Goal: Transaction & Acquisition: Purchase product/service

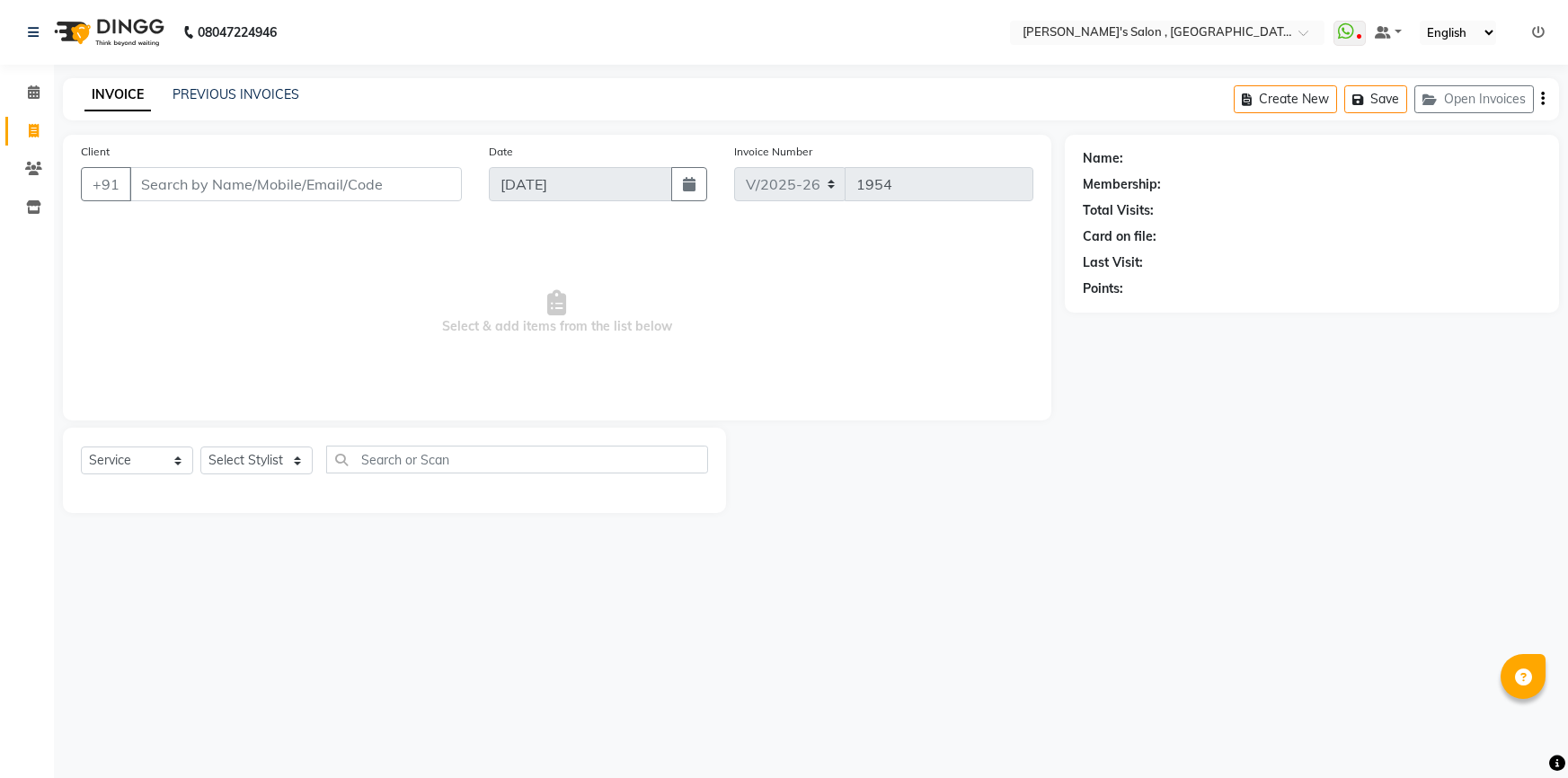
select select "7416"
select select "service"
click at [224, 92] on link "PREVIOUS INVOICES" at bounding box center [236, 94] width 126 height 17
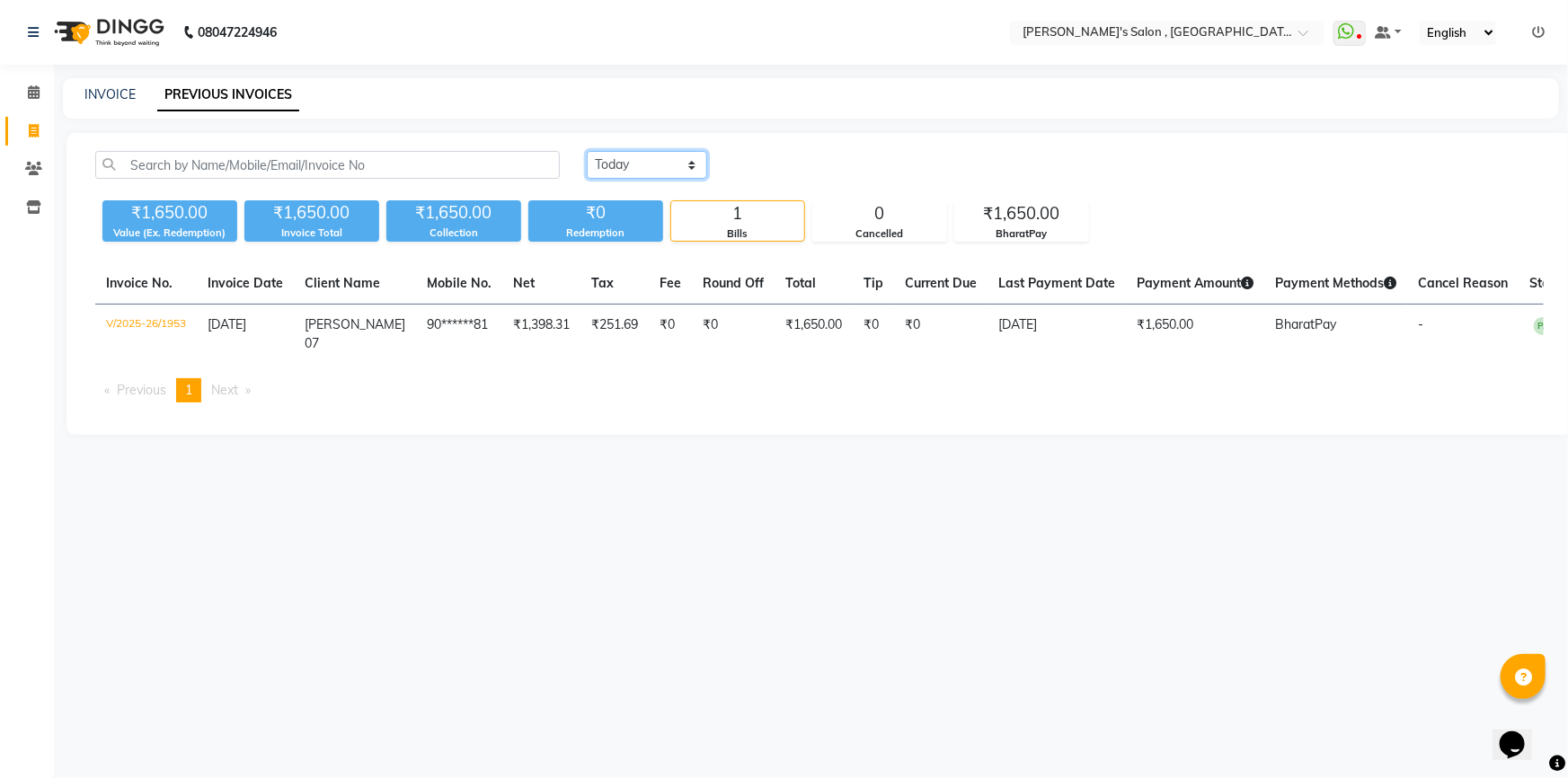
click at [684, 160] on select "Today Yesterday Custom Range" at bounding box center [647, 164] width 120 height 28
select select "[DATE]"
click at [587, 151] on select "Today Yesterday Custom Range" at bounding box center [647, 164] width 120 height 28
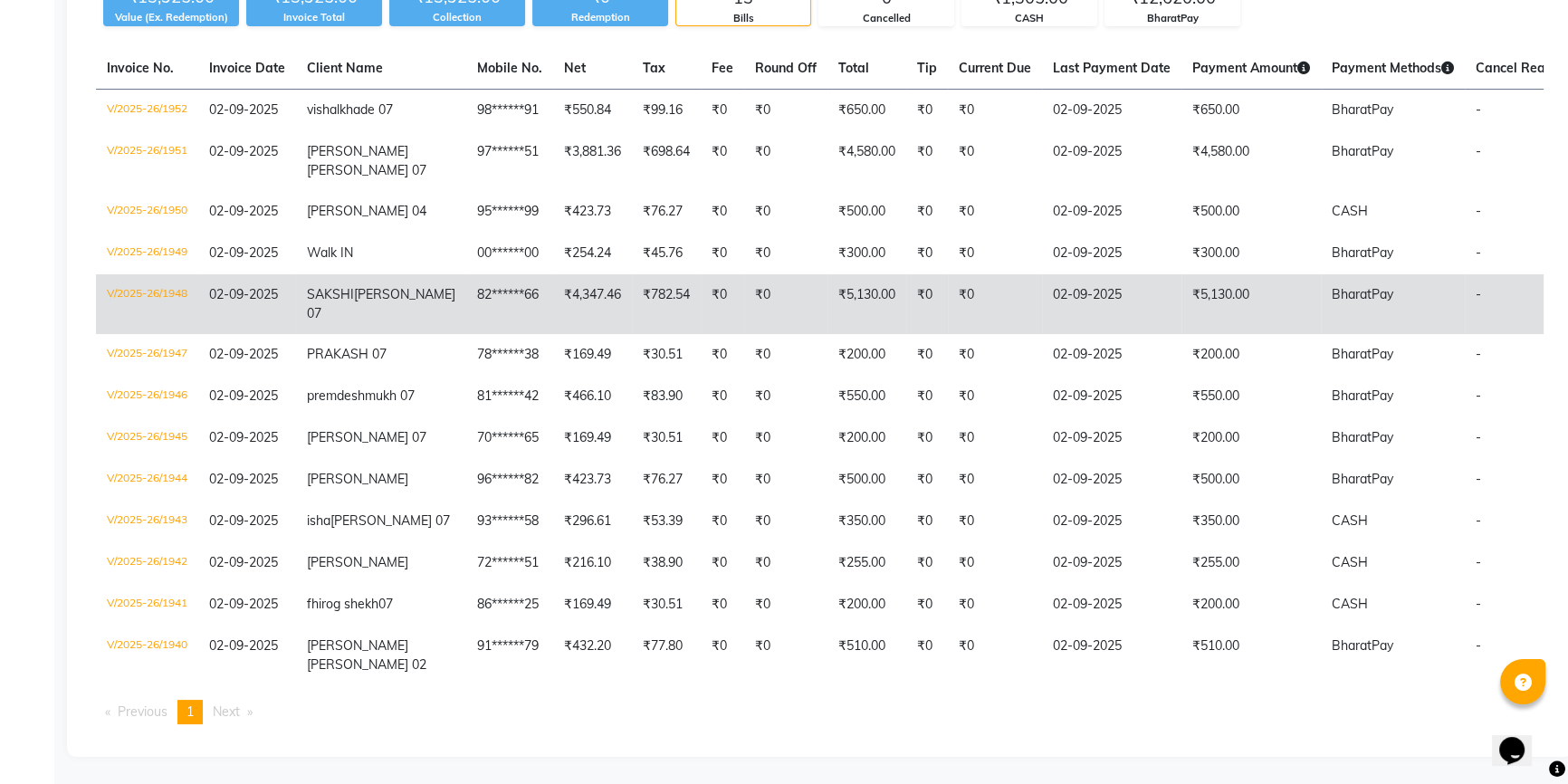
scroll to position [211, 0]
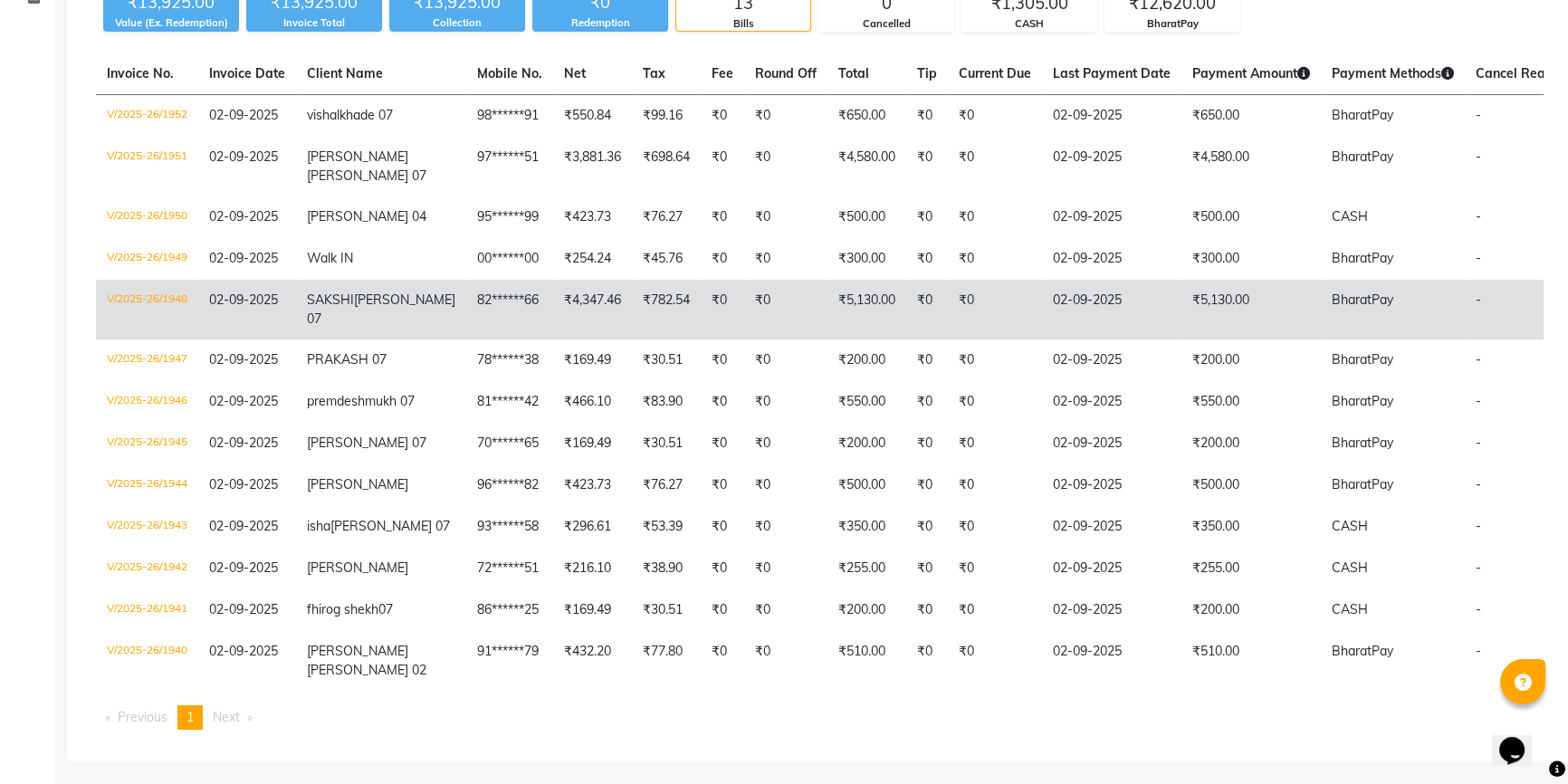
click at [827, 332] on td "₹5,130.00" at bounding box center [866, 309] width 78 height 60
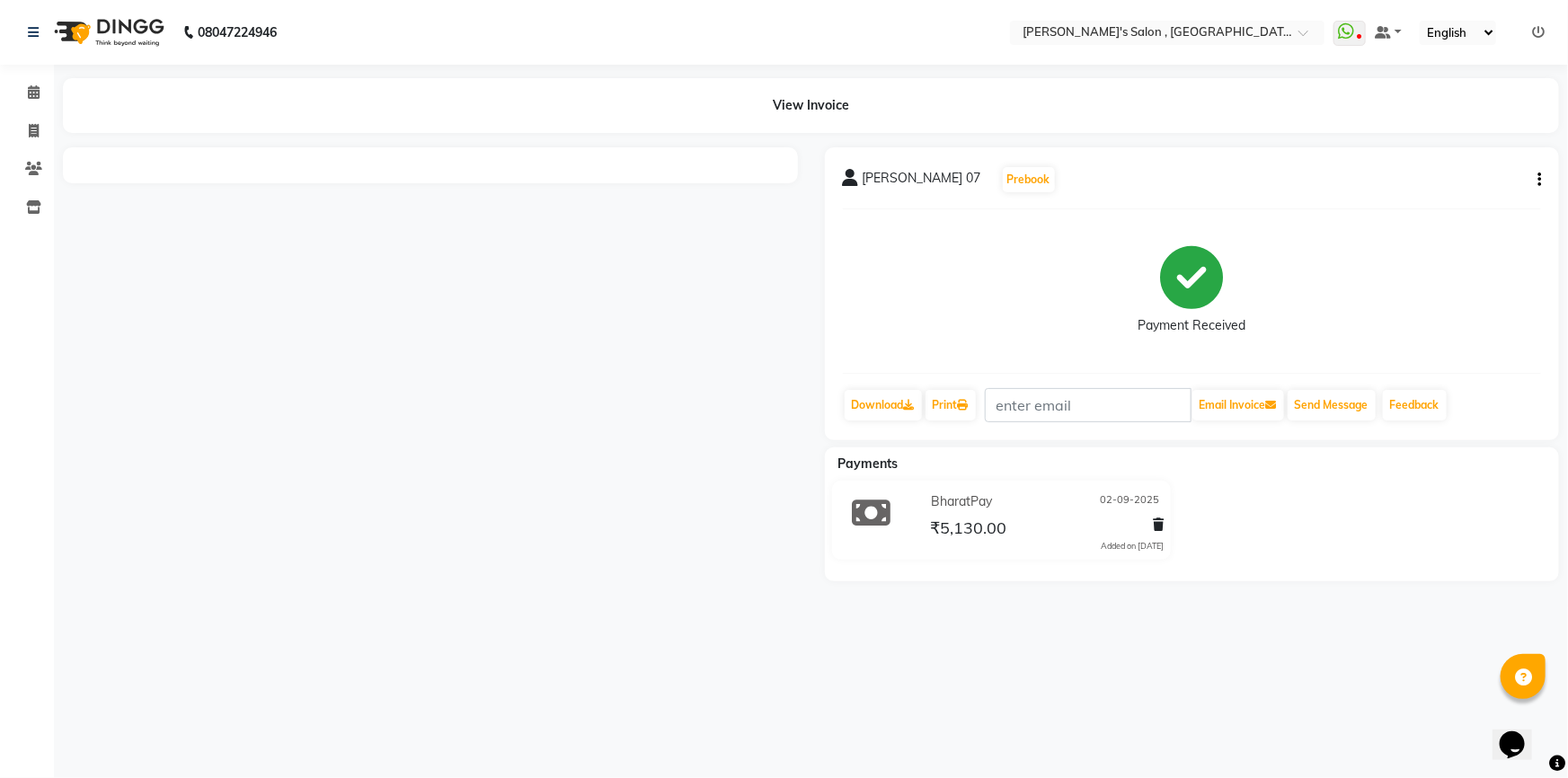
click at [1538, 180] on icon "button" at bounding box center [1540, 180] width 4 height 1
drag, startPoint x: 1460, startPoint y: 197, endPoint x: 1469, endPoint y: 230, distance: 34.2
click at [1469, 230] on div "Cancel Invoice Split Service Amount Edit Item Staff Edit Invoice" at bounding box center [1449, 179] width 145 height 104
click at [1536, 180] on button "button" at bounding box center [1535, 180] width 11 height 18
click at [1427, 215] on div "Edit Invoice" at bounding box center [1449, 213] width 123 height 22
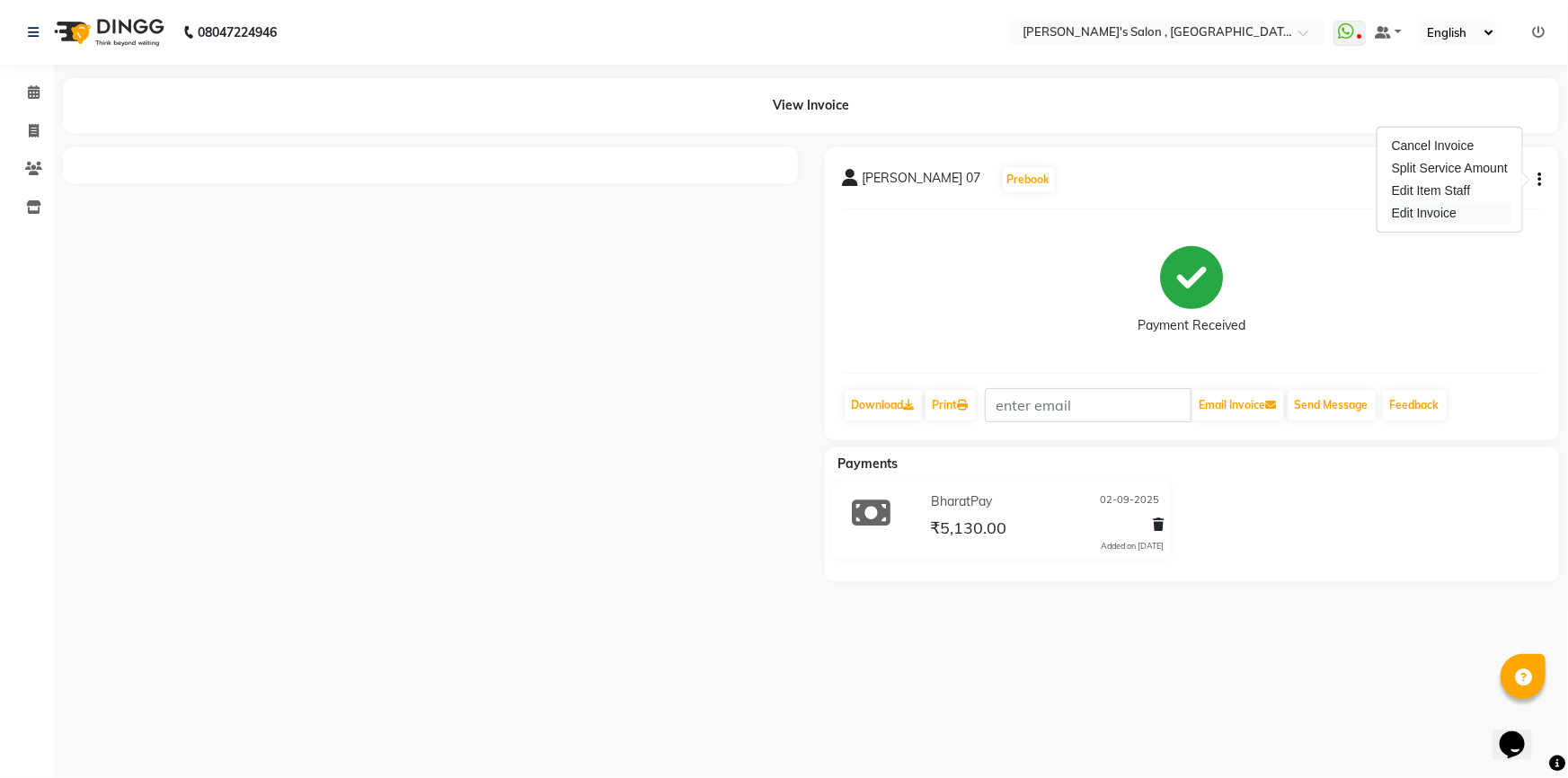
select select "service"
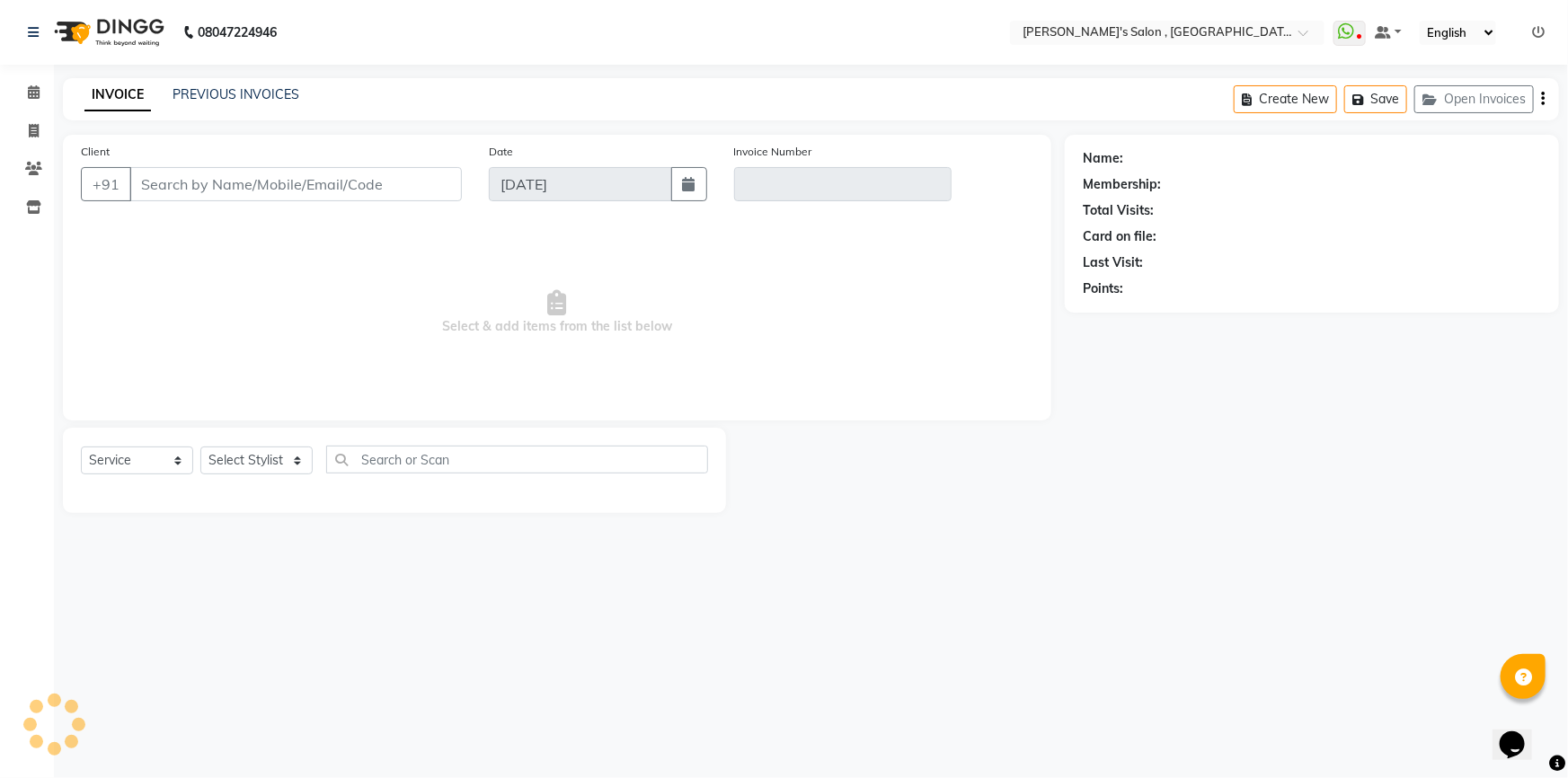
type input "82******66"
type input "V/2025-26/1948"
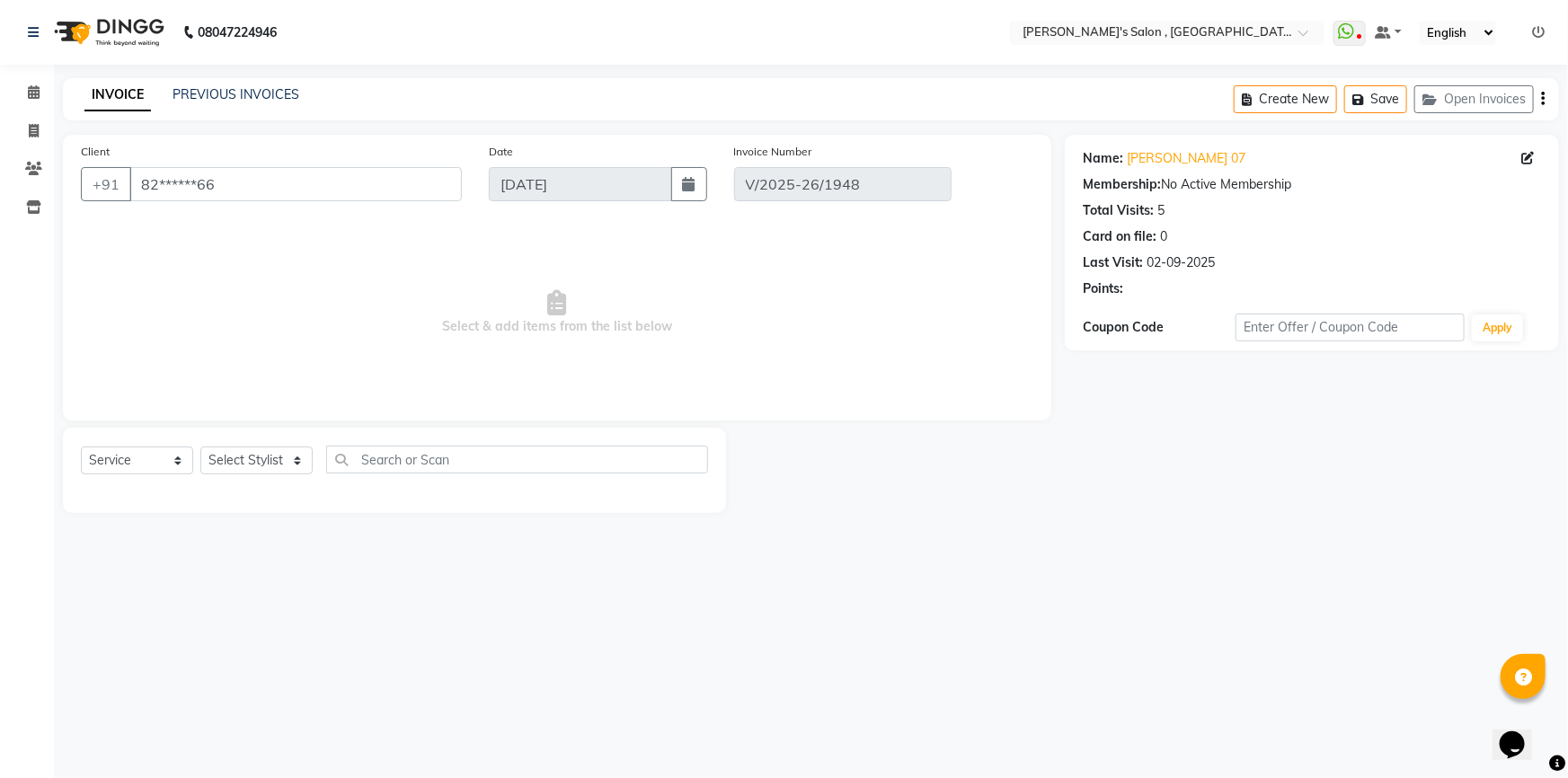
type input "02-09-2025"
select select "select"
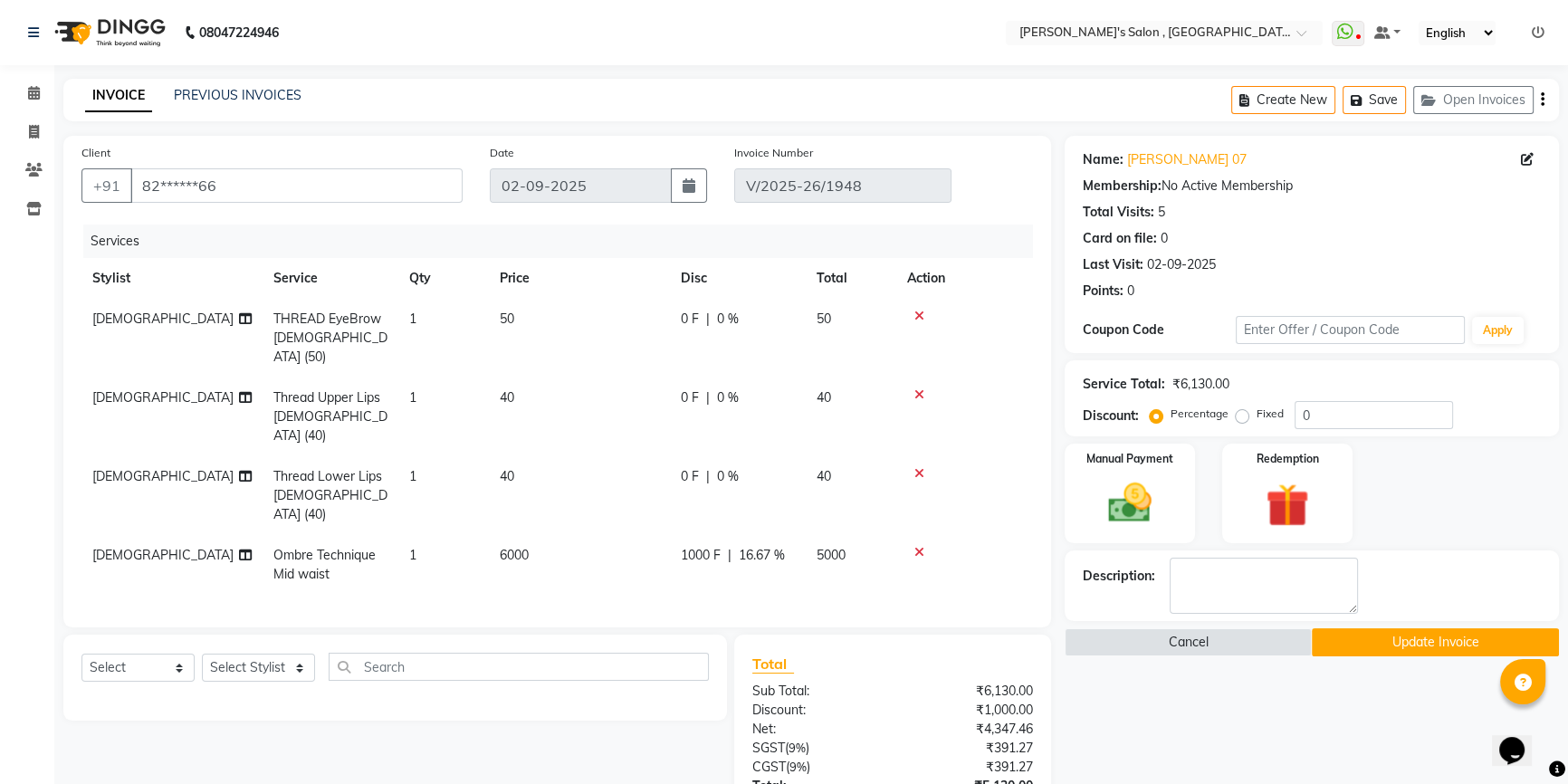
click at [1440, 645] on button "Update Invoice" at bounding box center [1435, 642] width 248 height 28
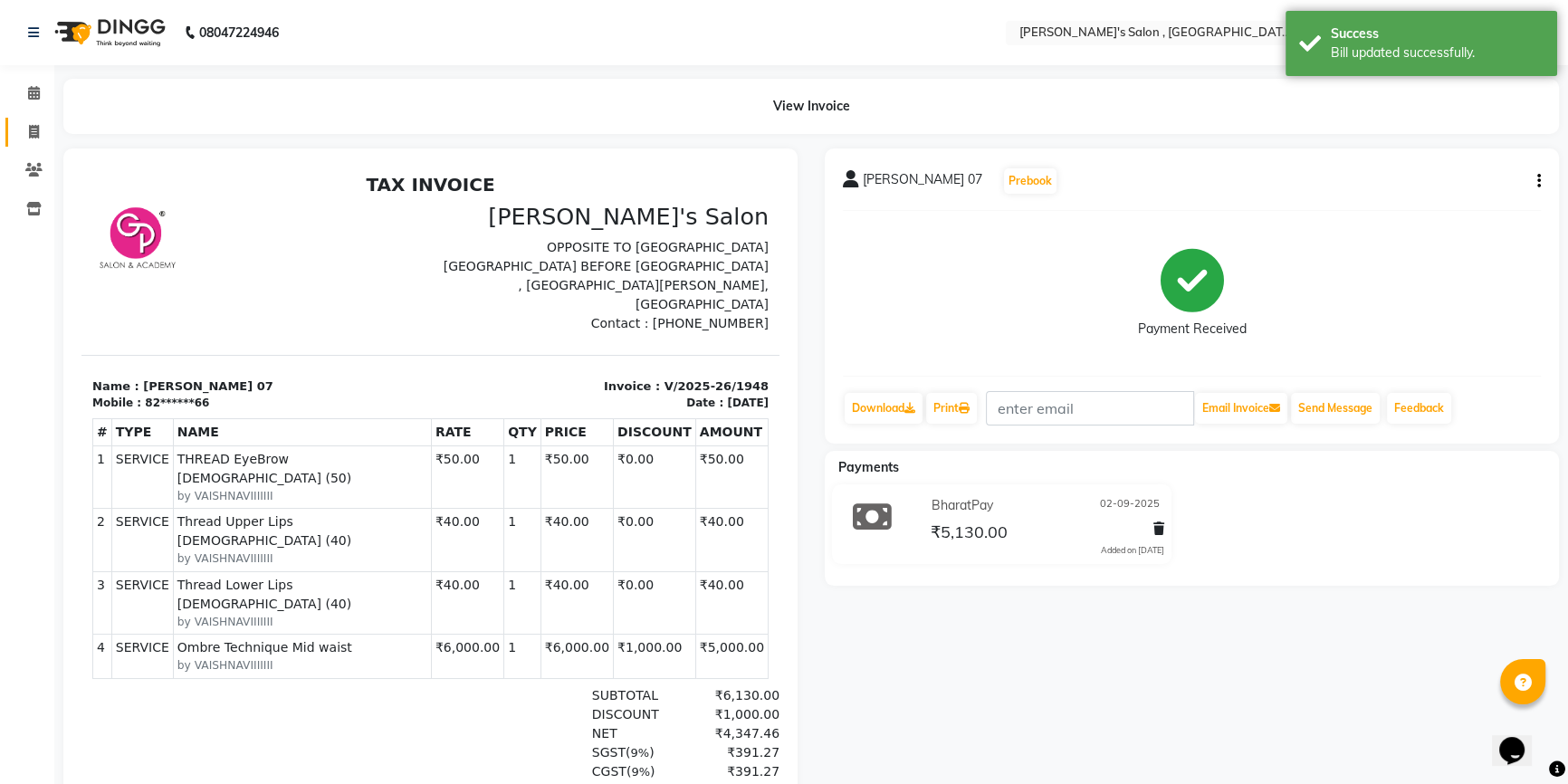
click at [16, 127] on link "Invoice" at bounding box center [27, 132] width 43 height 30
select select "7416"
select select "service"
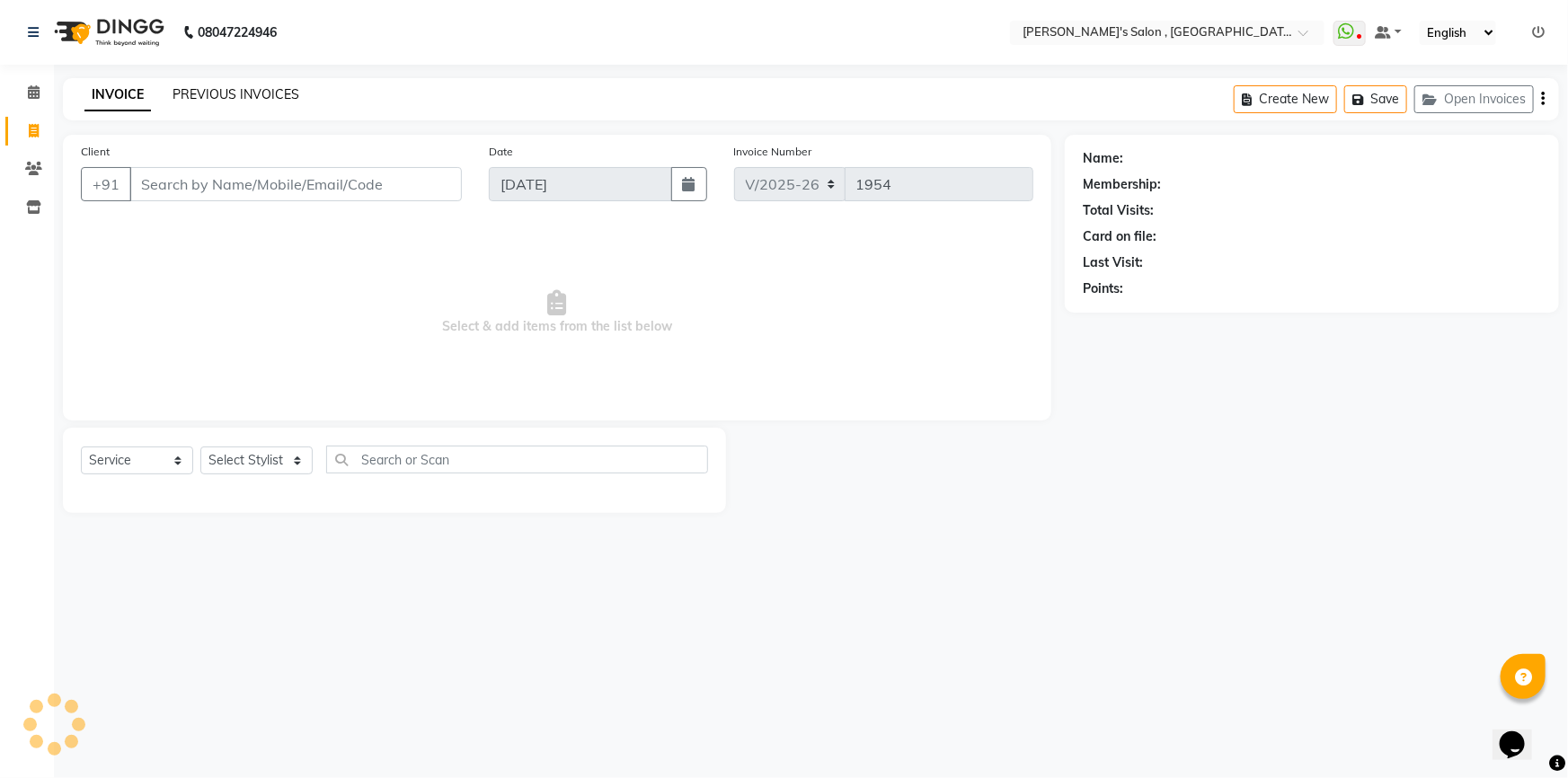
click at [183, 89] on link "PREVIOUS INVOICES" at bounding box center [236, 94] width 126 height 17
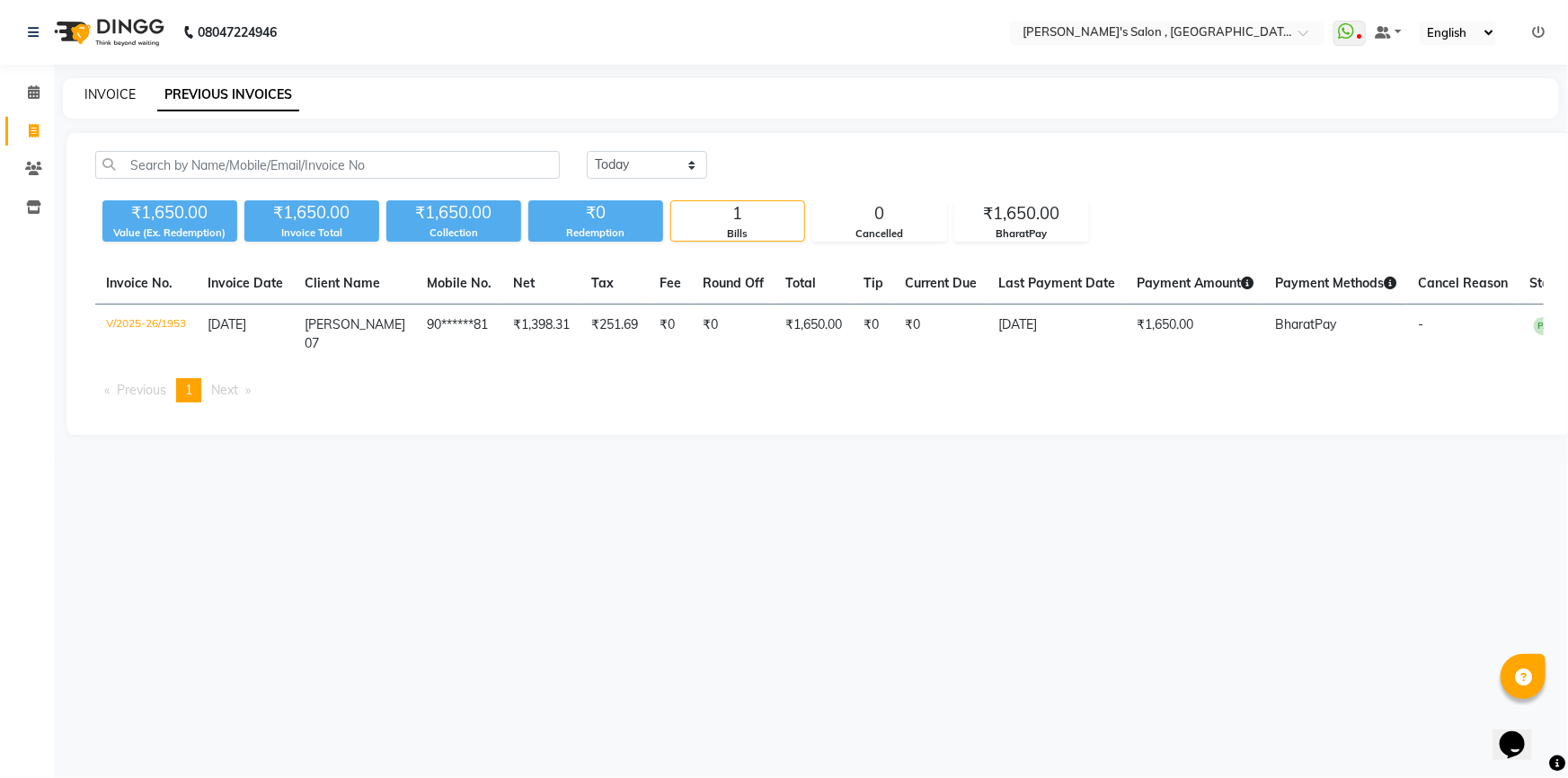
click at [110, 87] on link "INVOICE" at bounding box center [110, 94] width 51 height 17
select select "7416"
select select "service"
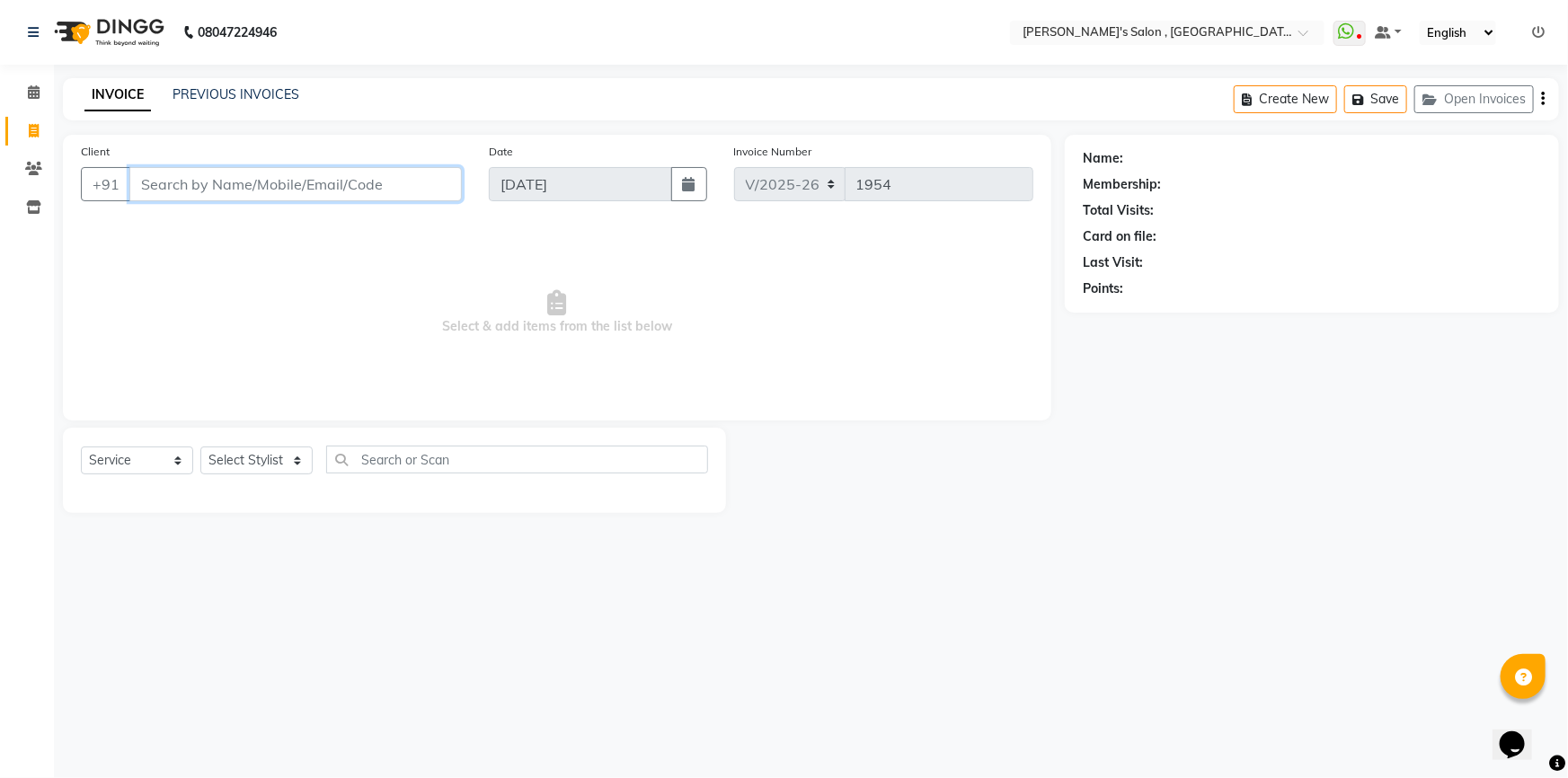
click at [252, 169] on input "Client" at bounding box center [295, 184] width 332 height 34
click at [234, 457] on select "Select Stylist ABHISHEK [PERSON_NAME] AKASH SH ARJUN SIR Manager [PERSON_NAME] …" at bounding box center [256, 460] width 113 height 28
select select "64901"
click at [200, 447] on select "Select Stylist ABHISHEK [PERSON_NAME] AKASH SH ARJUN SIR Manager [PERSON_NAME] …" at bounding box center [256, 460] width 113 height 28
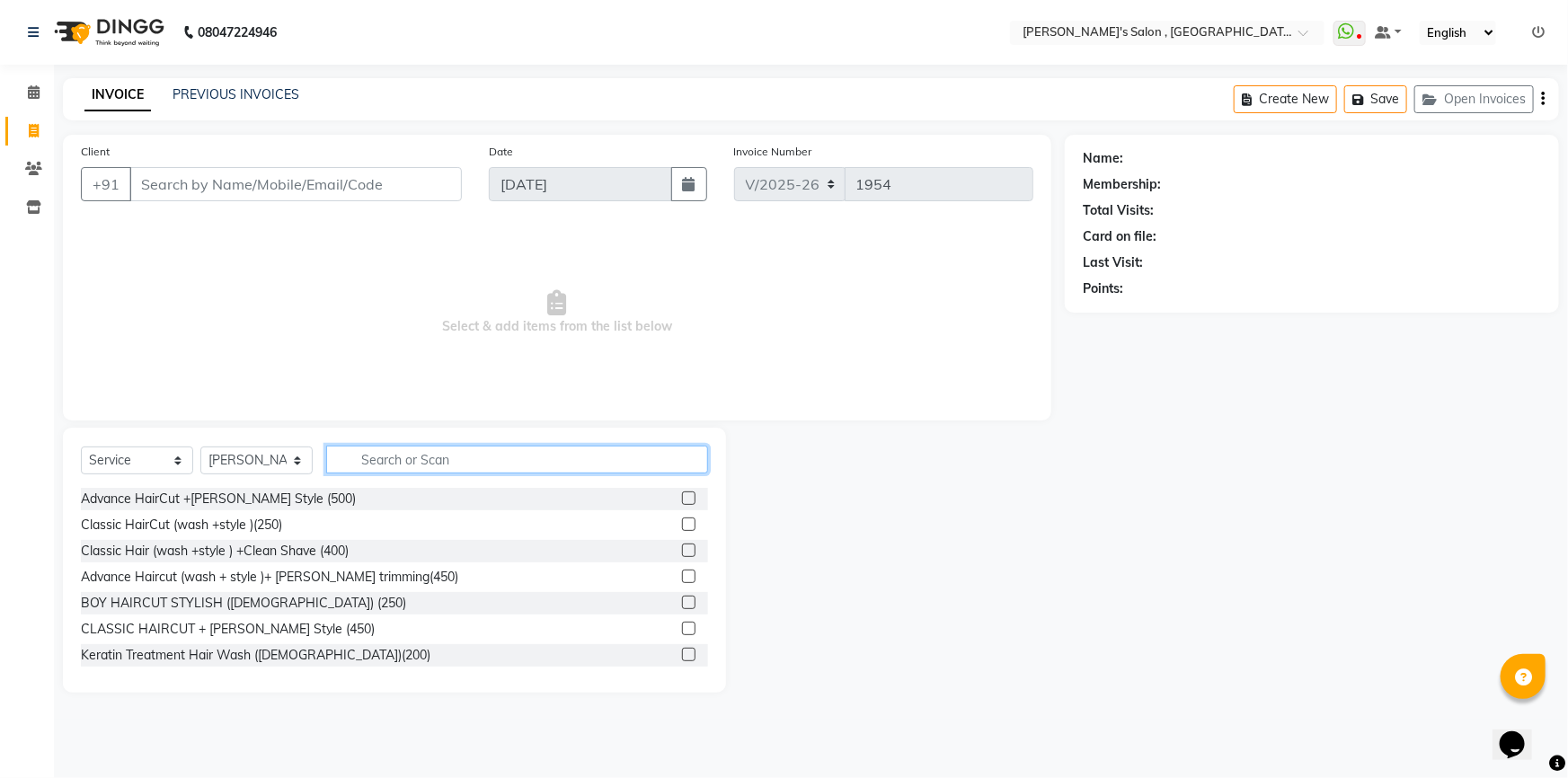
click at [434, 463] on input "text" at bounding box center [517, 459] width 382 height 28
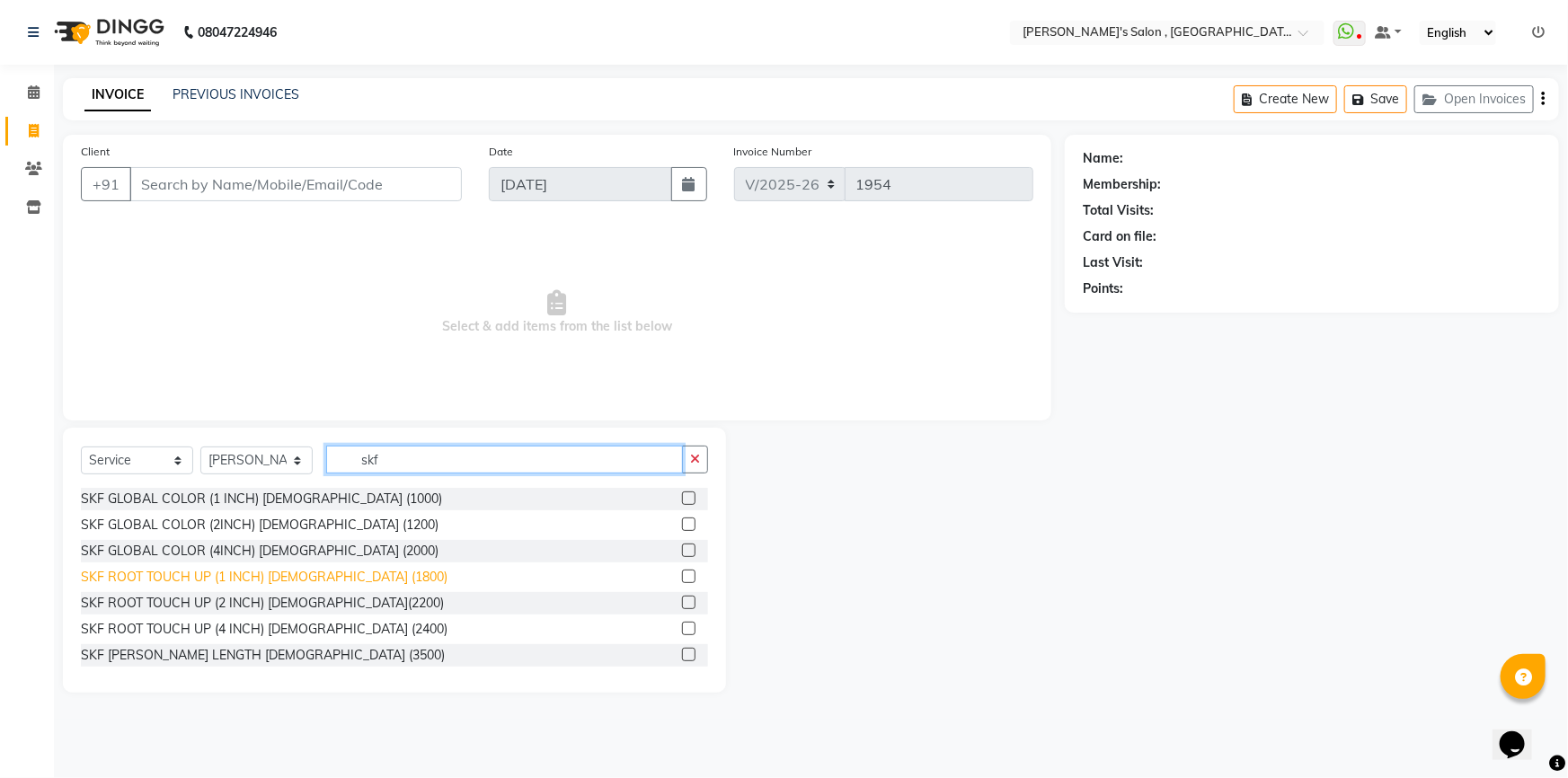
type input "skf"
click at [273, 581] on div "SKF ROOT TOUCH UP (1 INCH) [DEMOGRAPHIC_DATA] (1800)" at bounding box center [263, 577] width 366 height 18
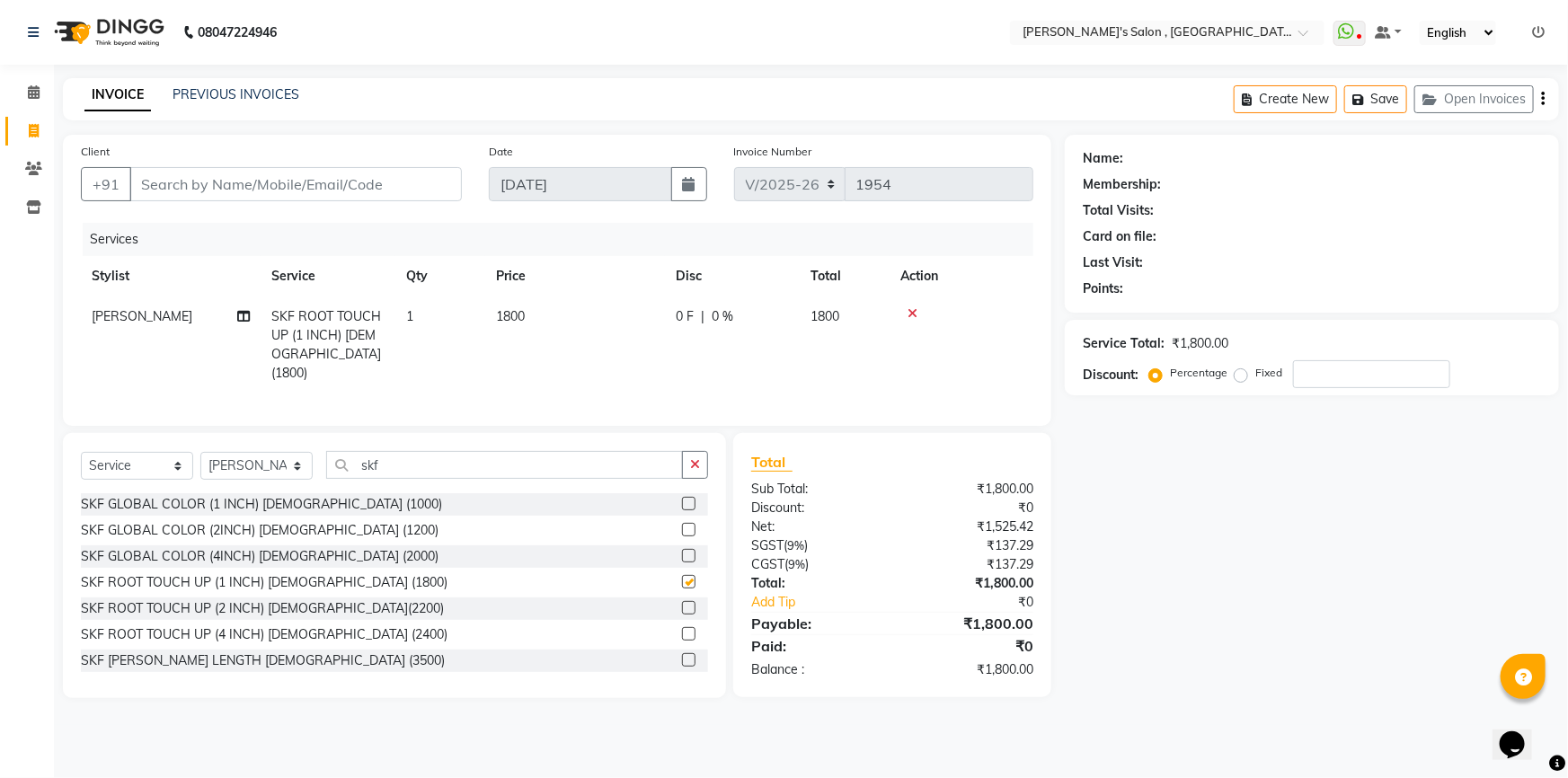
checkbox input "false"
click at [426, 453] on input "skf" at bounding box center [504, 464] width 357 height 28
type input "s"
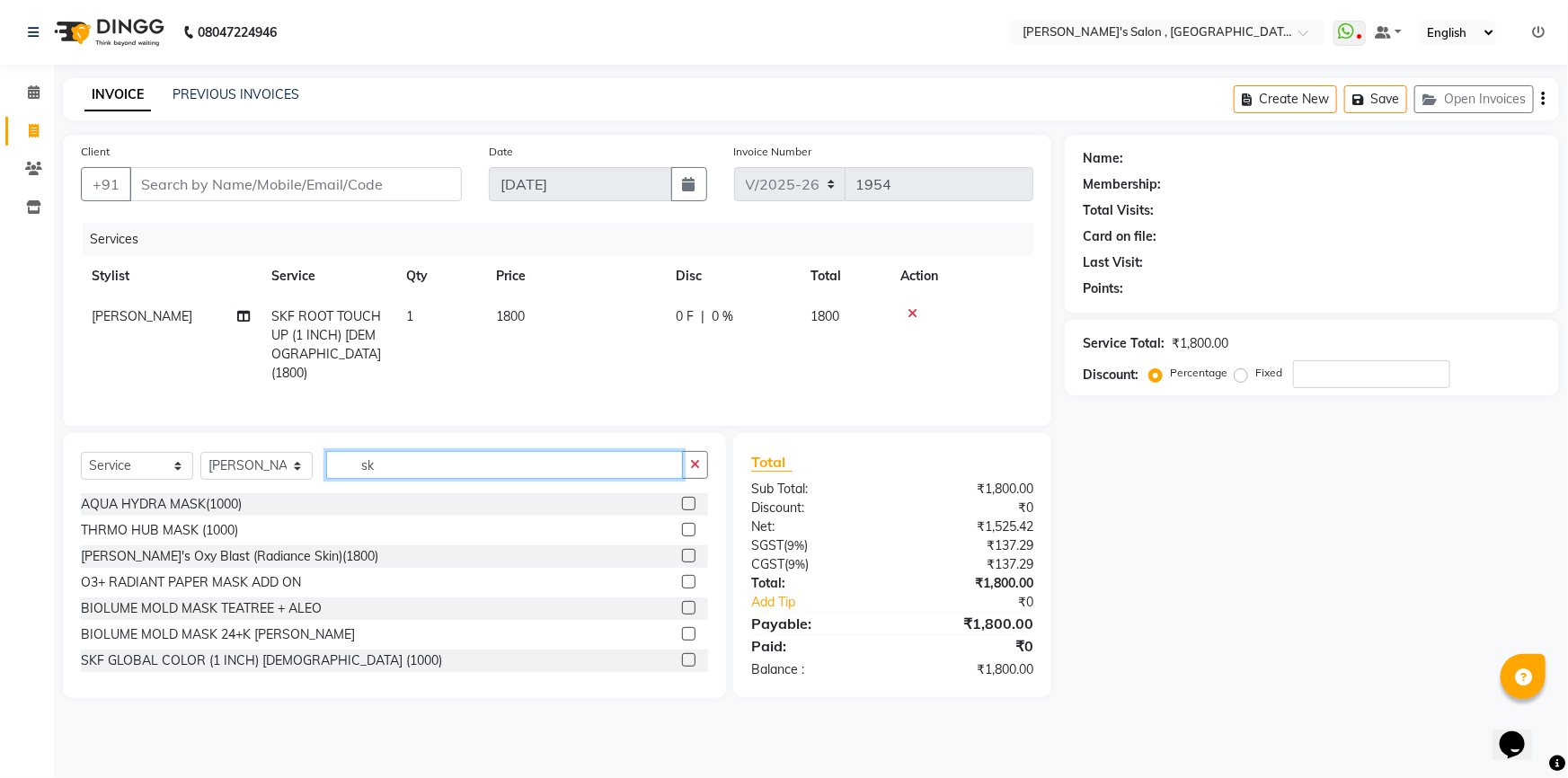
type input "skf"
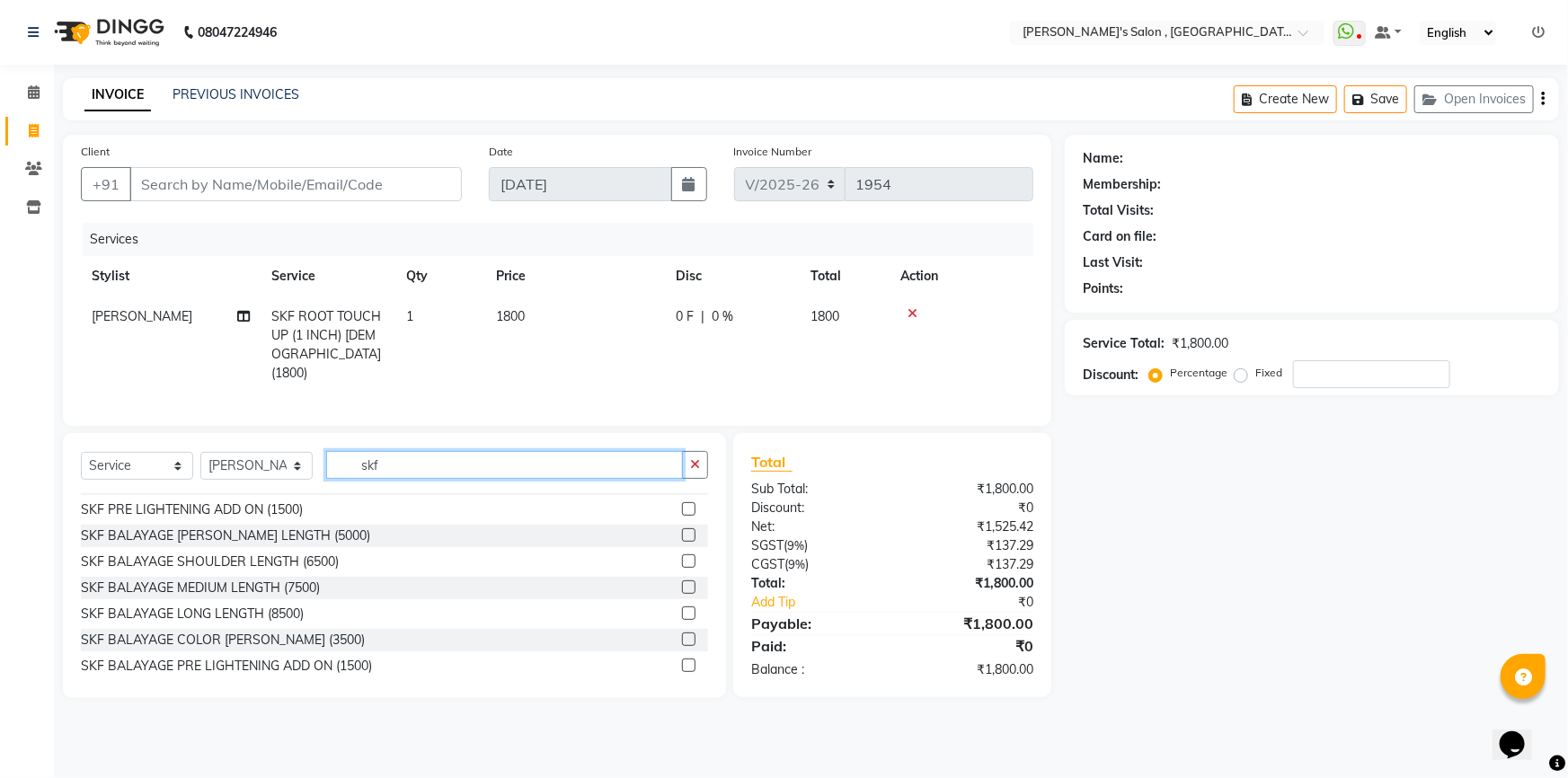
scroll to position [602, 0]
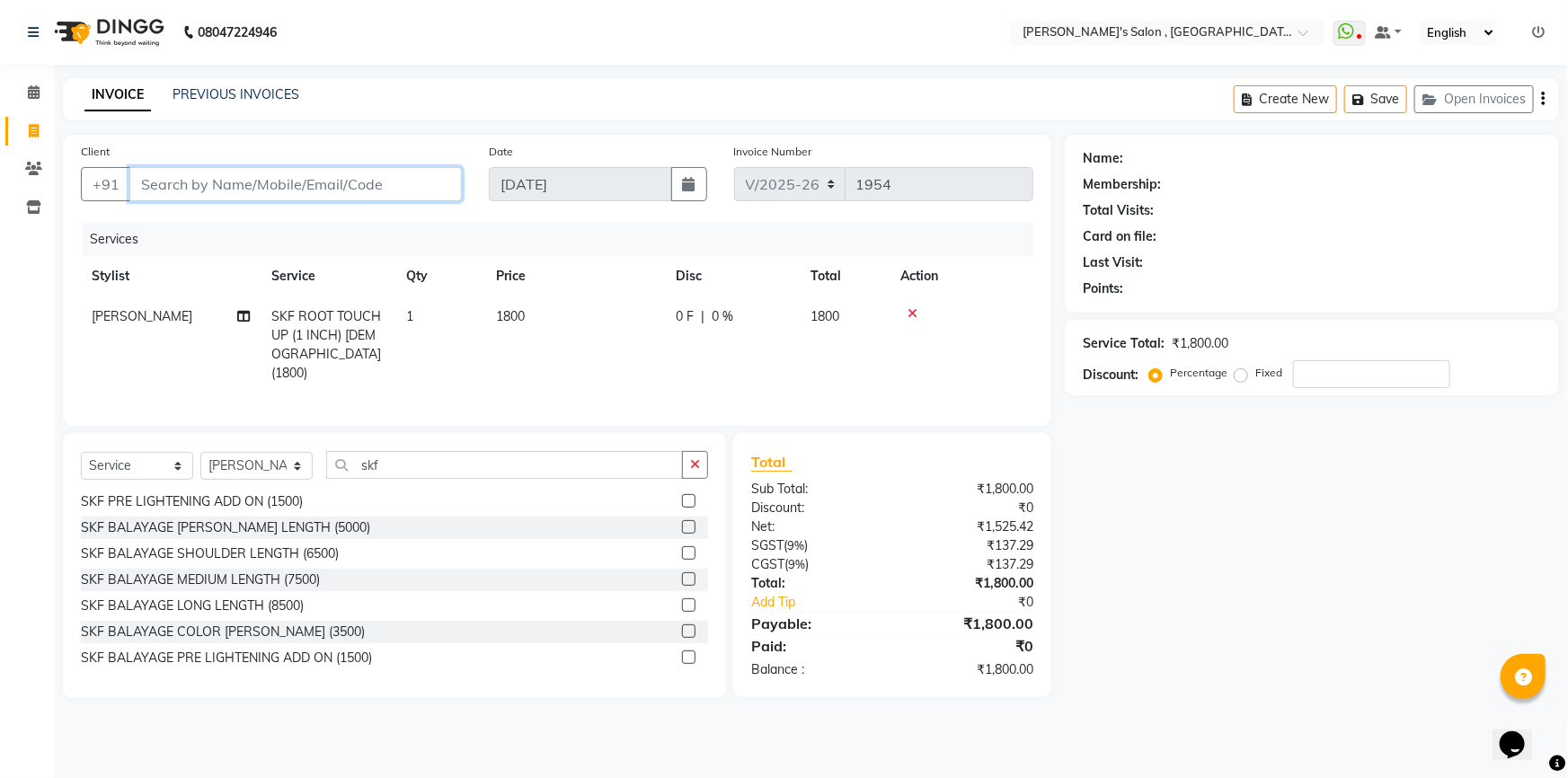
click at [263, 186] on input "Client" at bounding box center [295, 184] width 332 height 34
type input "9"
type input "0"
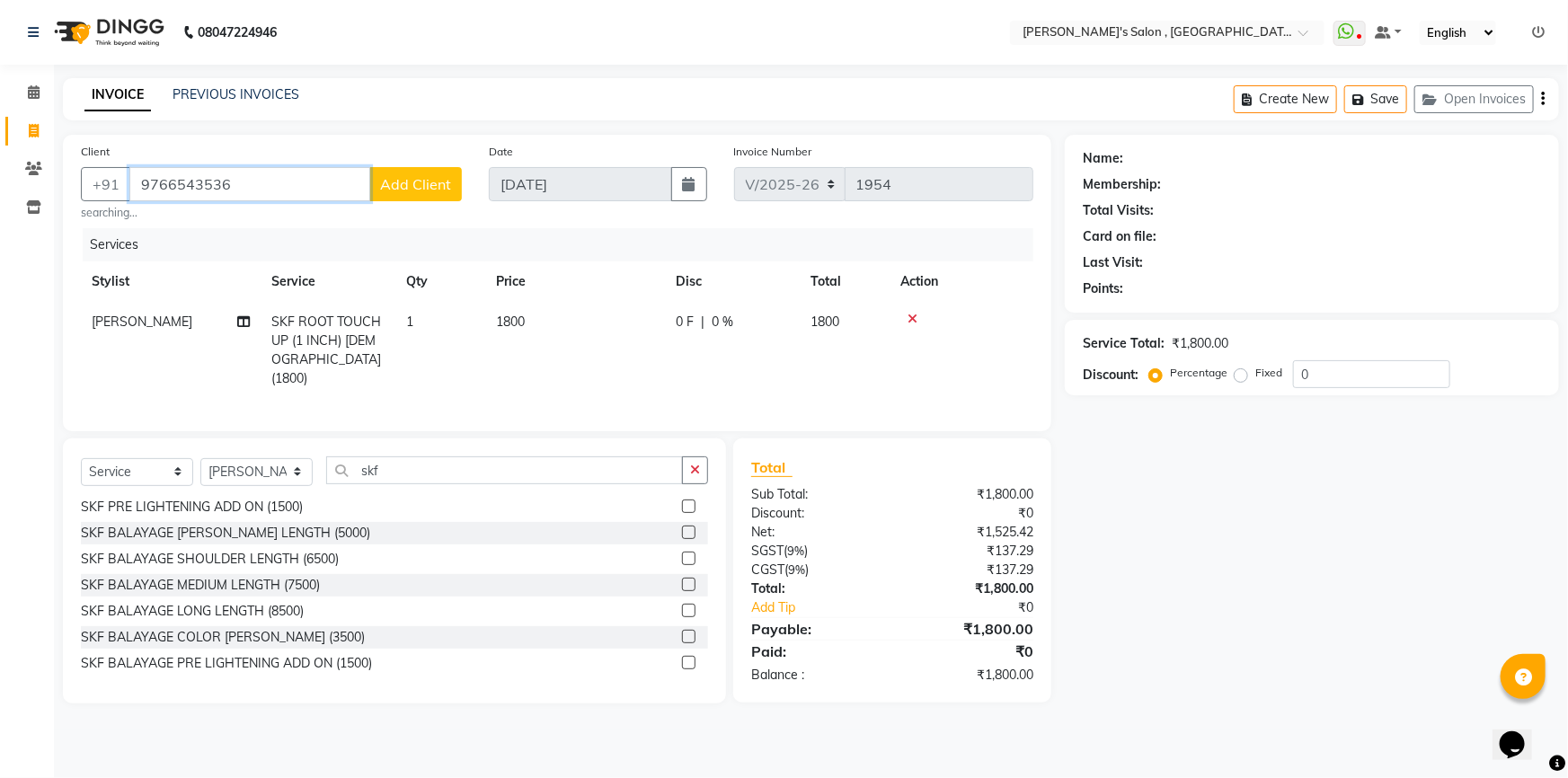
type input "9766543536"
click at [421, 180] on span "Add Client" at bounding box center [415, 184] width 71 height 18
select select "22"
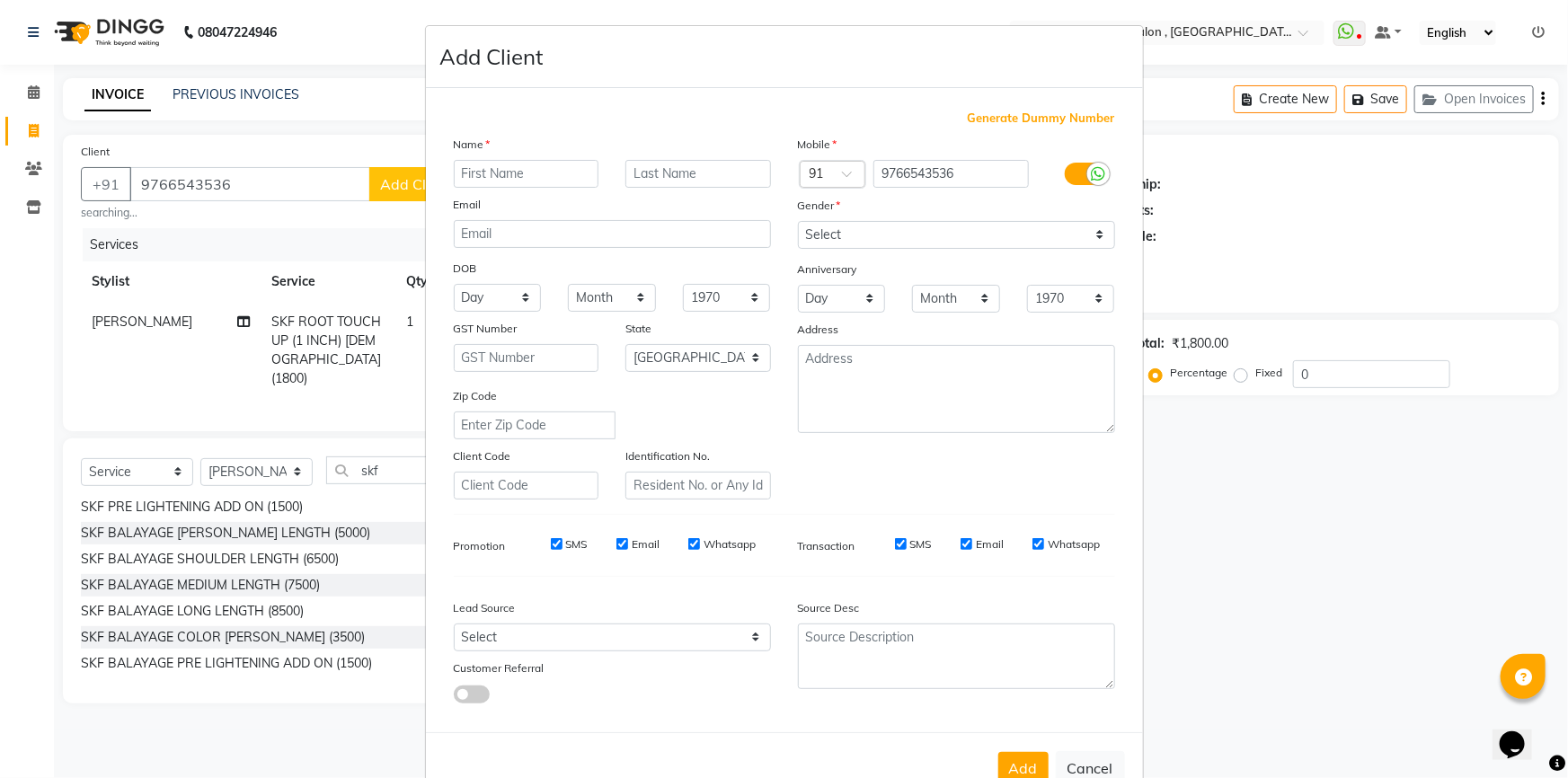
click at [476, 172] on input "text" at bounding box center [527, 174] width 146 height 28
type input "Dr. Reshma 07"
click at [968, 232] on select "Select Male Female Other Prefer Not To Say" at bounding box center [956, 235] width 318 height 28
select select "female"
click at [798, 221] on select "Select Male Female Other Prefer Not To Say" at bounding box center [956, 235] width 318 height 28
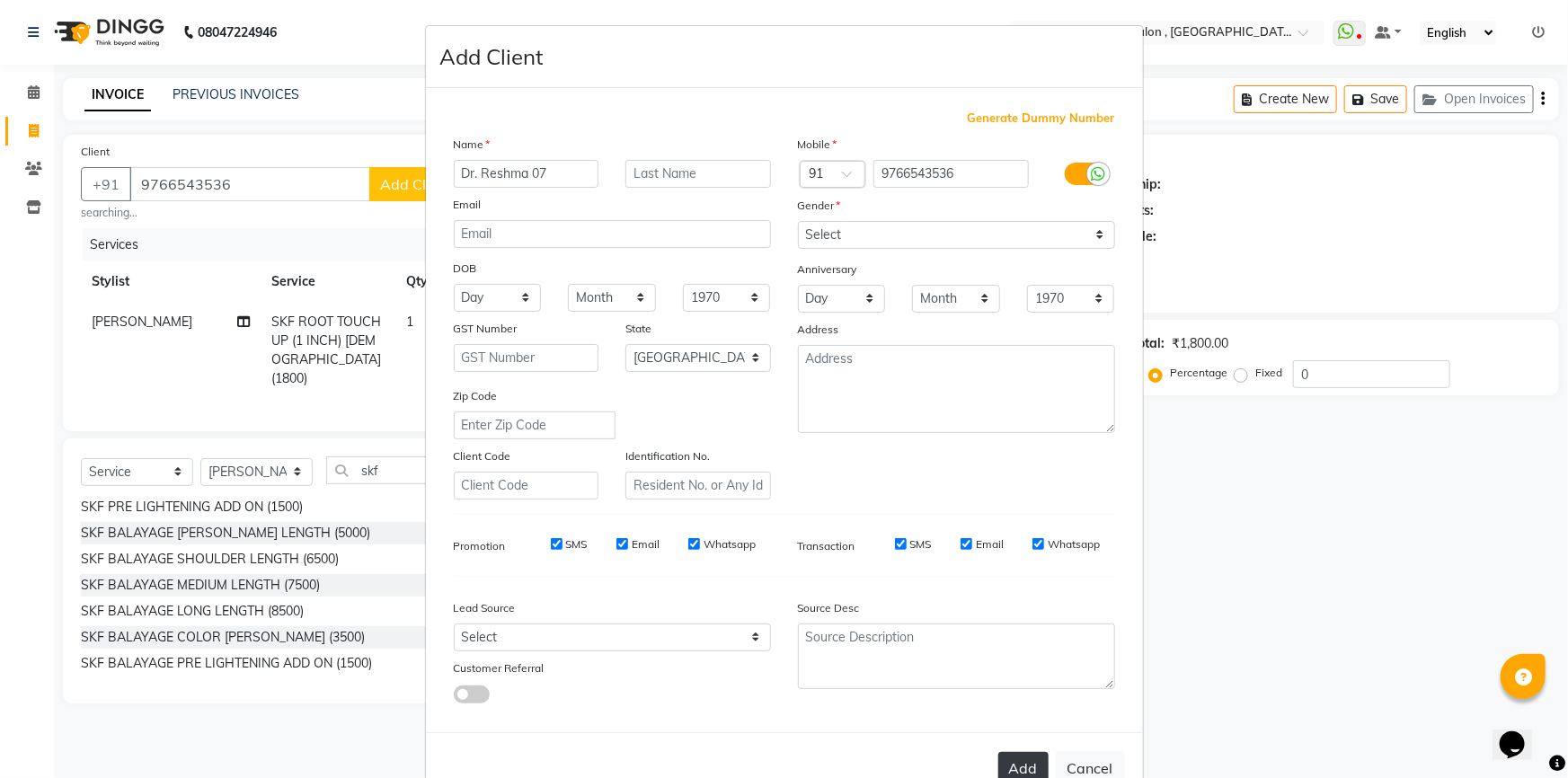
click at [1031, 761] on button "Add" at bounding box center [1024, 767] width 51 height 32
type input "97******36"
select select
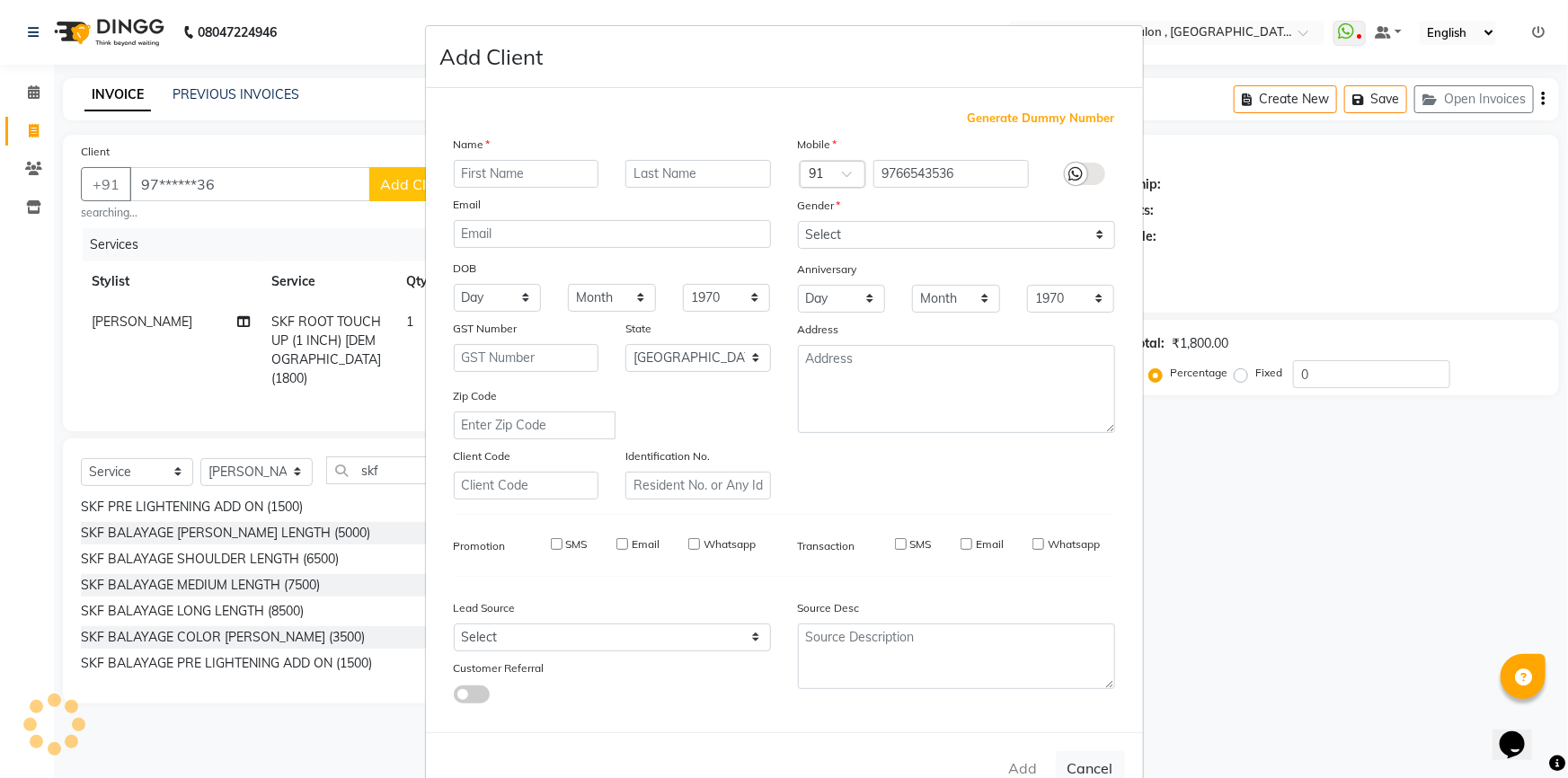
select select "null"
select select
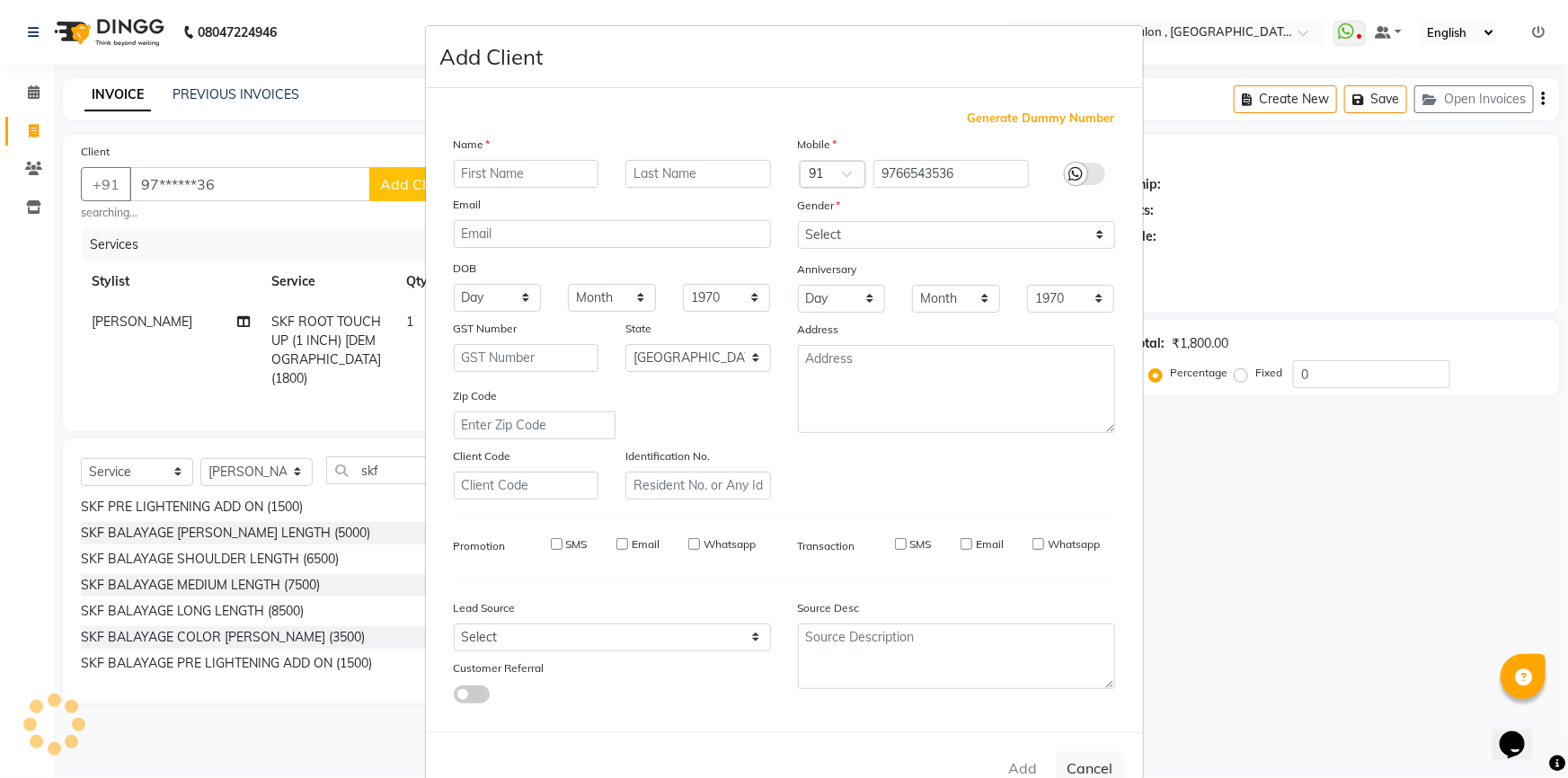
checkbox input "false"
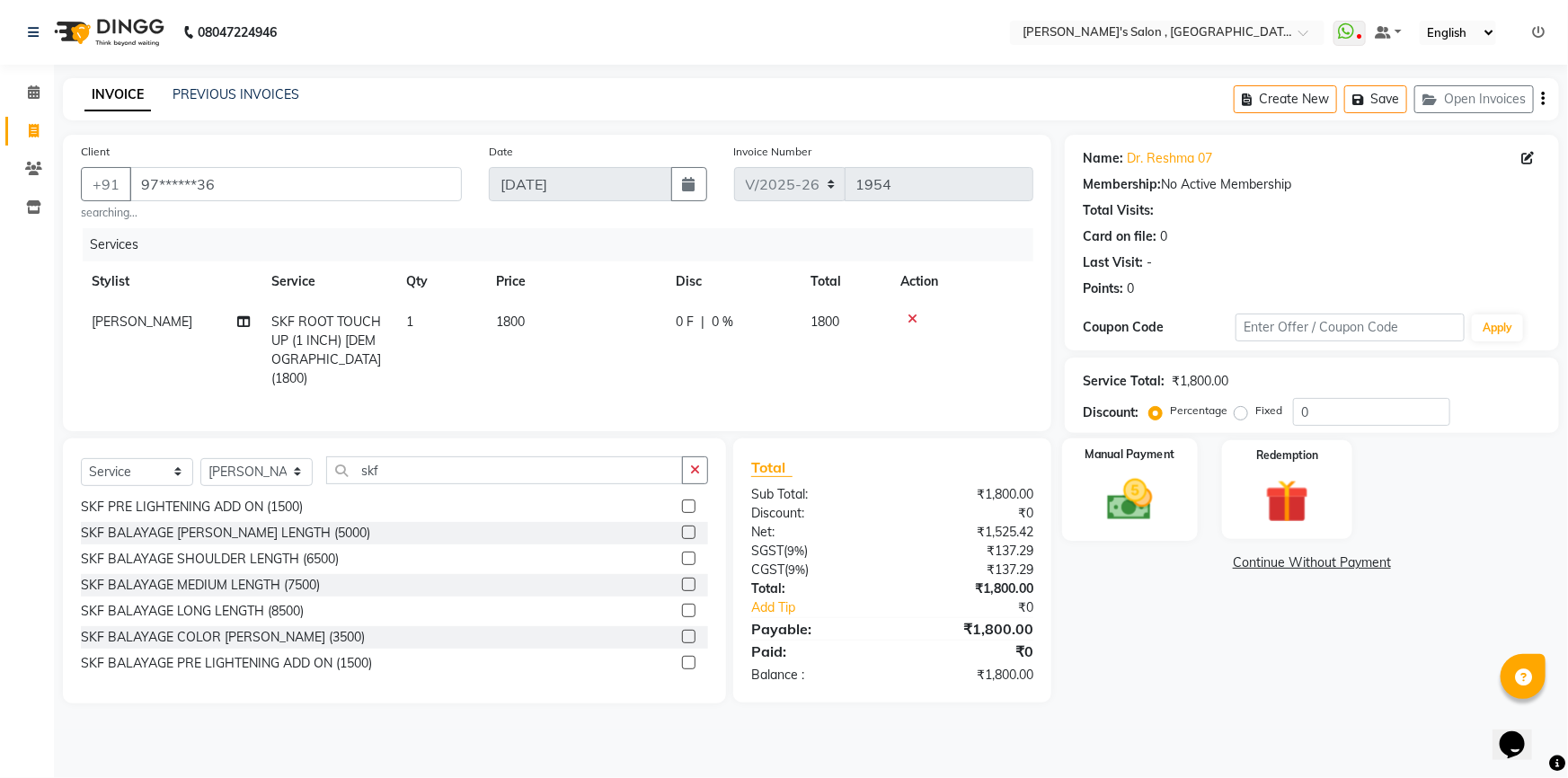
click at [1126, 497] on img at bounding box center [1131, 499] width 74 height 52
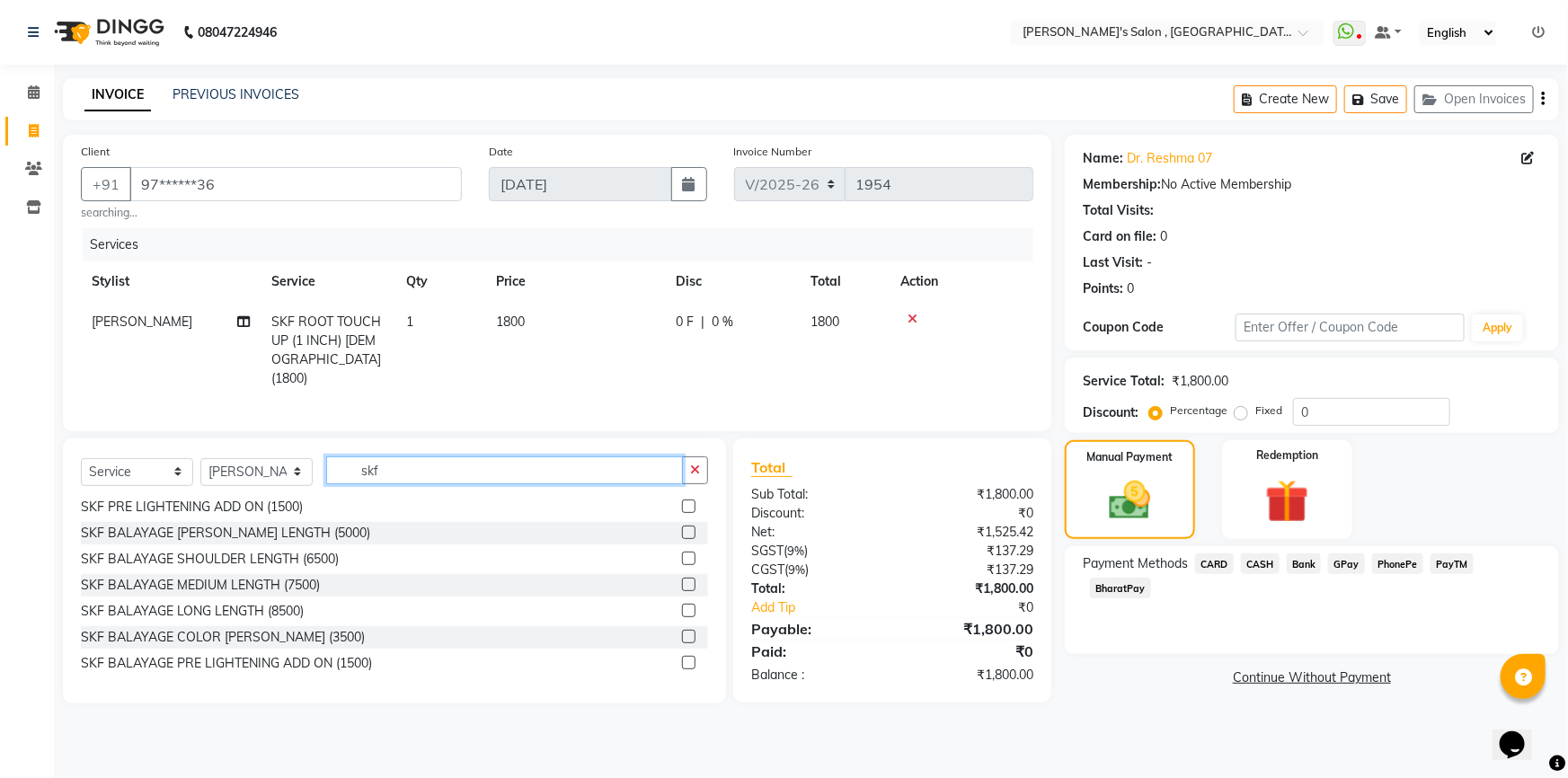
click at [432, 466] on input "skf" at bounding box center [504, 470] width 357 height 28
type input "s"
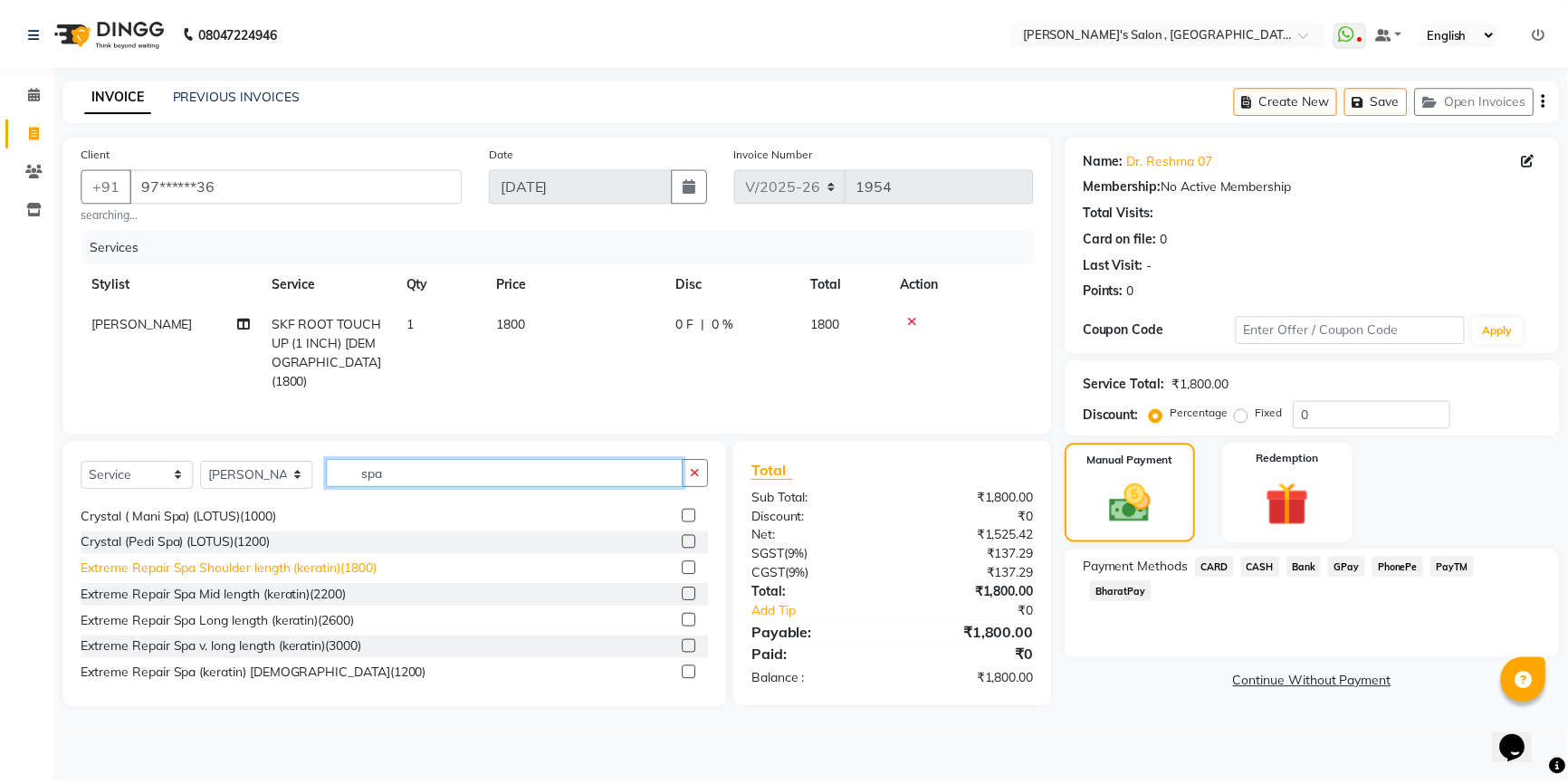
scroll to position [0, 0]
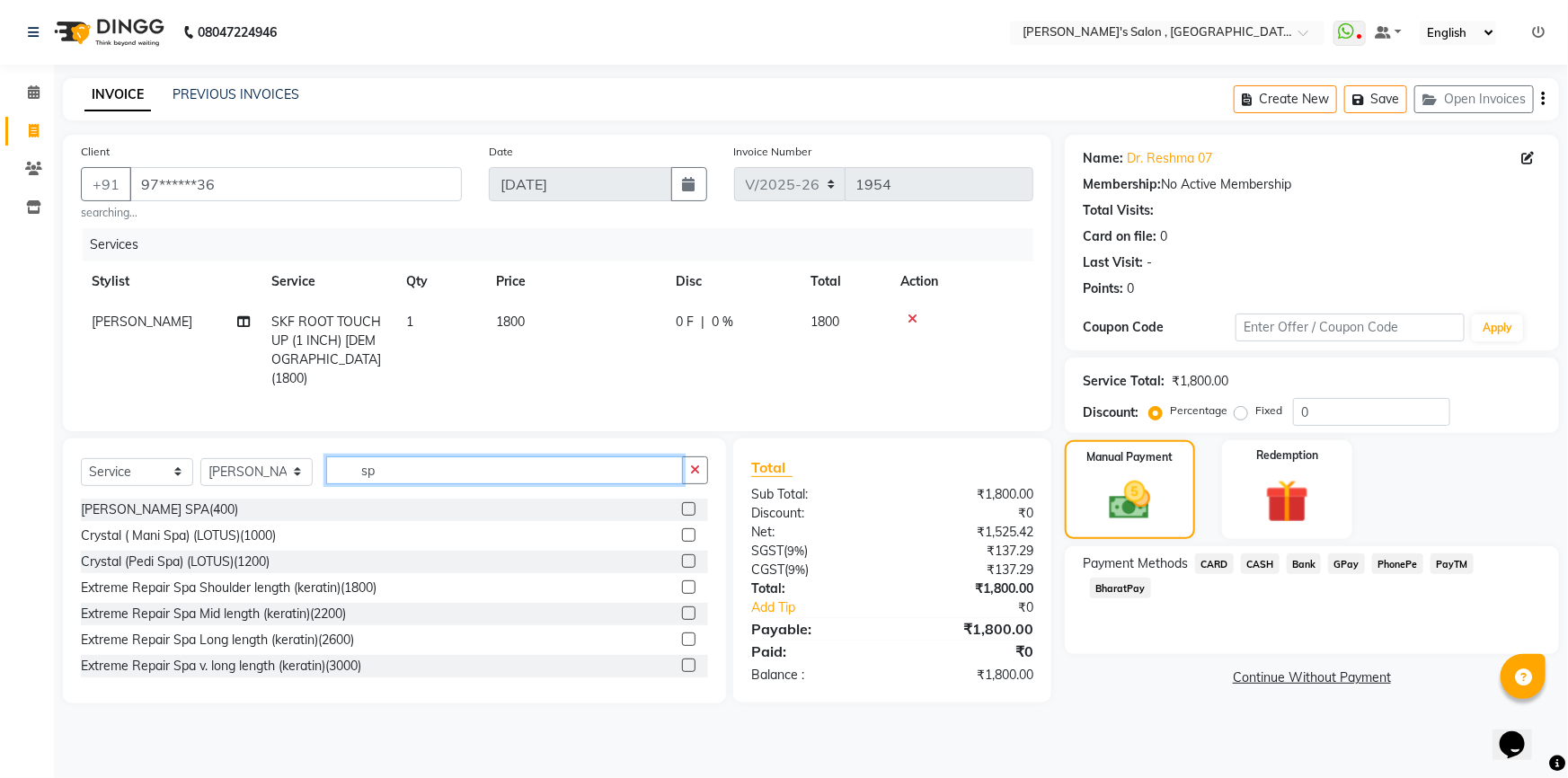
type input "s"
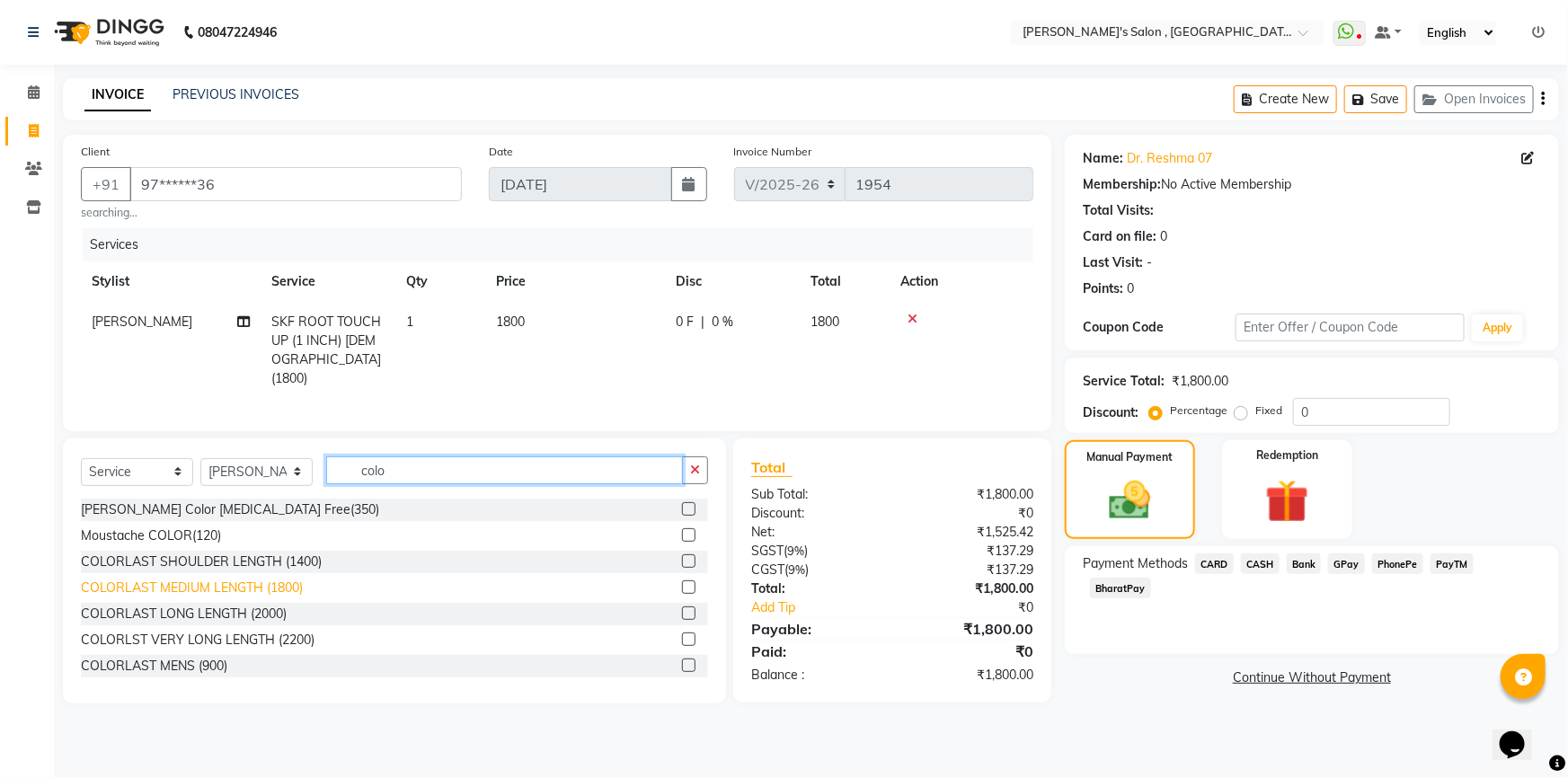
type input "colo"
click at [238, 592] on div "COLORLAST MEDIUM LENGTH (1800)" at bounding box center [191, 588] width 222 height 18
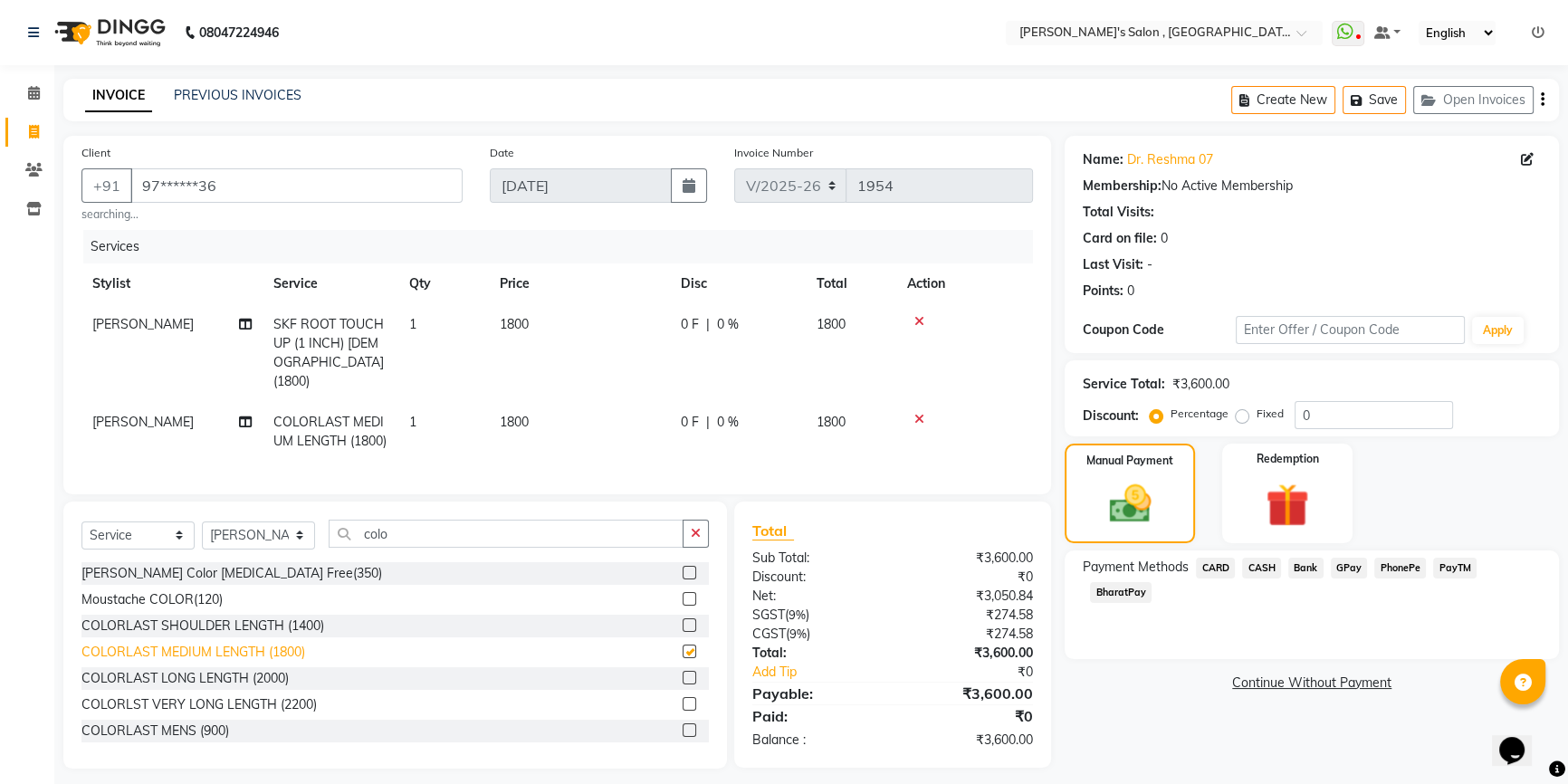
checkbox input "false"
click at [914, 413] on icon at bounding box center [919, 419] width 10 height 13
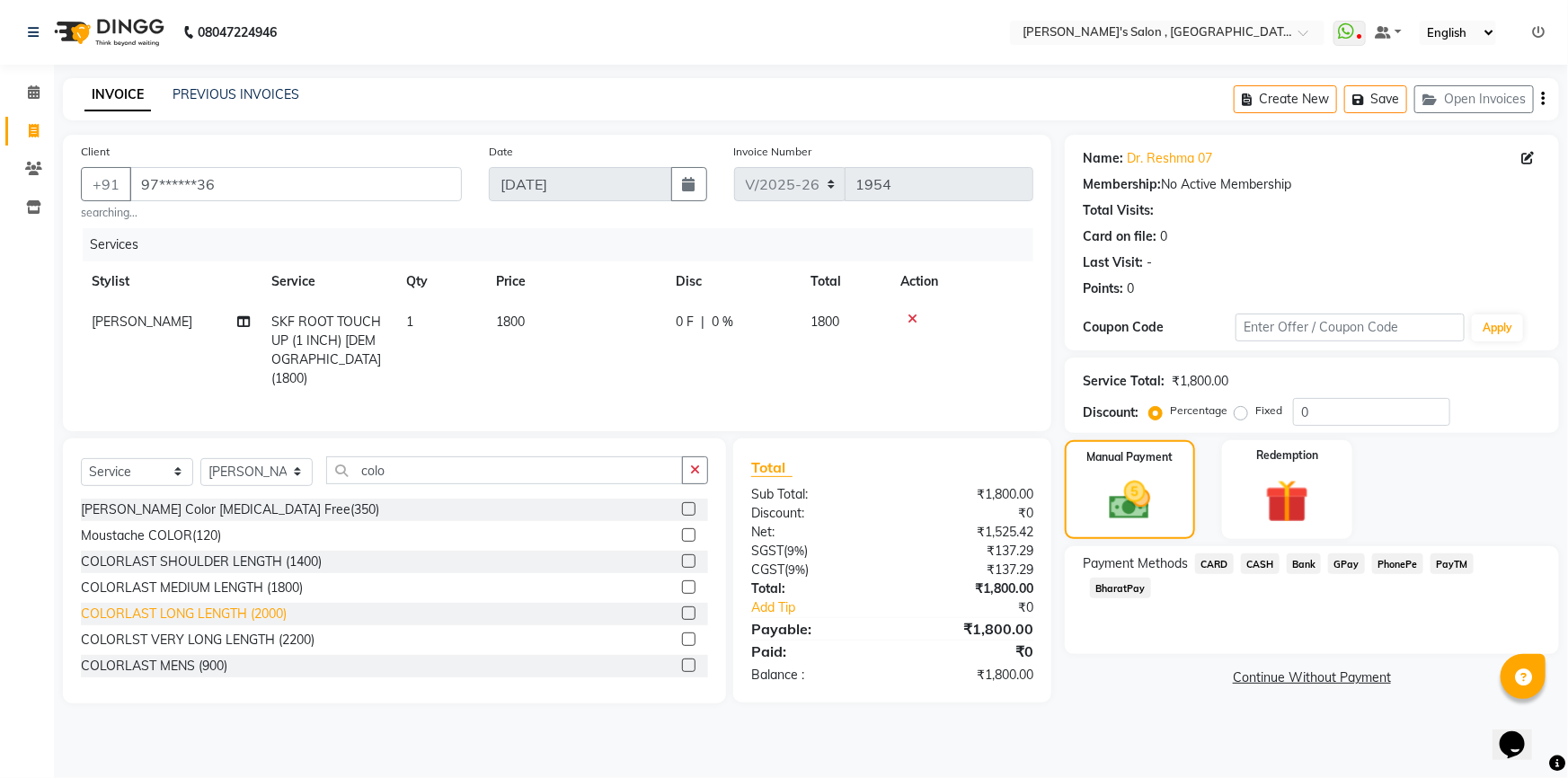
click at [249, 611] on div "COLORLAST LONG LENGTH (2000)" at bounding box center [184, 614] width 206 height 18
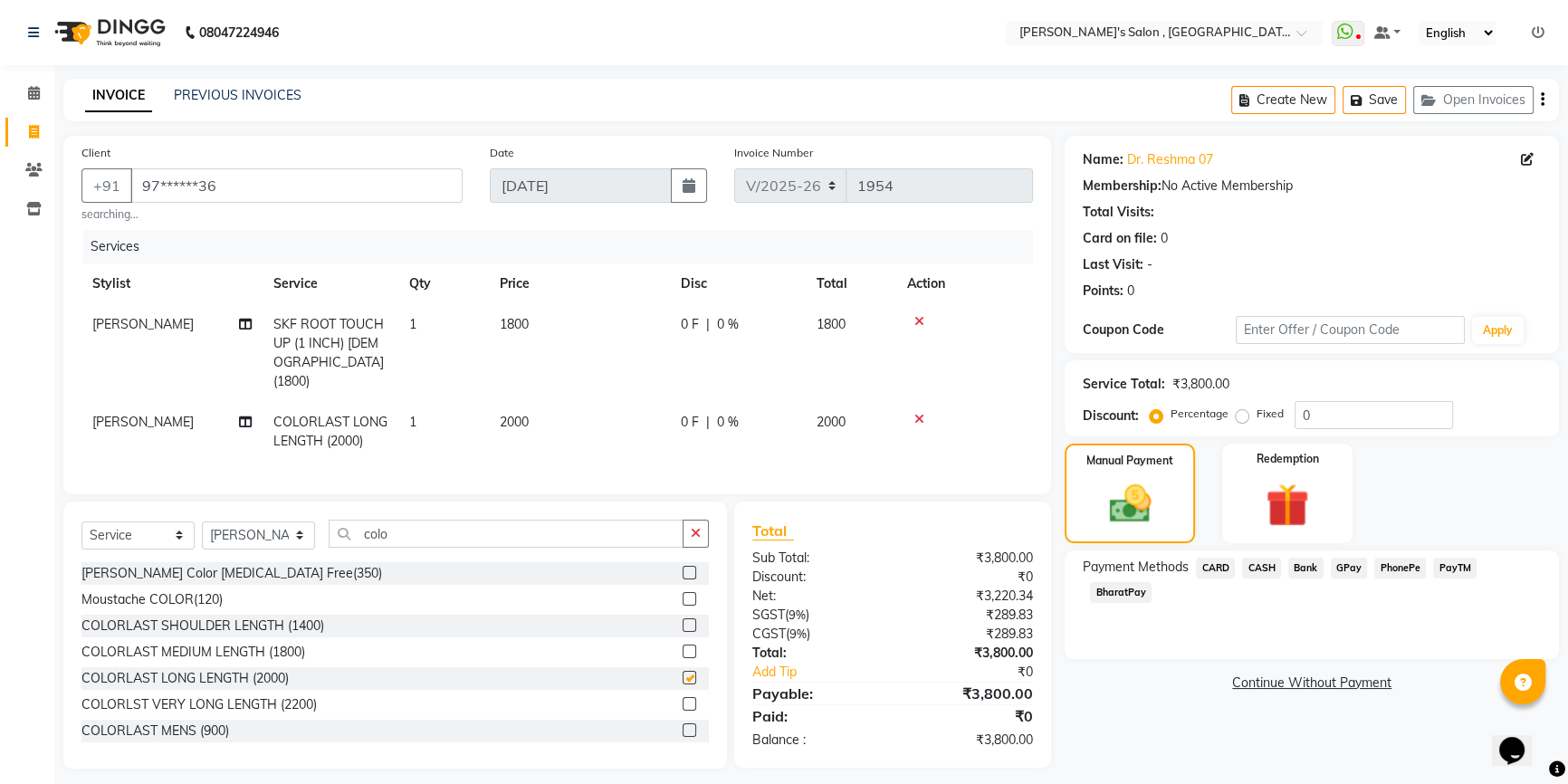
checkbox input "false"
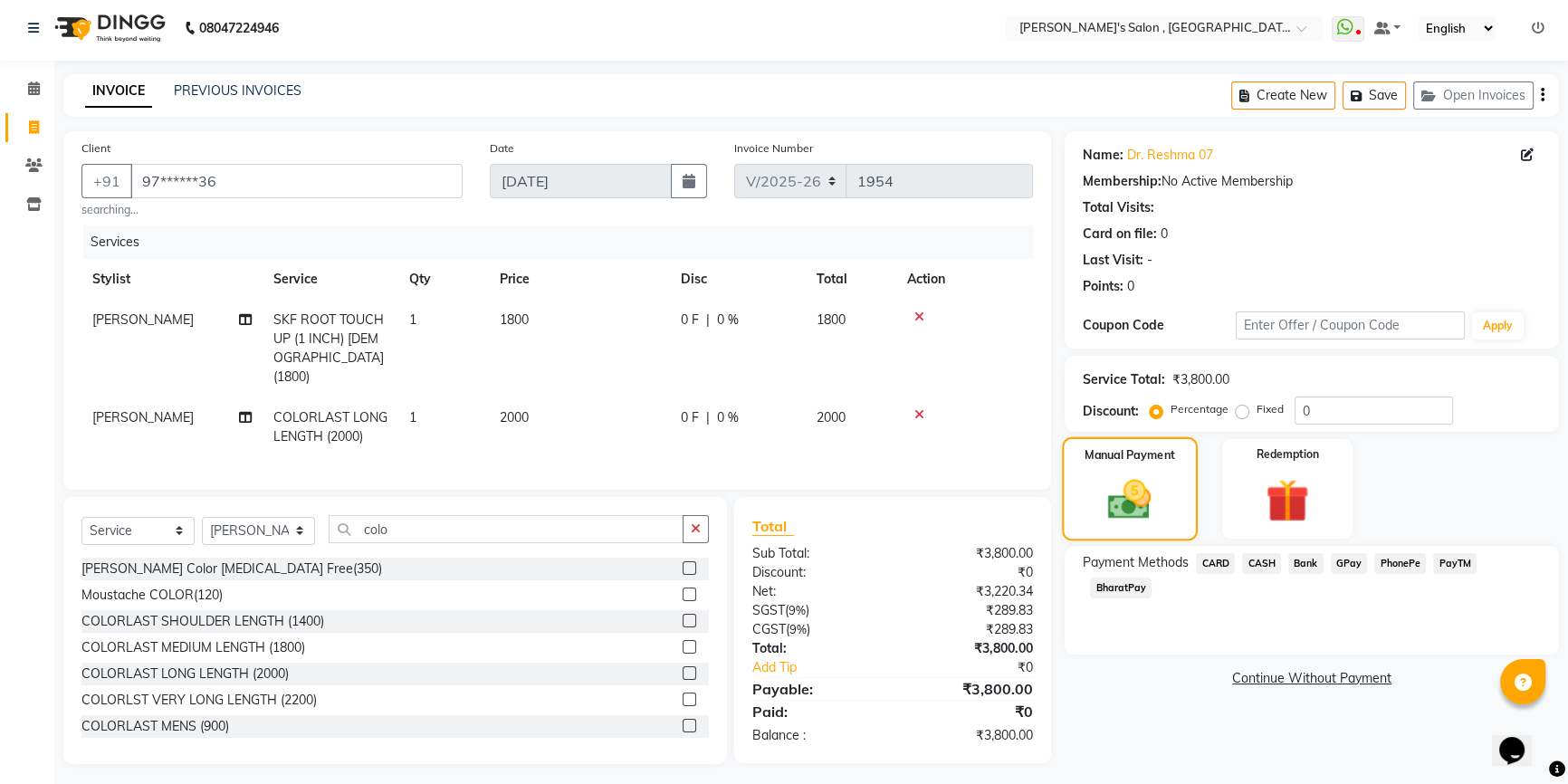
scroll to position [6, 0]
click at [1115, 586] on span "BharatPay" at bounding box center [1121, 586] width 62 height 21
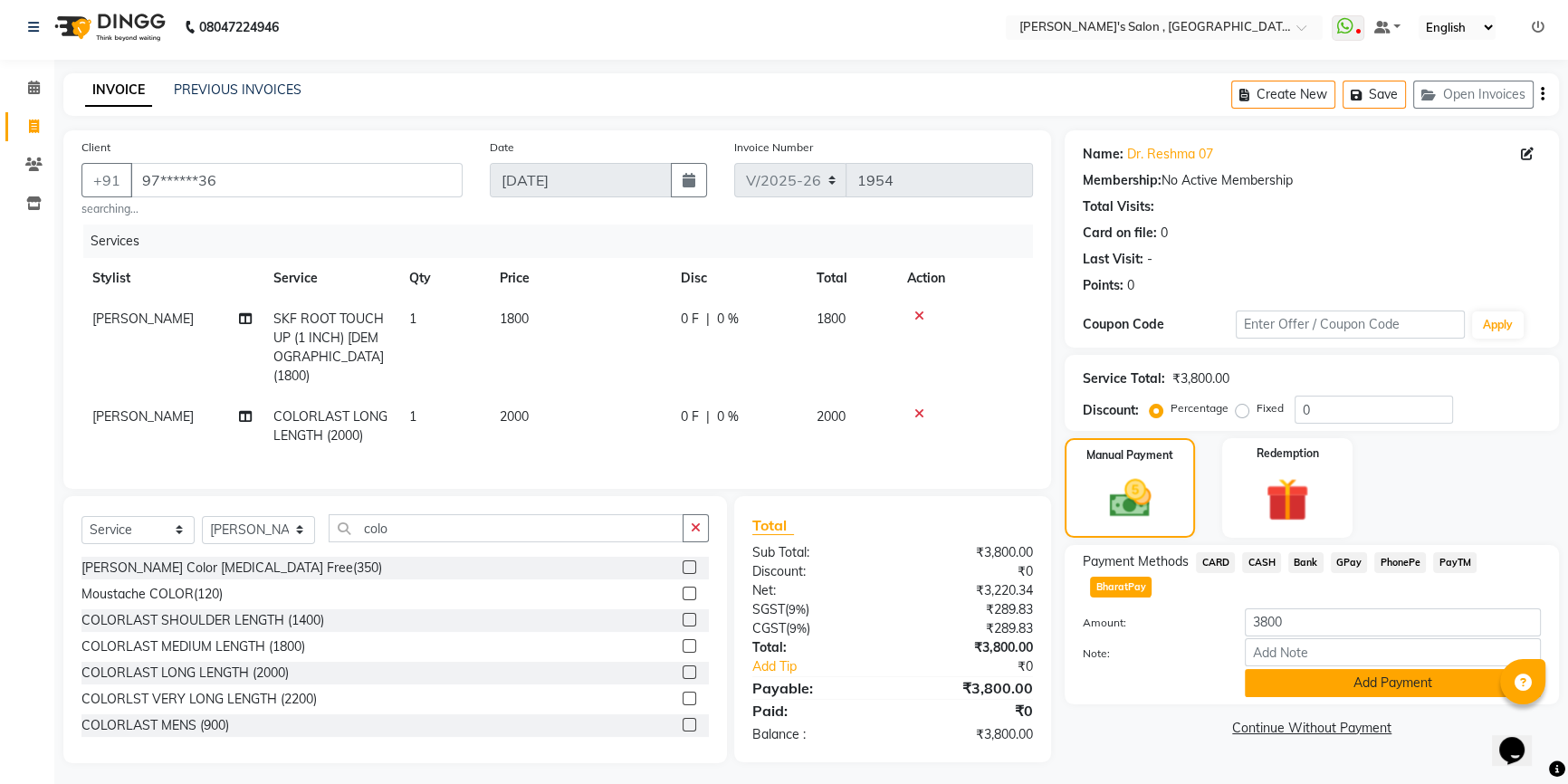
click at [1286, 681] on button "Add Payment" at bounding box center [1393, 683] width 296 height 28
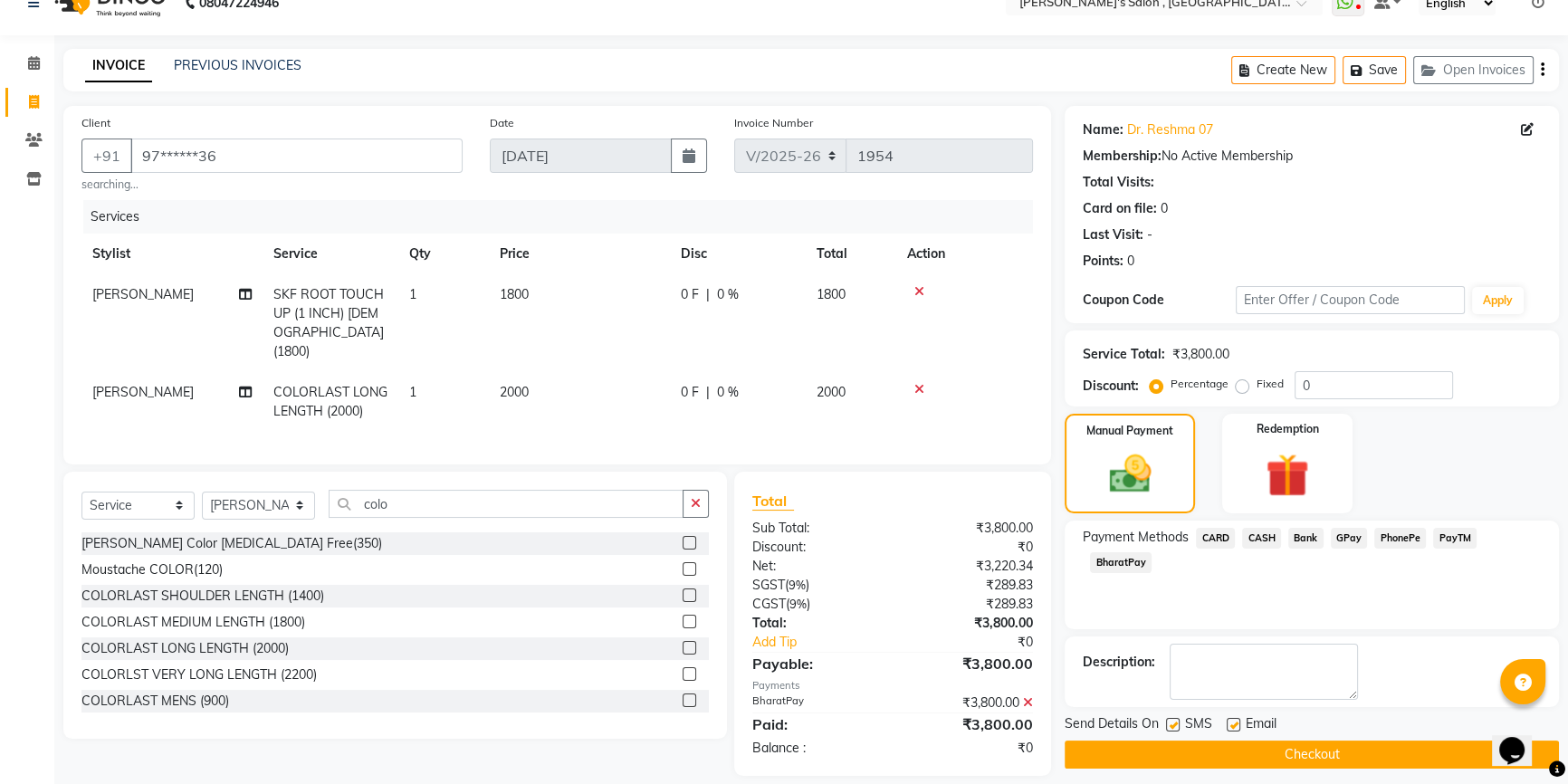
scroll to position [42, 0]
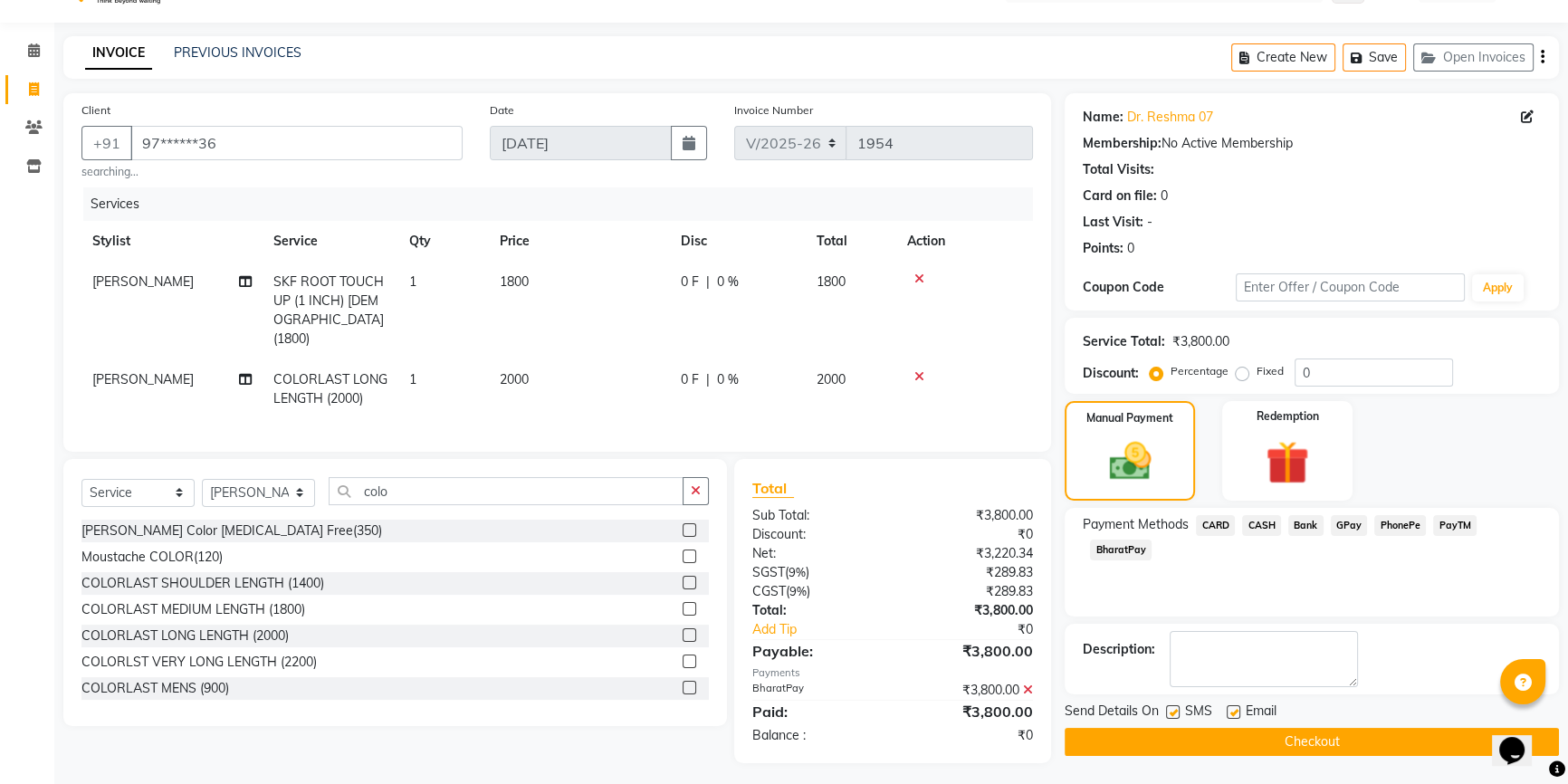
click at [1245, 743] on button "Checkout" at bounding box center [1312, 742] width 494 height 28
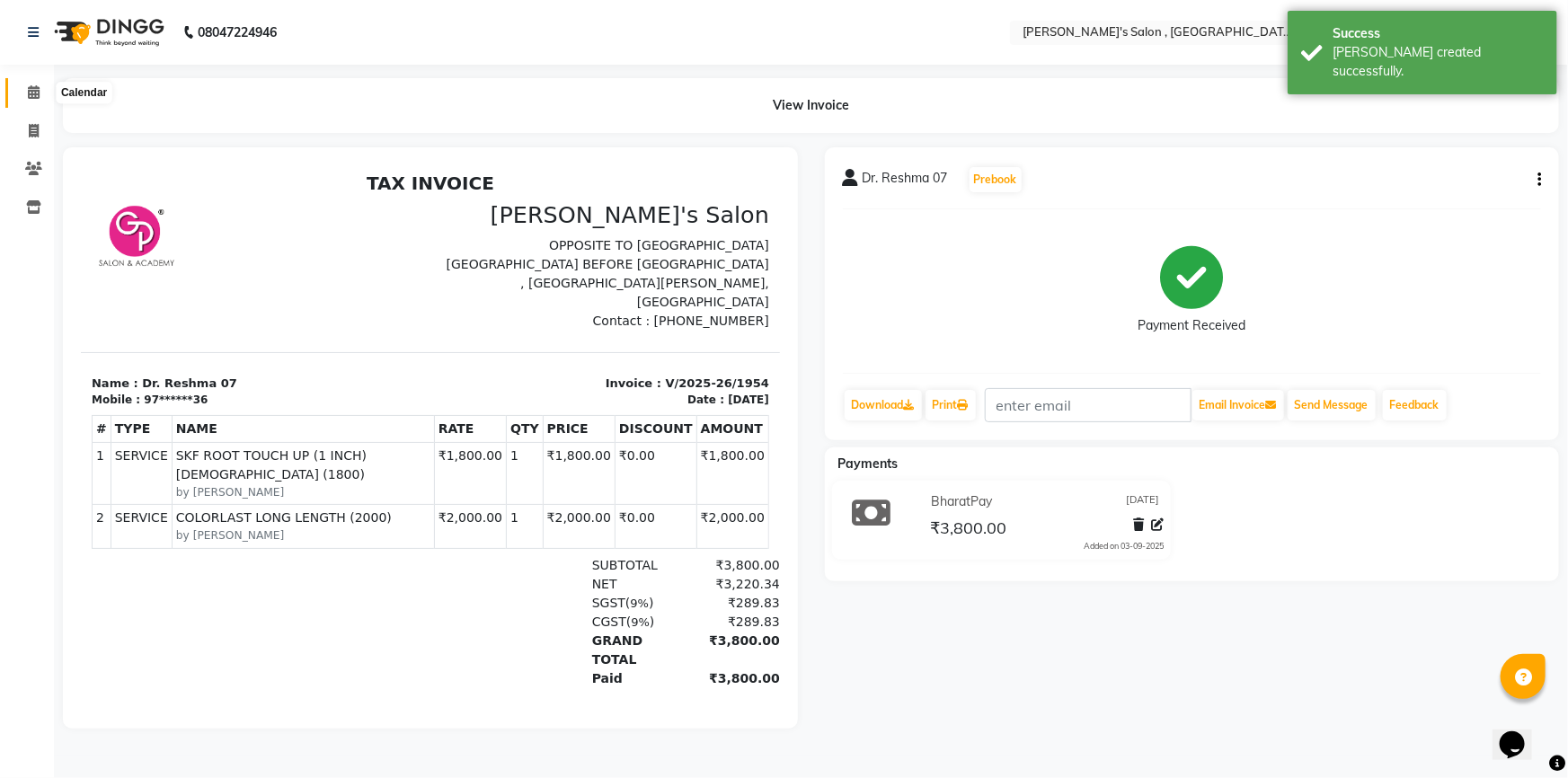
click at [20, 100] on span at bounding box center [34, 92] width 31 height 20
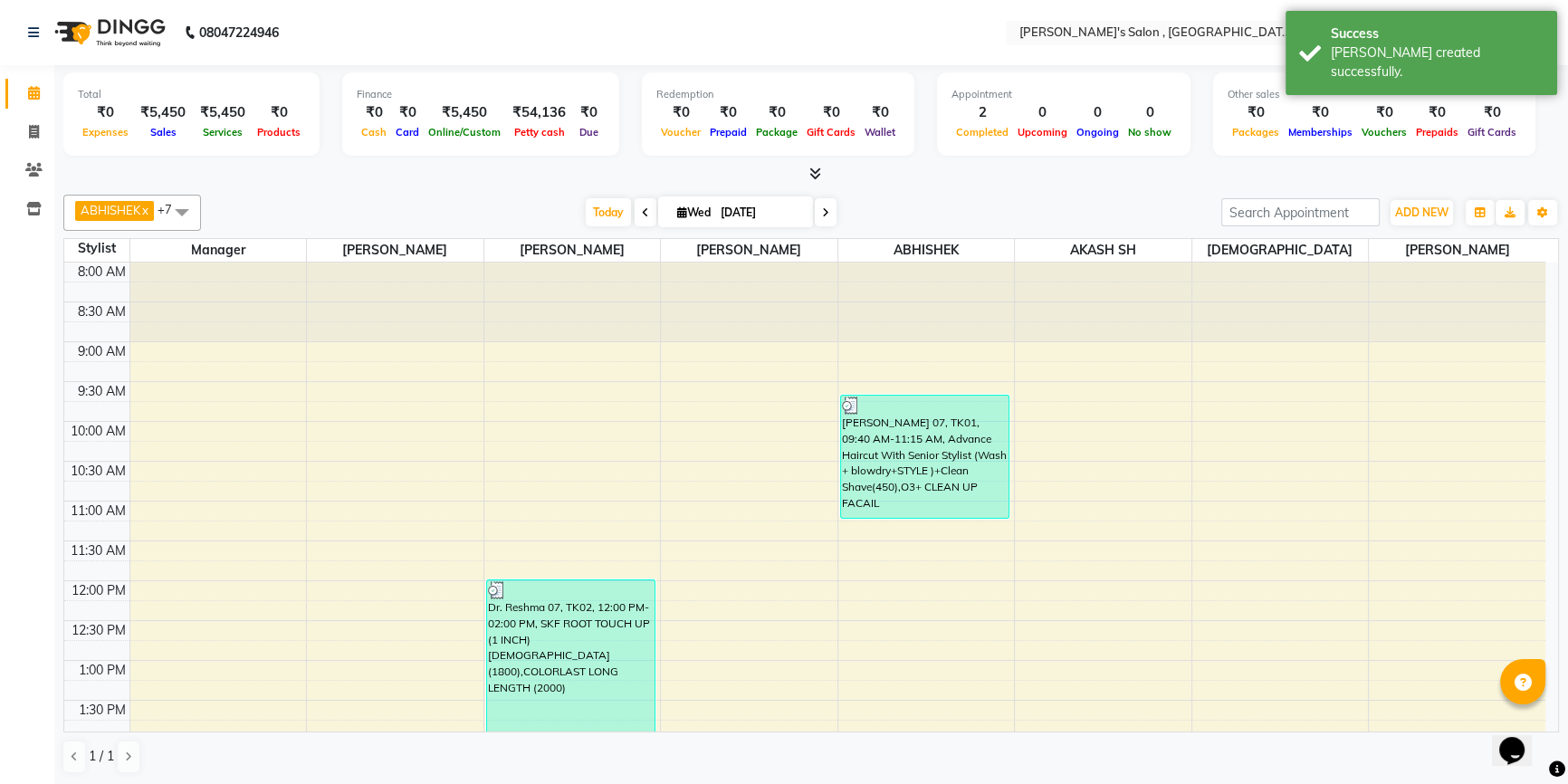
click at [815, 169] on icon at bounding box center [815, 173] width 12 height 14
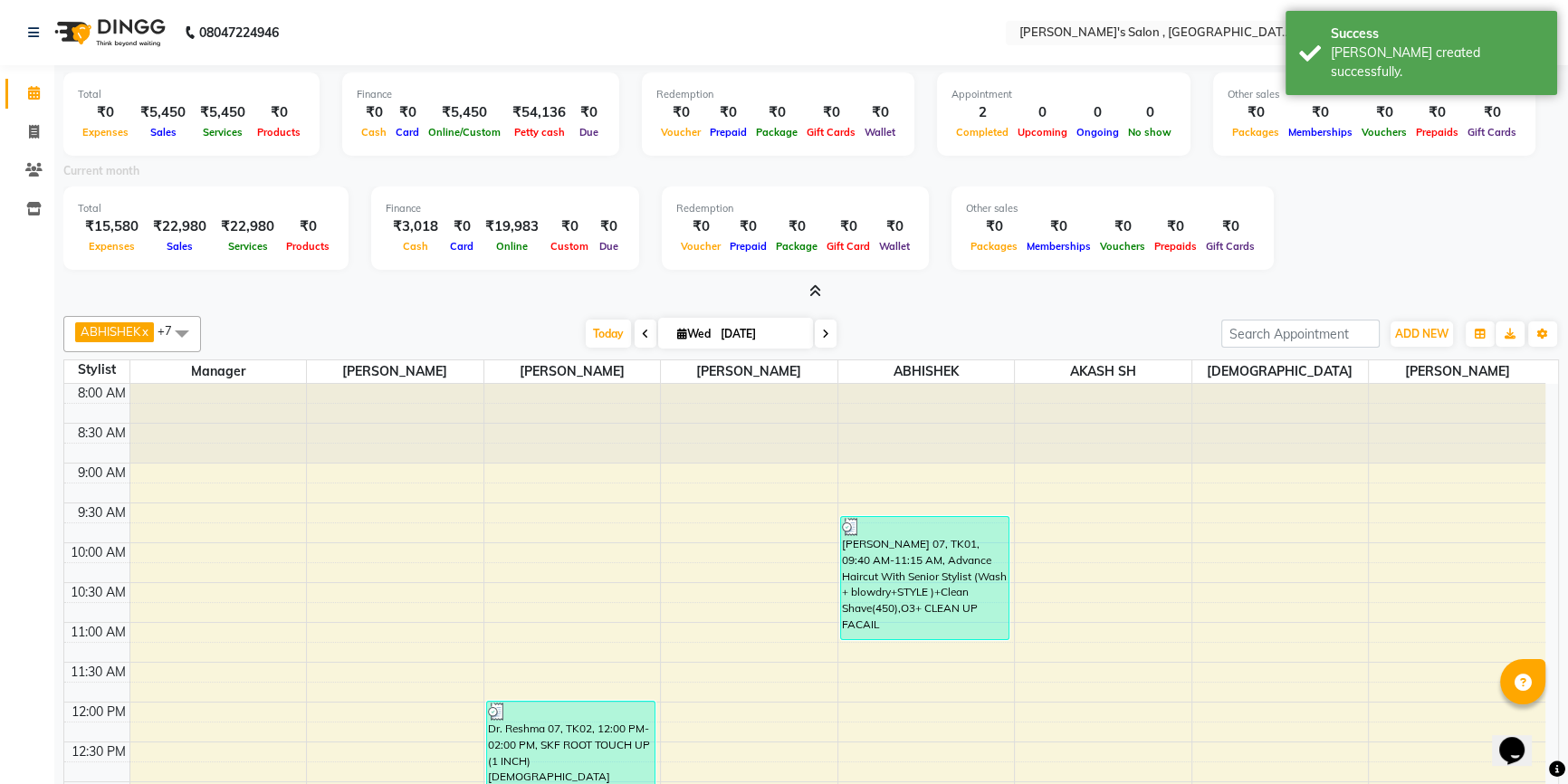
click at [810, 283] on span at bounding box center [811, 292] width 19 height 19
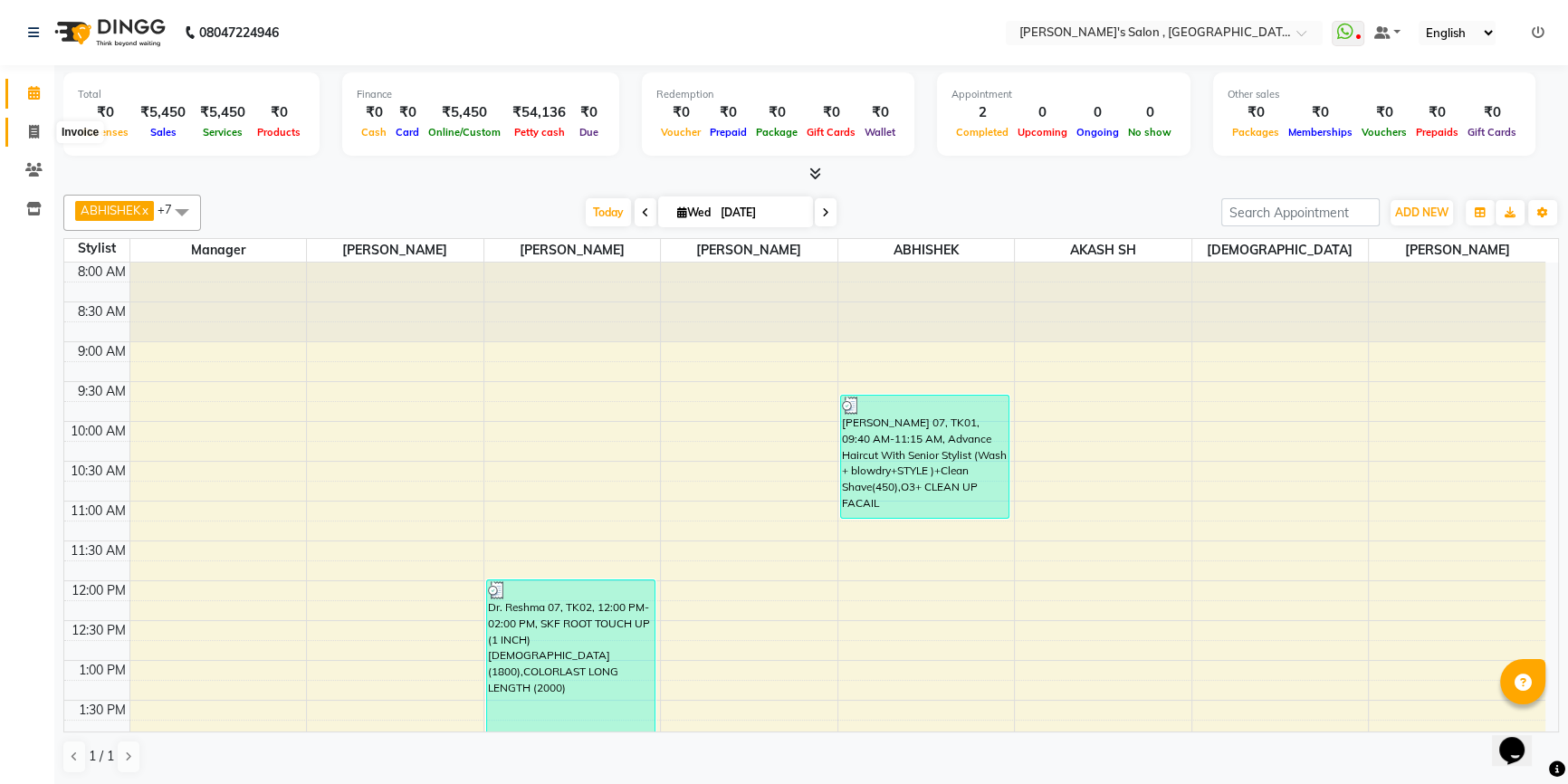
click at [26, 139] on span at bounding box center [34, 132] width 31 height 21
select select "7416"
select select "service"
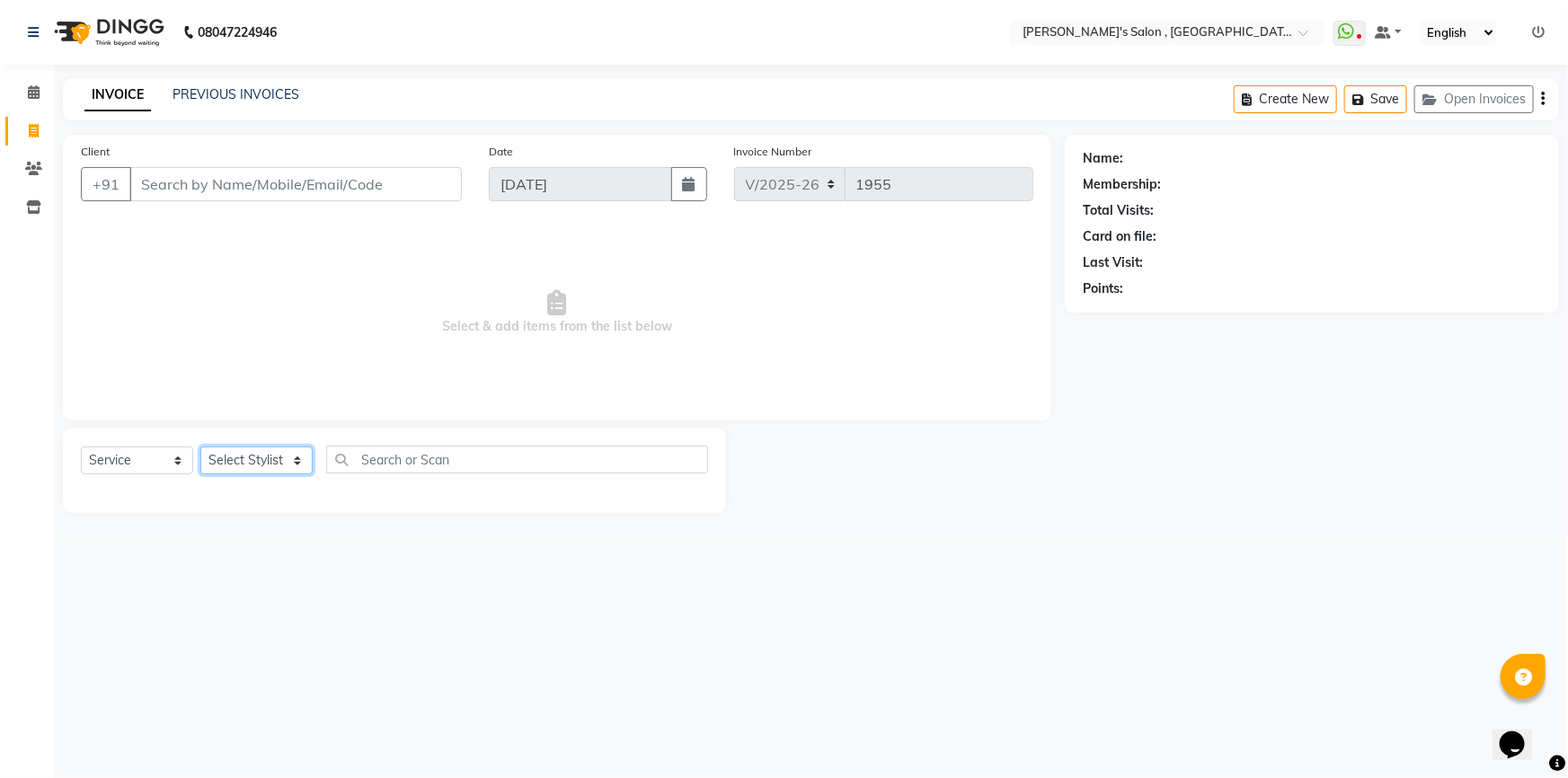
click at [255, 457] on select "Select Stylist" at bounding box center [256, 460] width 113 height 28
select select "67371"
click at [200, 447] on select "Select Stylist ABHISHEK [PERSON_NAME] AKASH SH ARJUN SIR Manager [PERSON_NAME] …" at bounding box center [256, 460] width 113 height 28
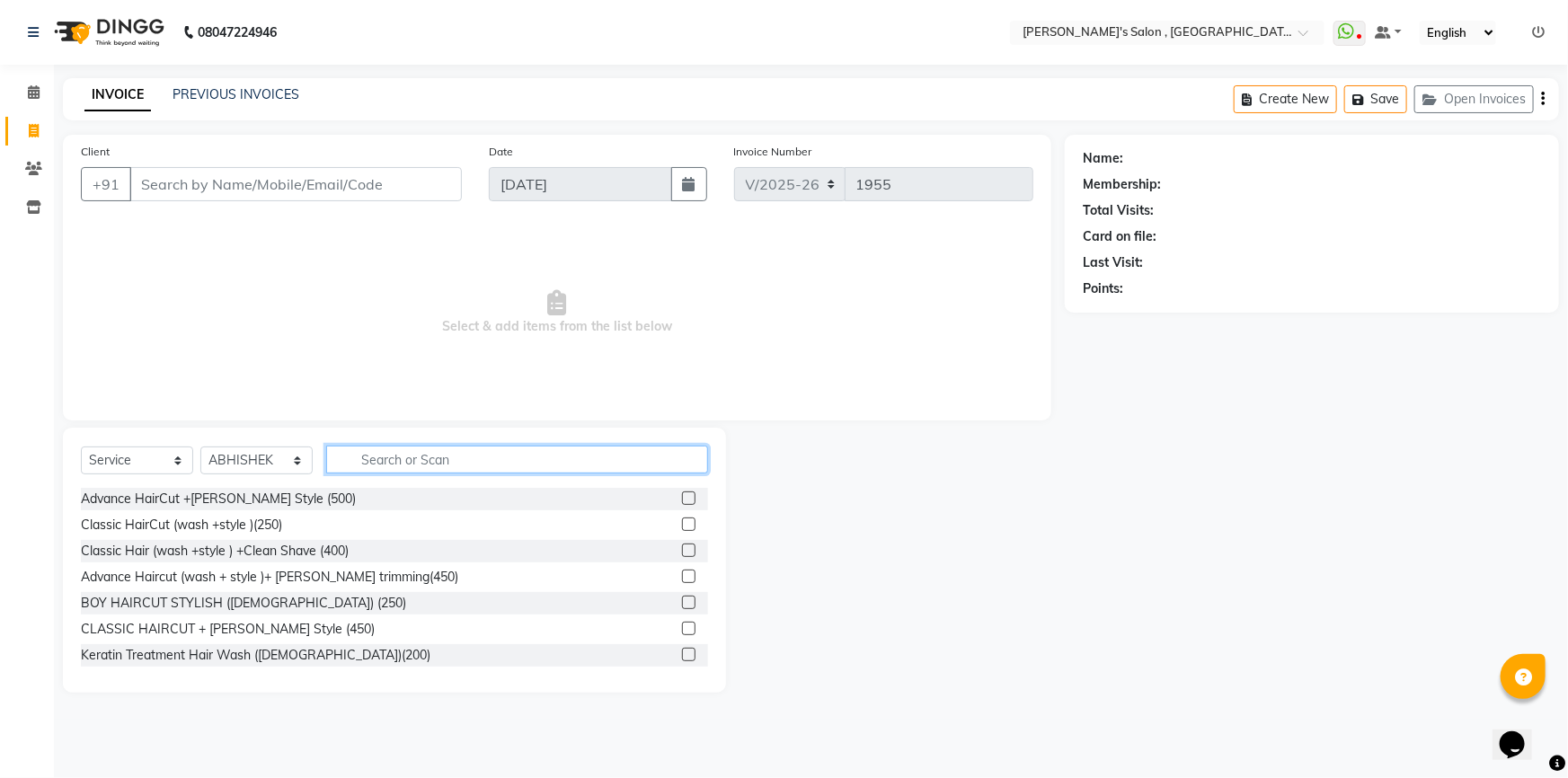
click at [380, 456] on input "text" at bounding box center [517, 459] width 382 height 28
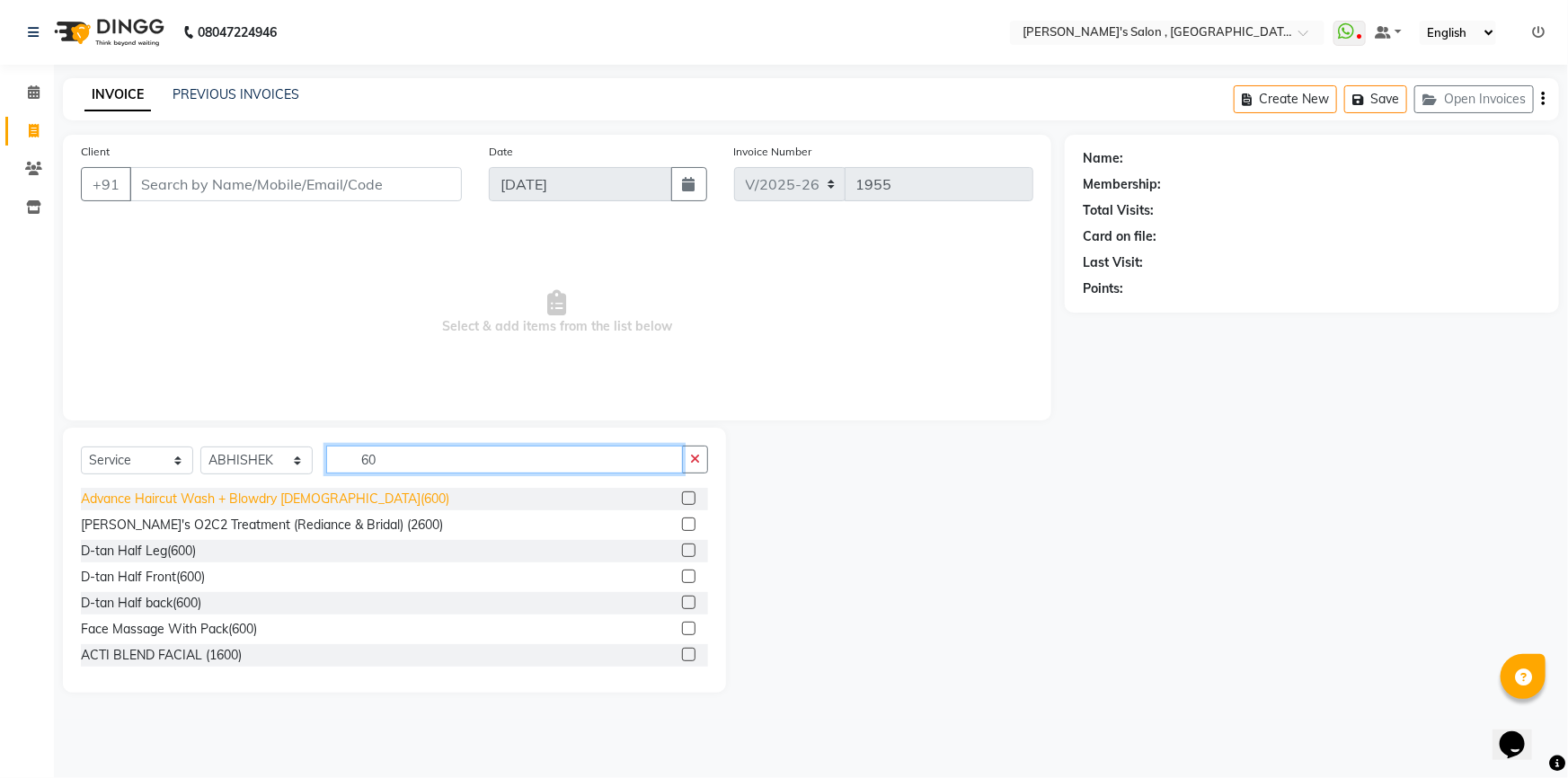
type input "60"
click at [340, 494] on div "Advance Haircut Wash + Blowdry [DEMOGRAPHIC_DATA](600)" at bounding box center [264, 498] width 368 height 18
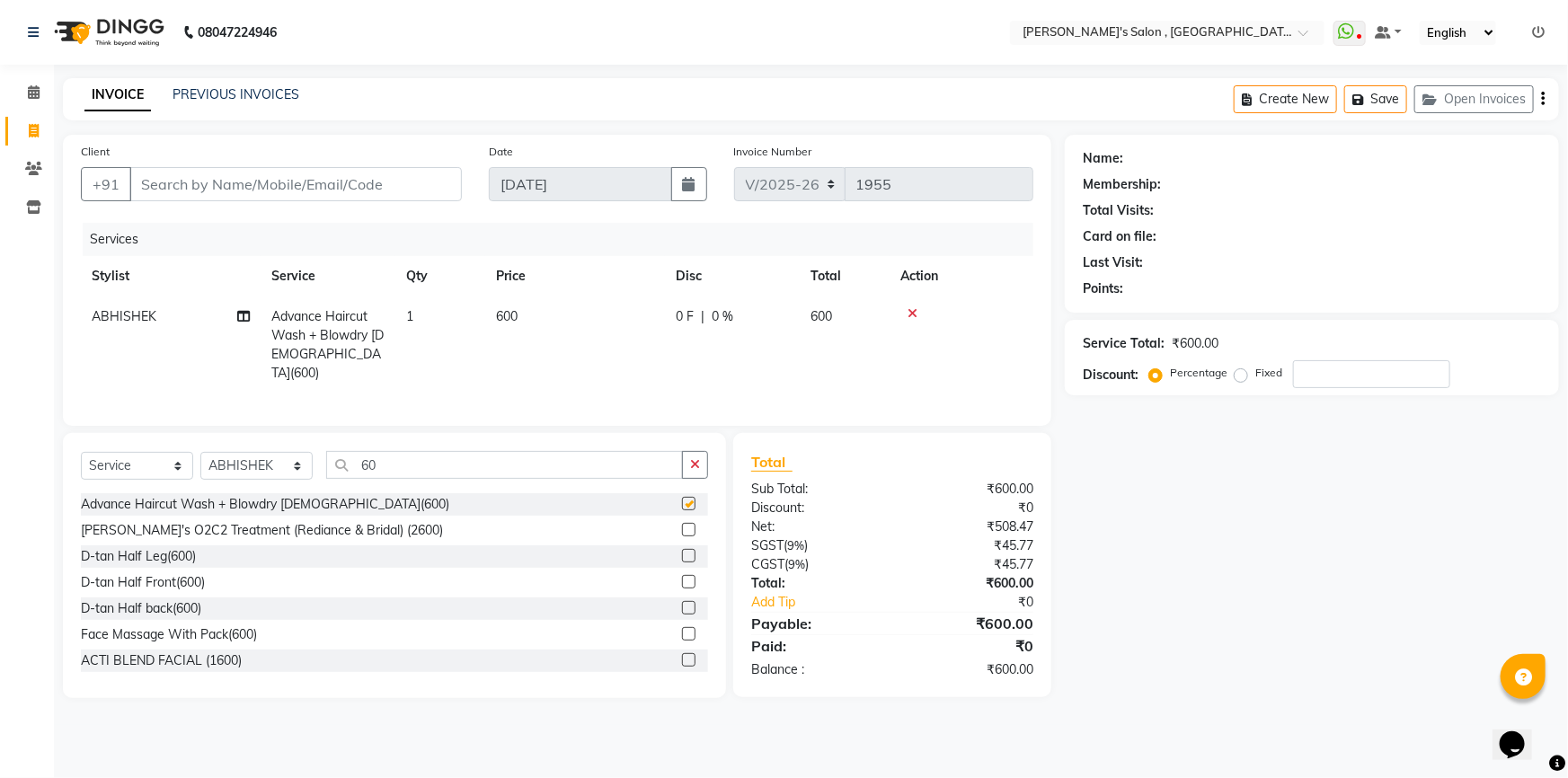
checkbox input "false"
click at [253, 171] on input "Client" at bounding box center [295, 184] width 332 height 34
type input "7"
type input "0"
type input "7066943838"
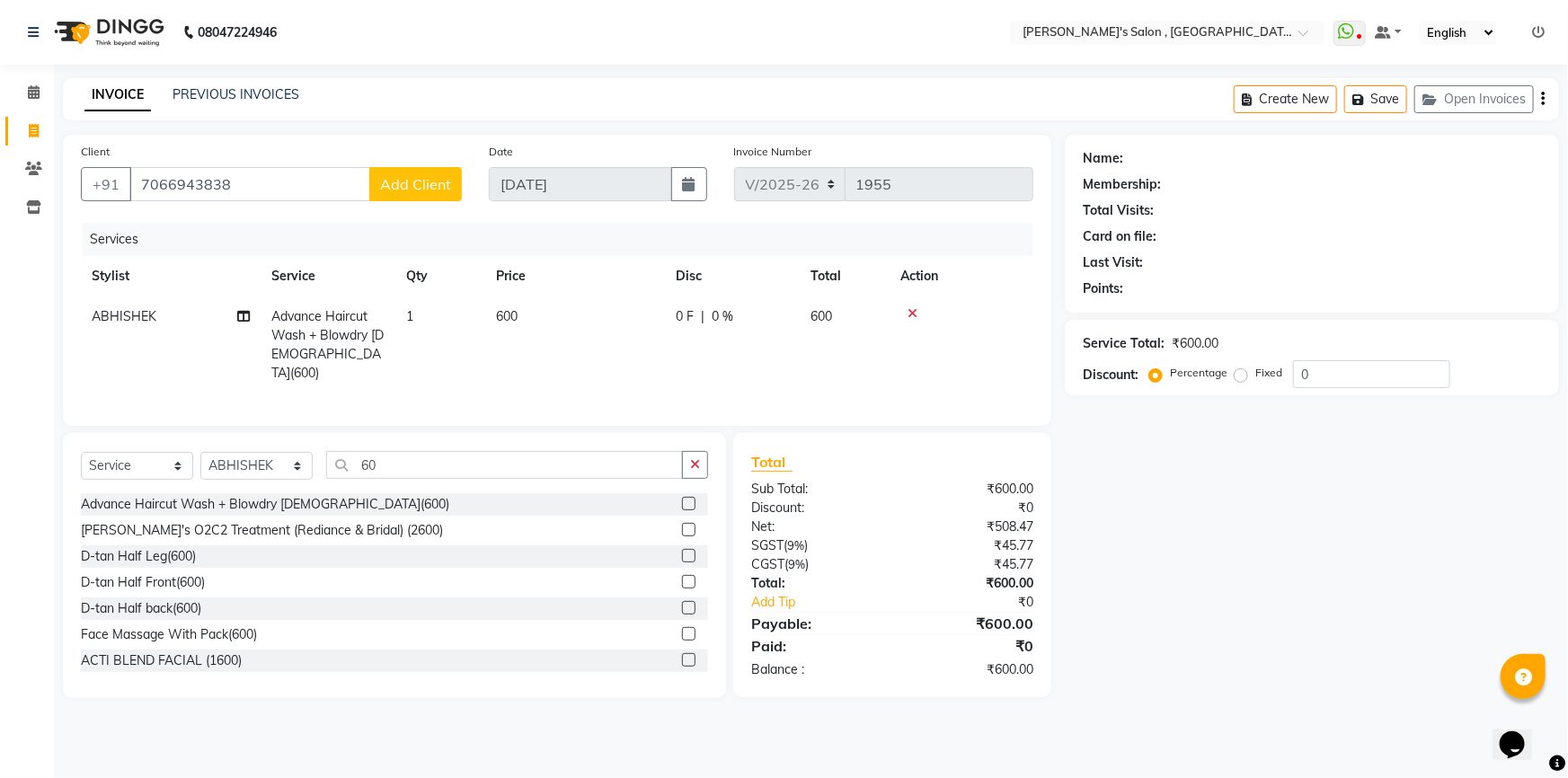
click at [374, 191] on button "Add Client" at bounding box center [415, 184] width 92 height 34
select select "22"
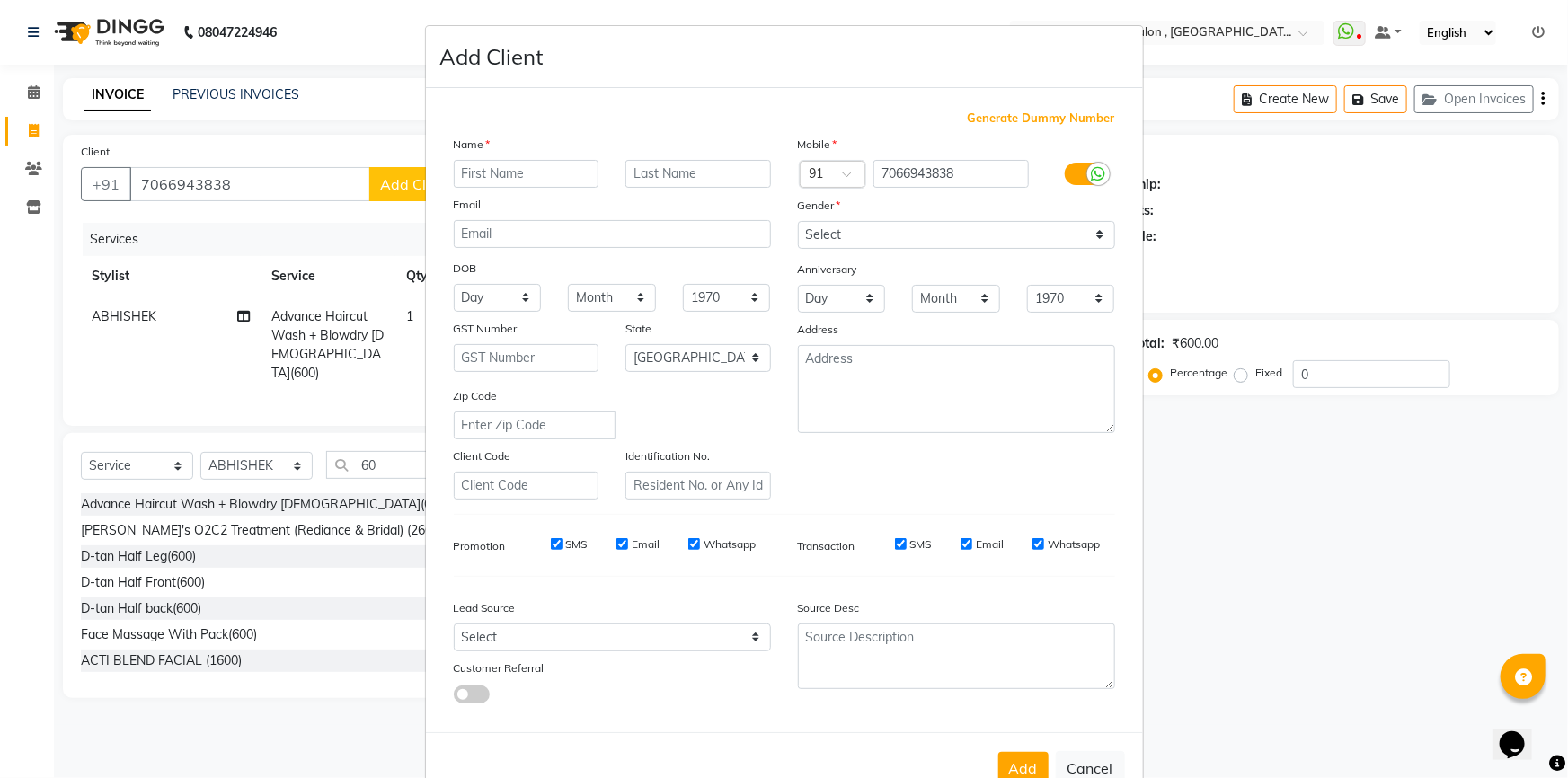
click at [478, 178] on input "text" at bounding box center [527, 174] width 146 height 28
type input "s"
type input "SAYLI SONAWANE 07"
drag, startPoint x: 824, startPoint y: 226, endPoint x: 833, endPoint y: 237, distance: 14.2
click at [824, 226] on select "Select Male Female Other Prefer Not To Say" at bounding box center [956, 235] width 318 height 28
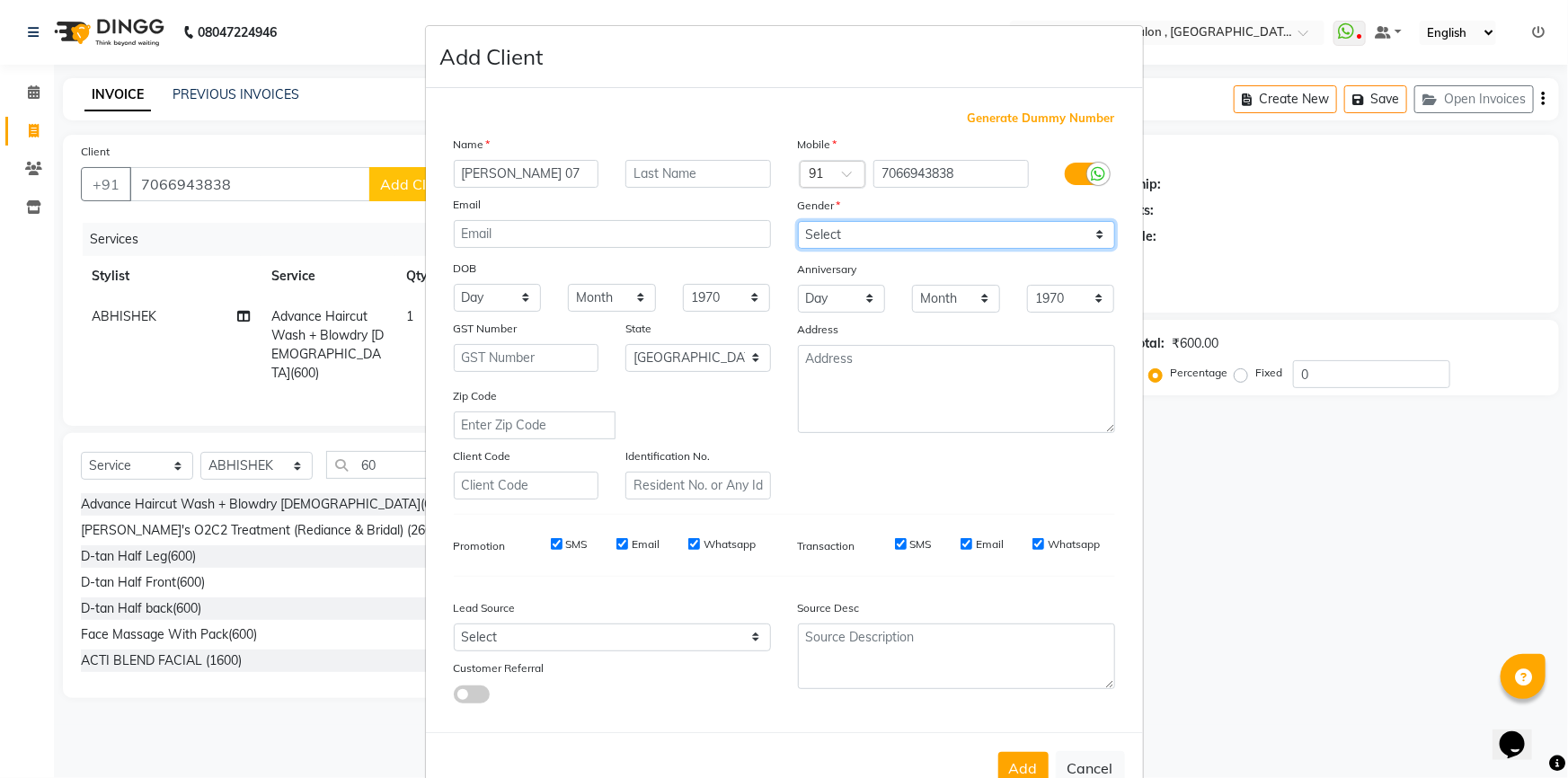
select select "female"
click at [798, 221] on select "Select Male Female Other Prefer Not To Say" at bounding box center [956, 235] width 318 height 28
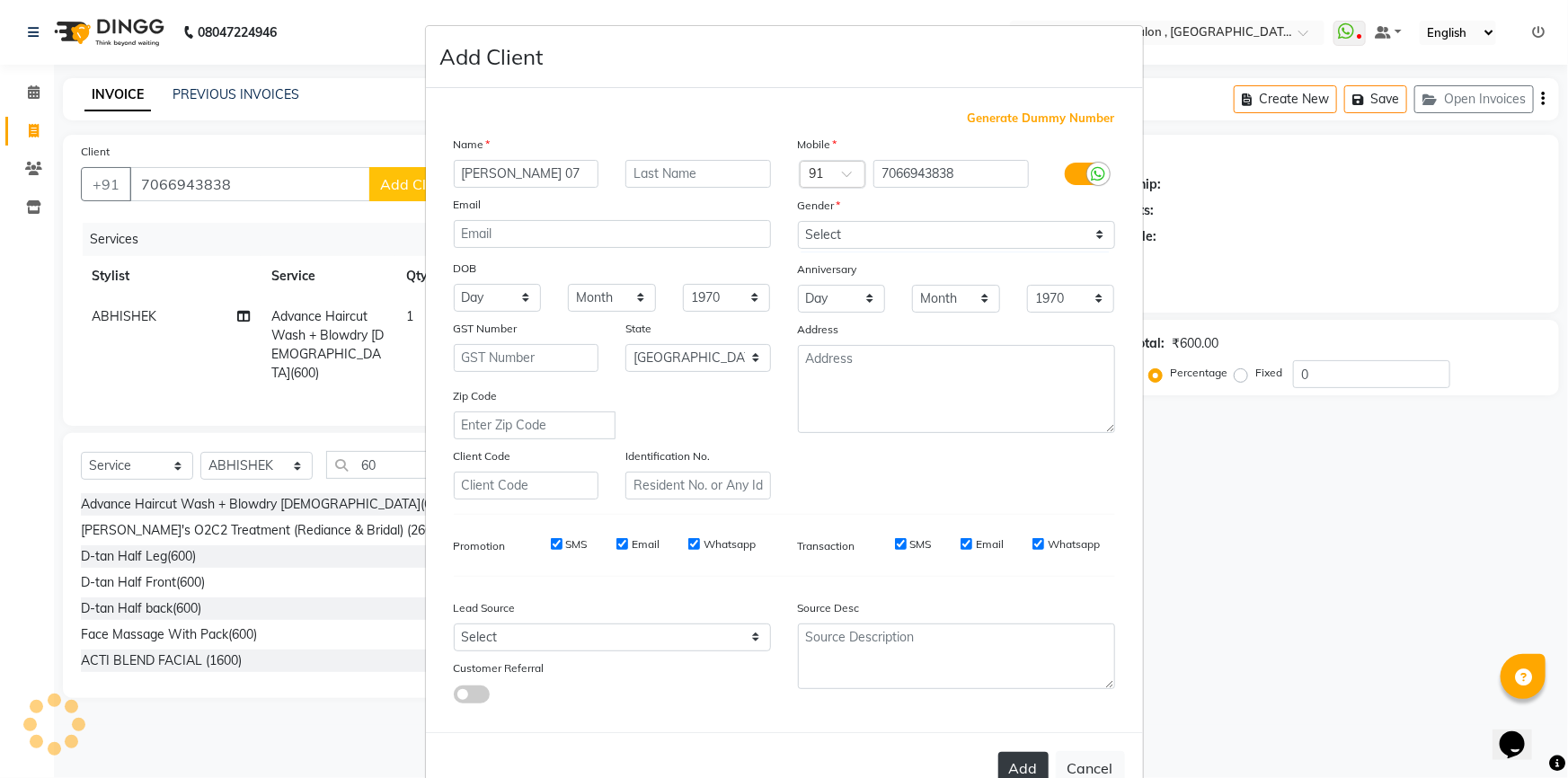
click at [1025, 774] on button "Add" at bounding box center [1024, 767] width 51 height 32
type input "70******38"
select select
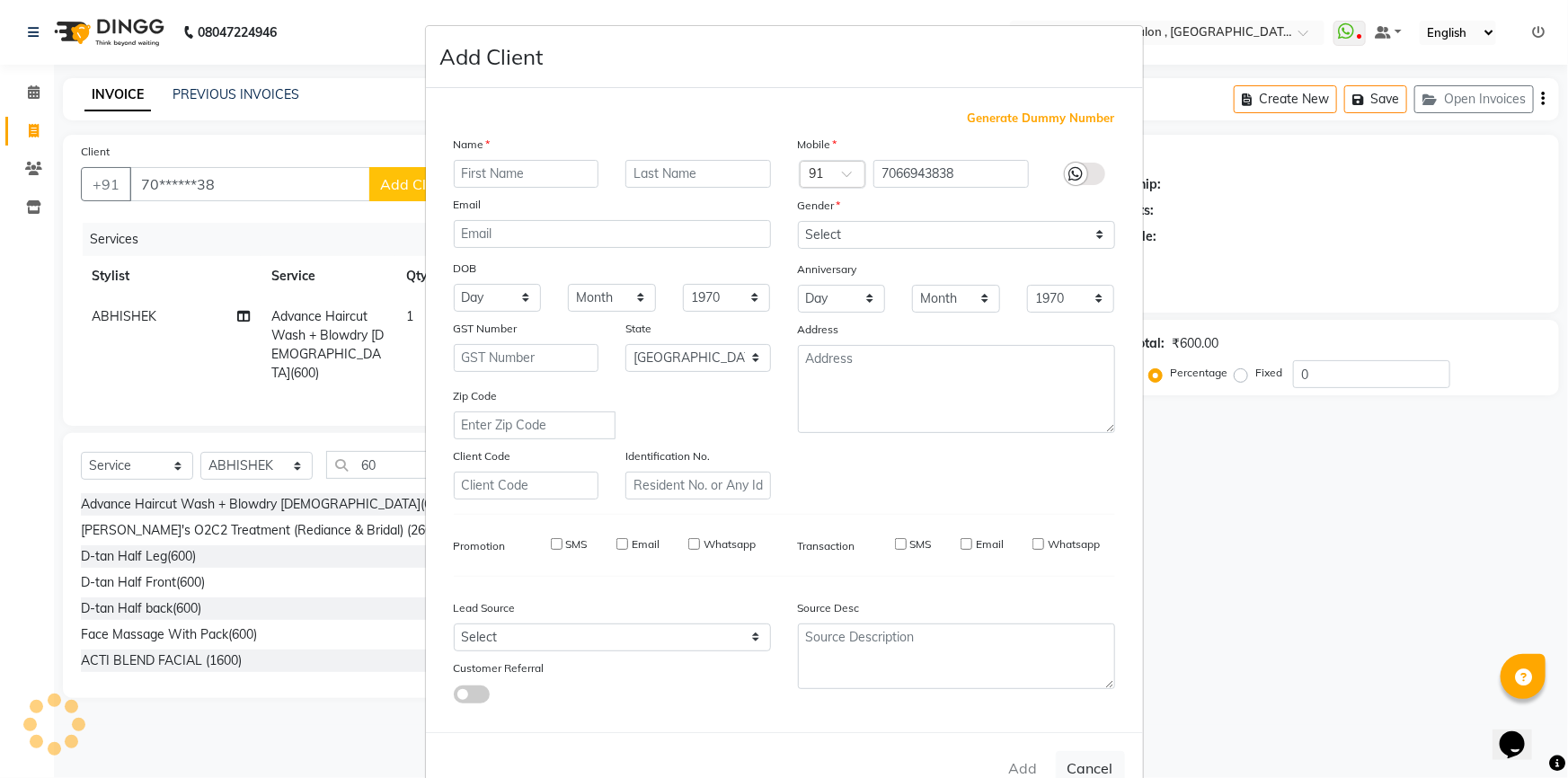
select select "null"
select select
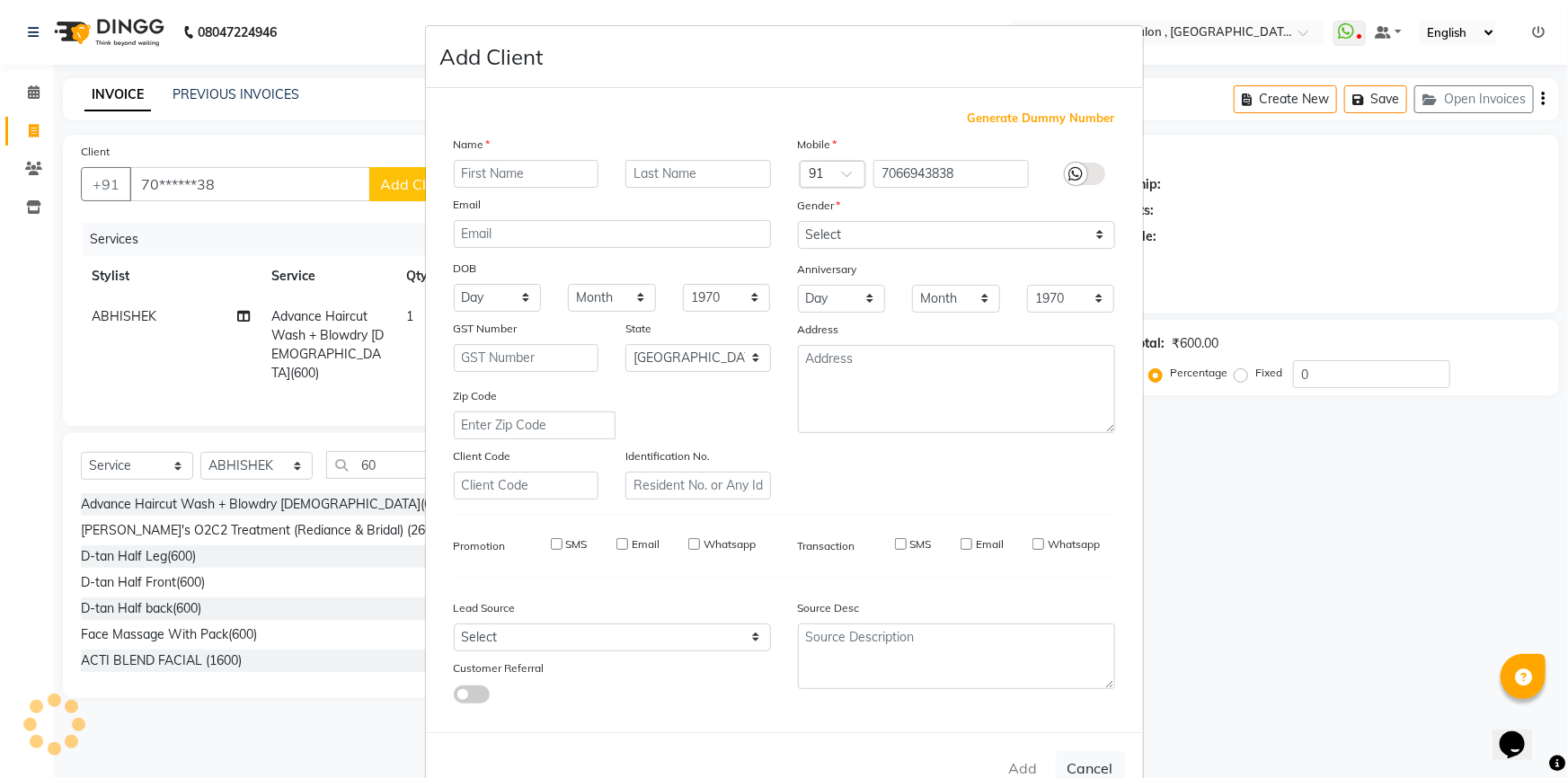
checkbox input "false"
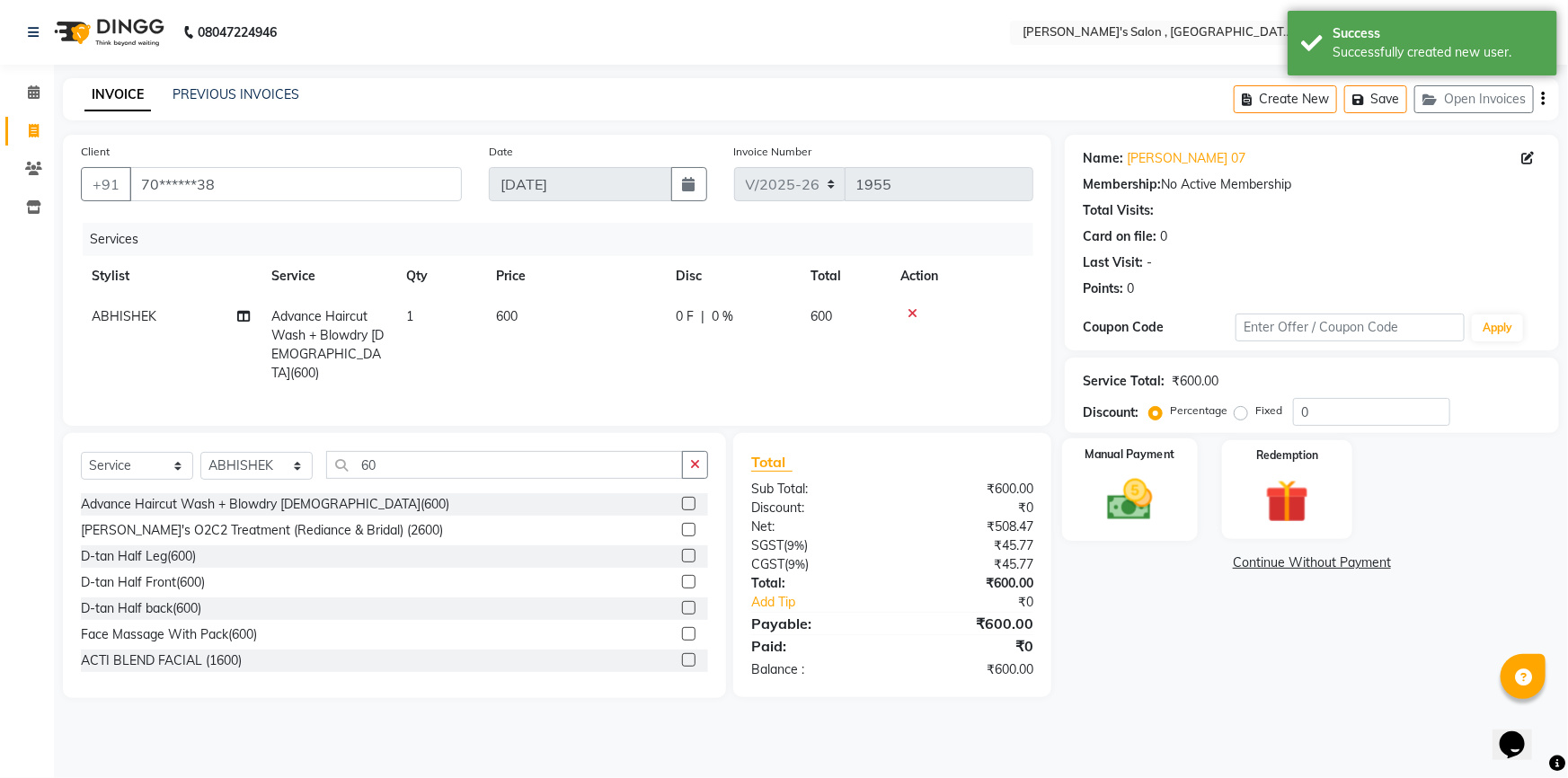
click at [1139, 501] on img at bounding box center [1131, 499] width 74 height 52
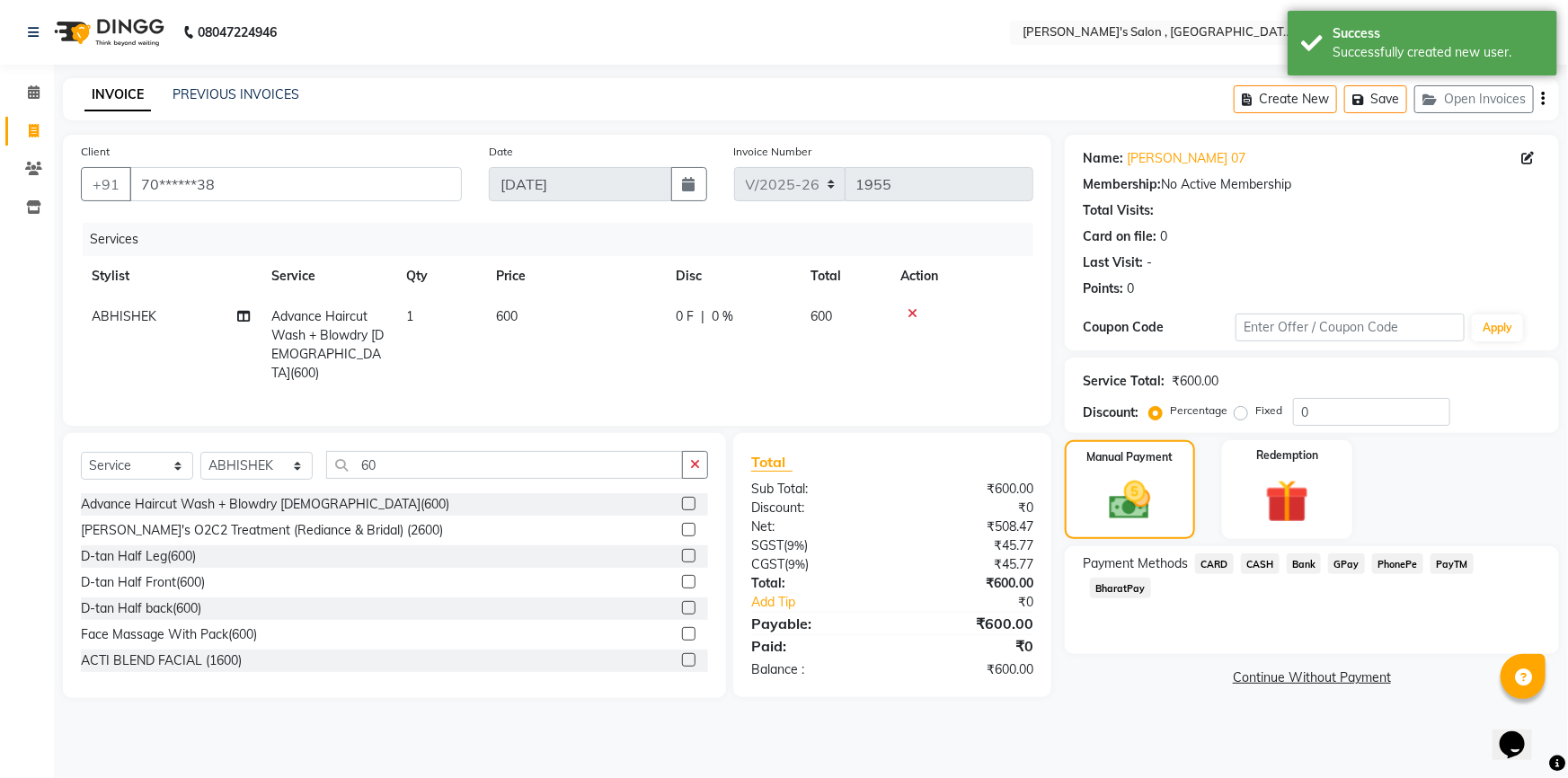
click at [1151, 578] on span "BharatPay" at bounding box center [1120, 588] width 61 height 20
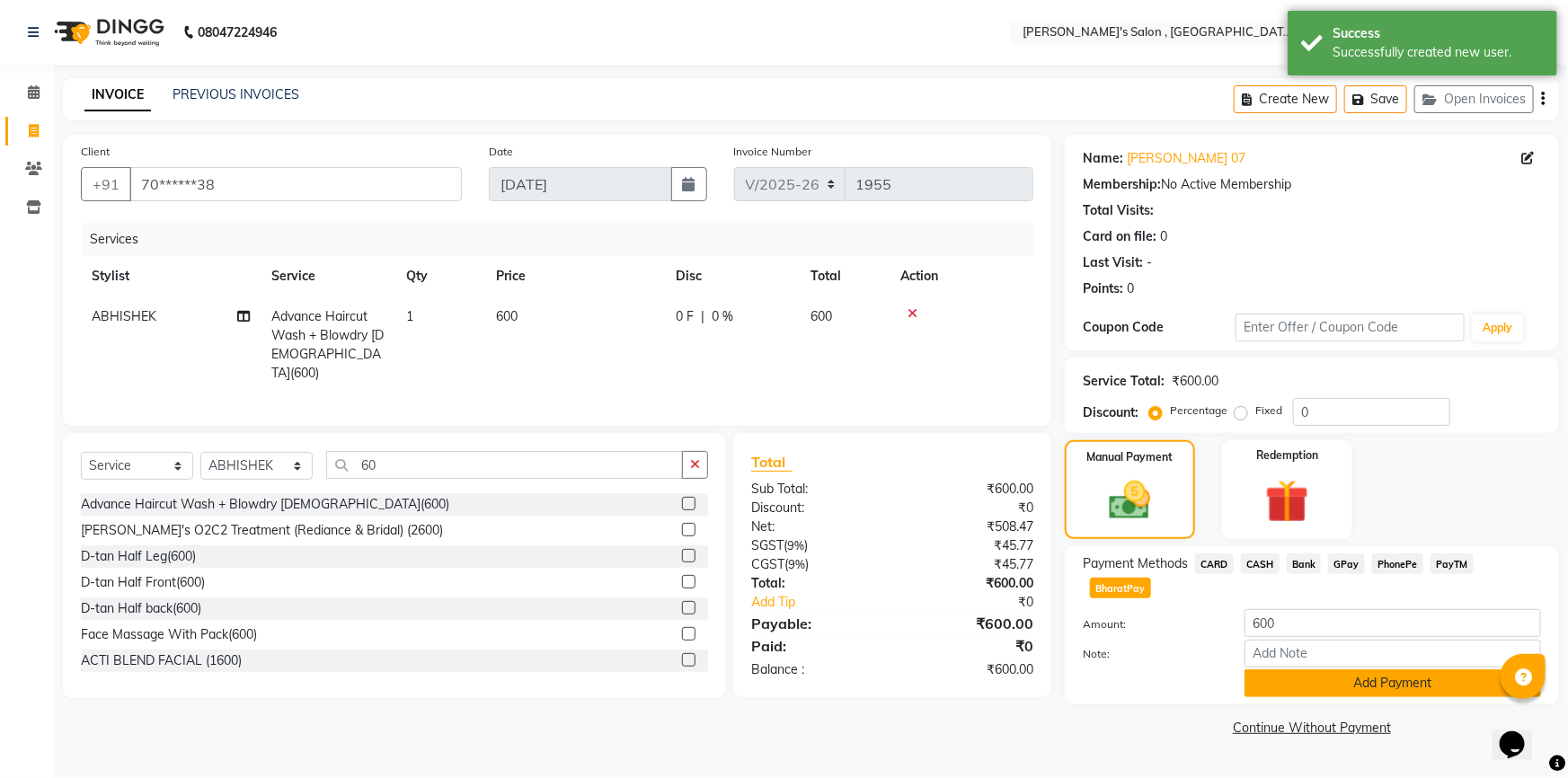
click at [1279, 669] on button "Add Payment" at bounding box center [1392, 683] width 296 height 28
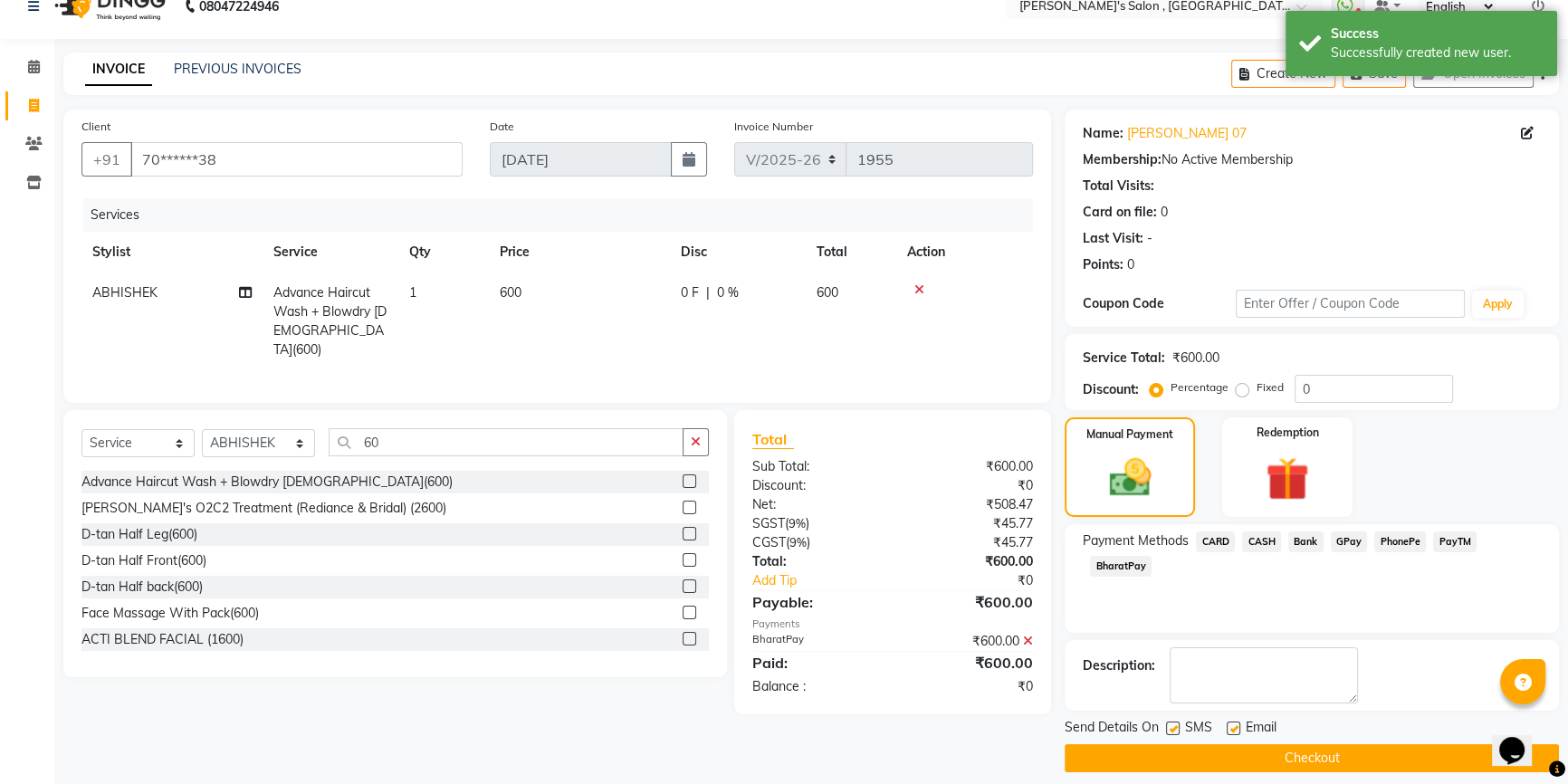
scroll to position [40, 0]
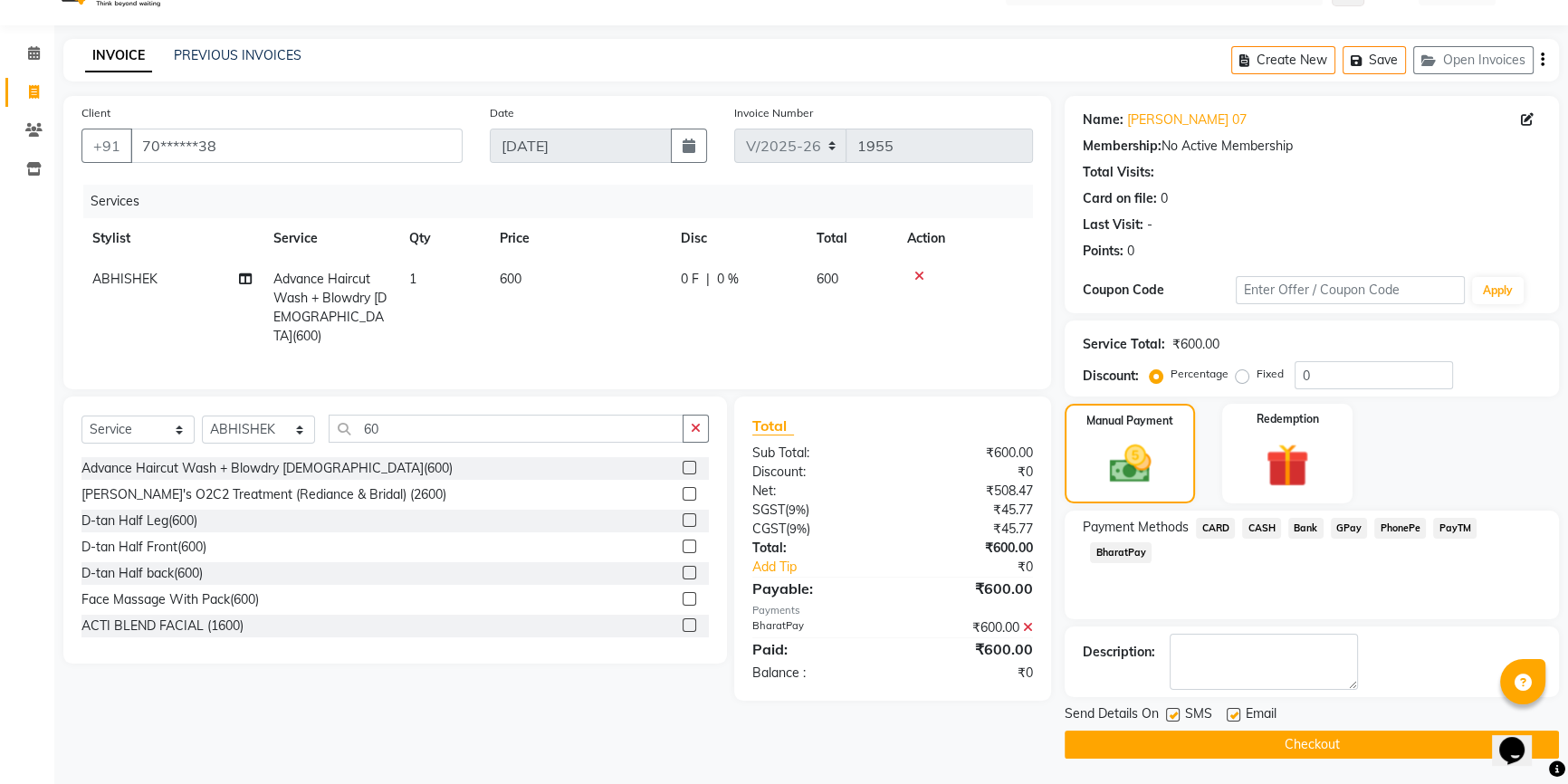
click at [1242, 742] on button "Checkout" at bounding box center [1312, 744] width 494 height 28
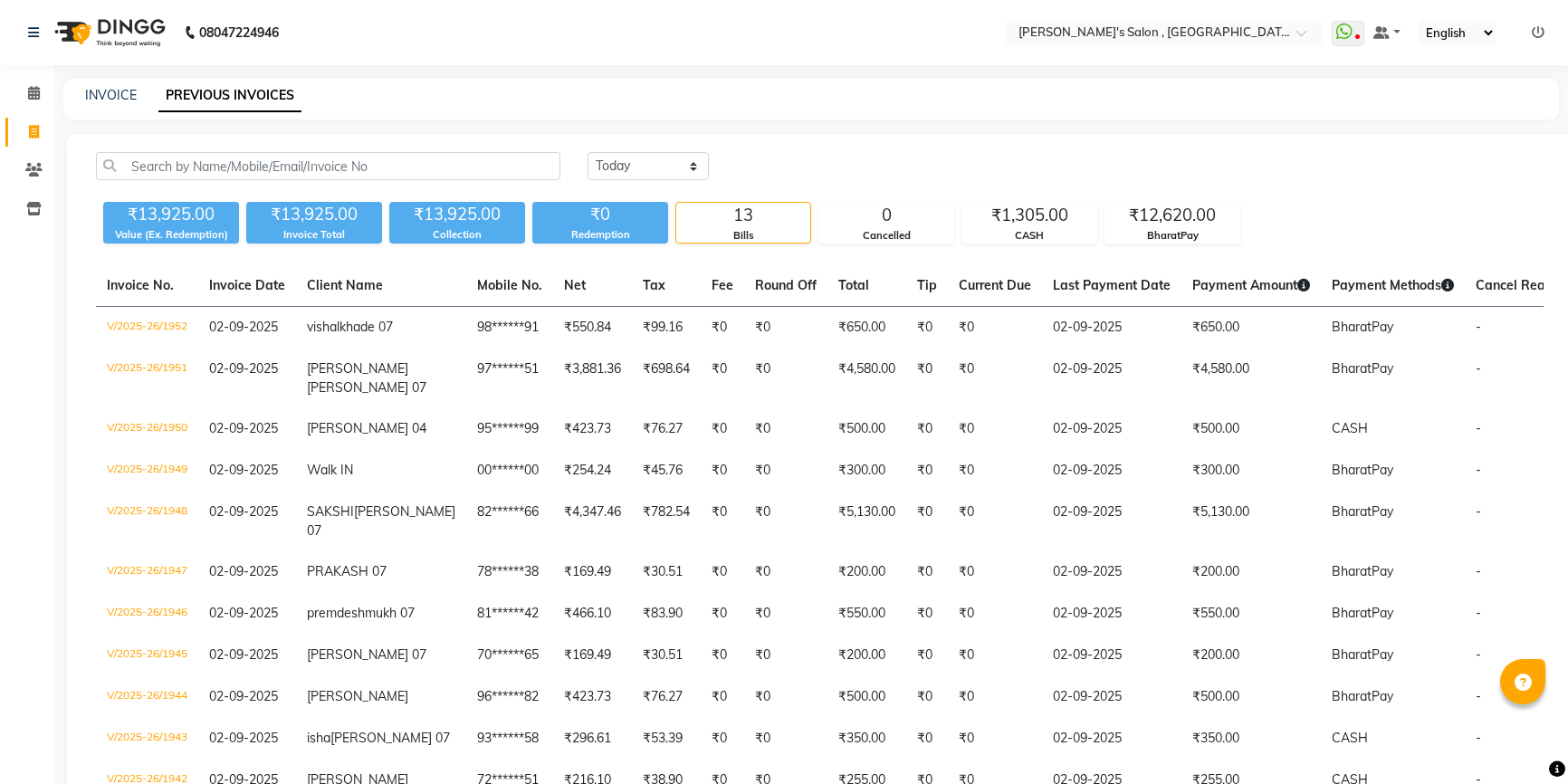
select select "[DATE]"
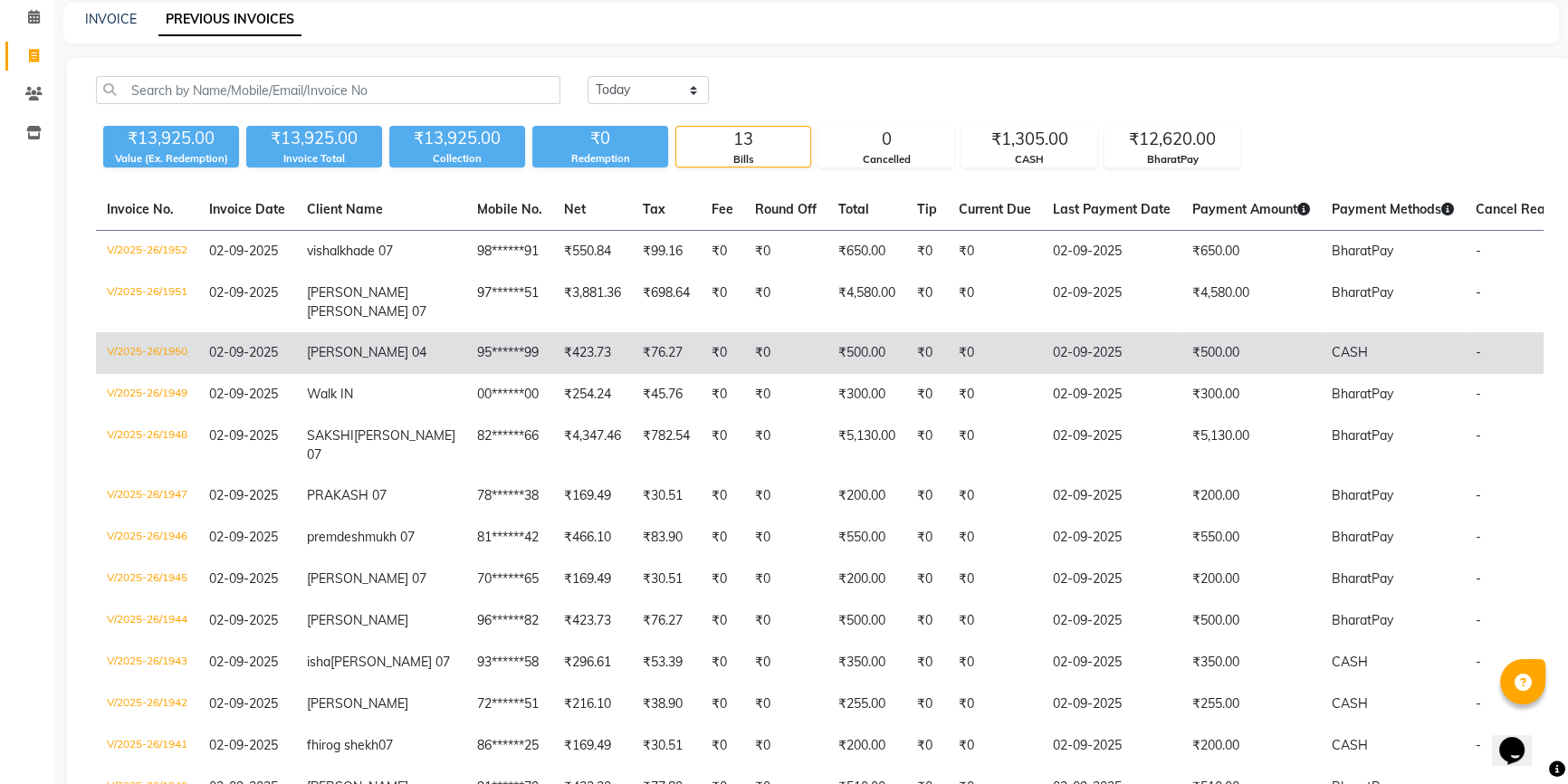
scroll to position [47, 0]
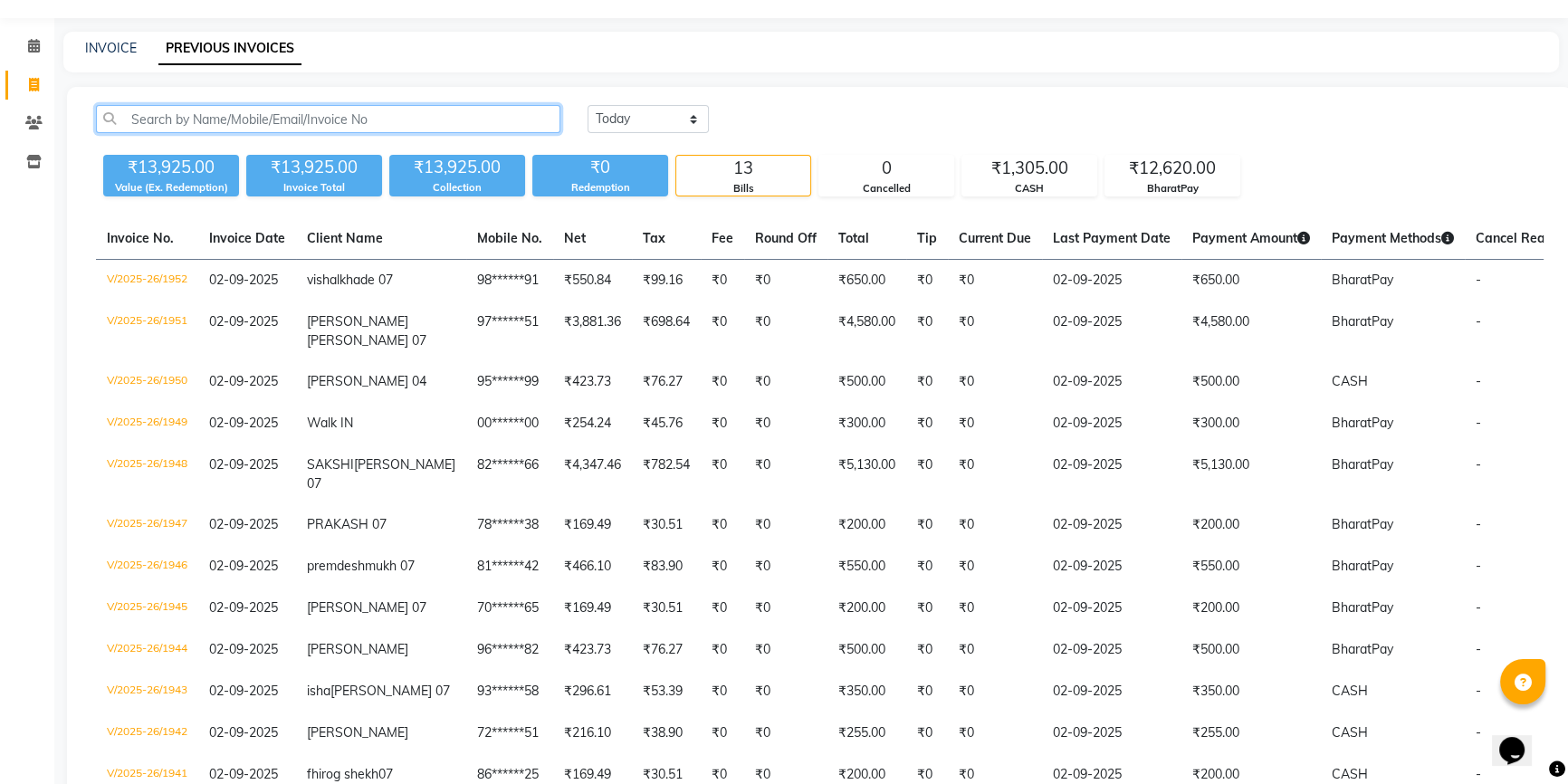
click at [390, 123] on input "text" at bounding box center [328, 118] width 465 height 28
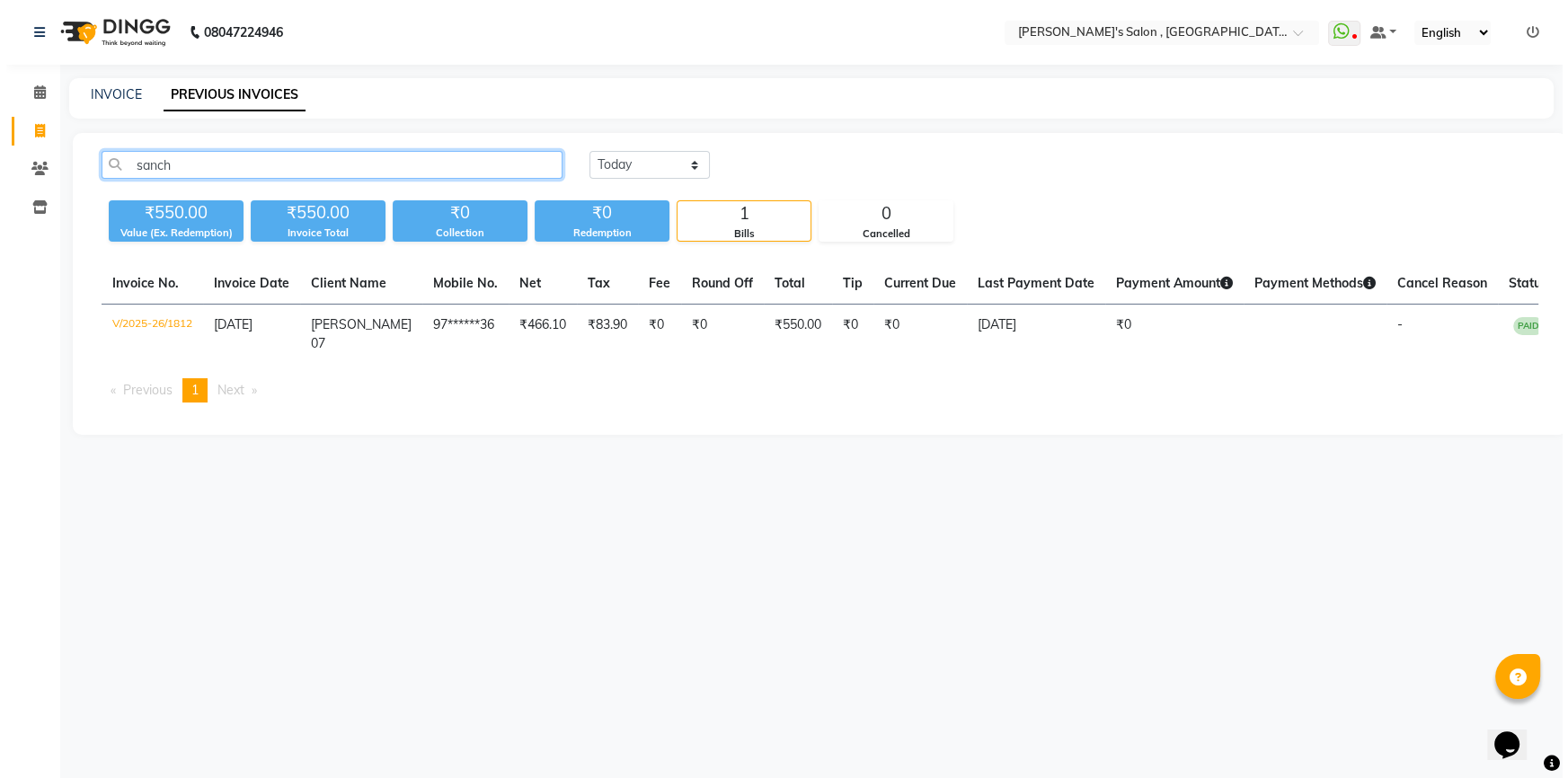
scroll to position [0, 0]
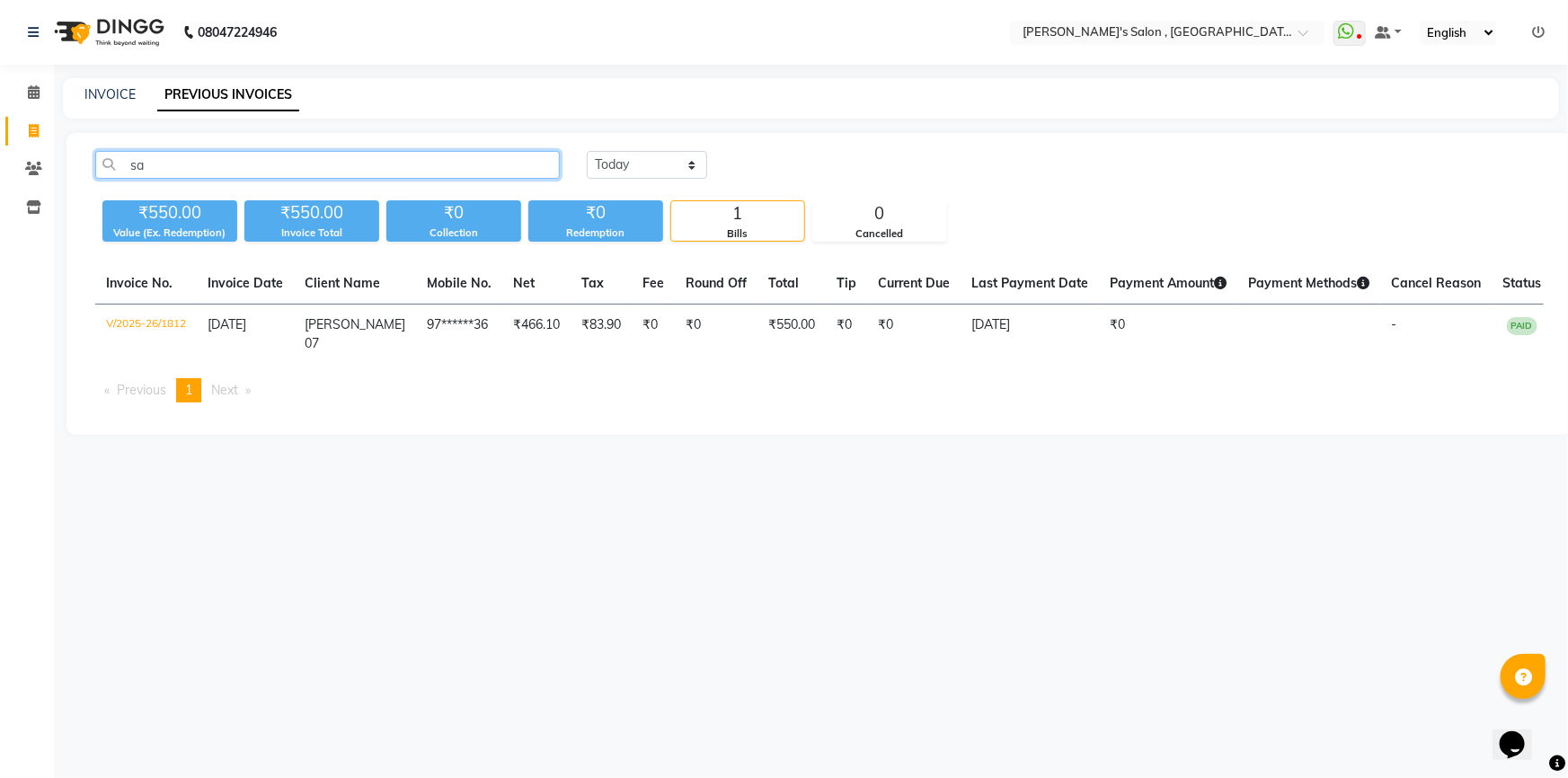
type input "s"
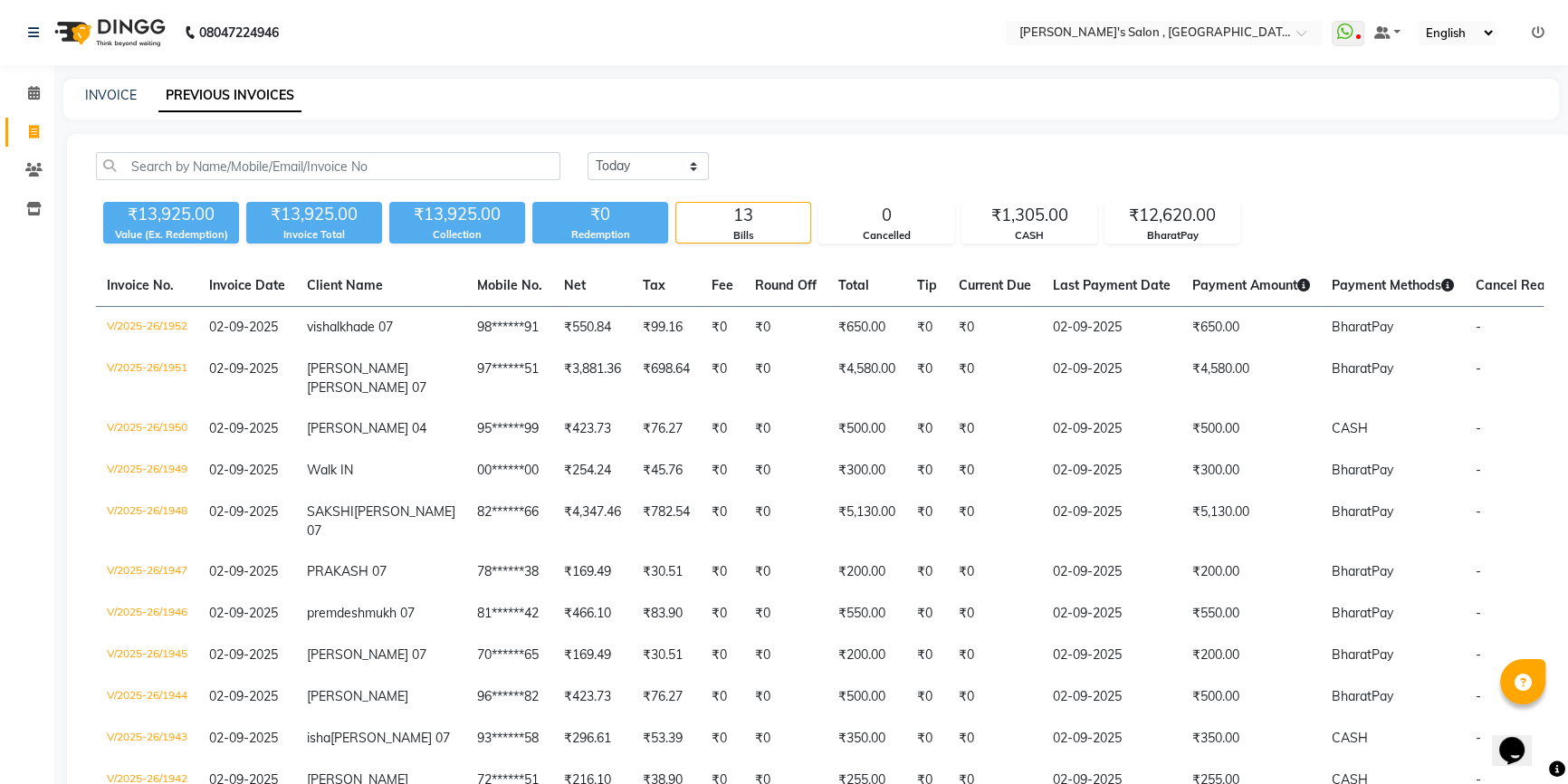
click at [18, 143] on link "Invoice" at bounding box center [27, 132] width 43 height 30
select select "7416"
select select "service"
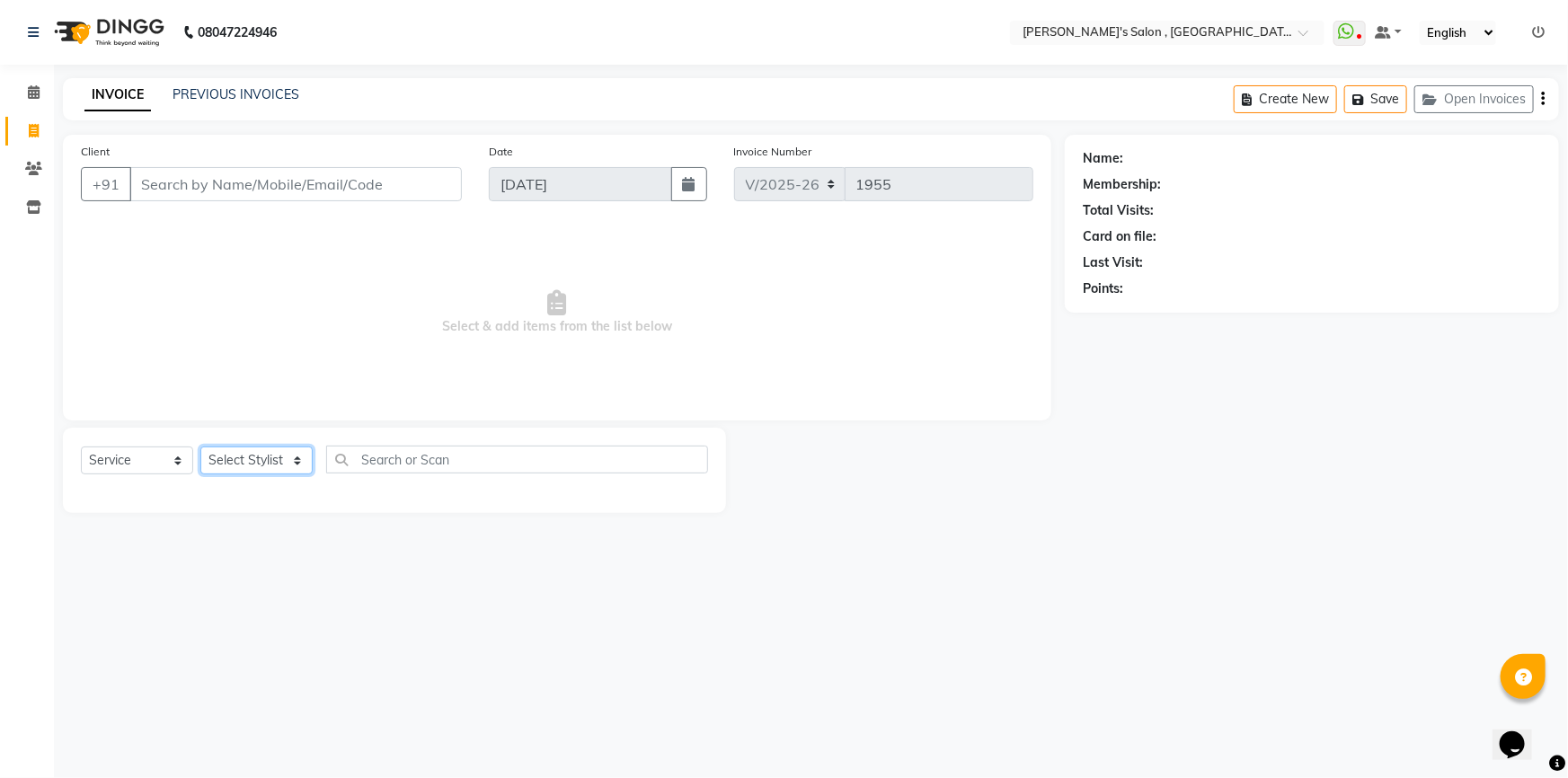
click at [267, 467] on select "Select Stylist ABHISHEK [PERSON_NAME] AKASH SH ARJUN SIR Manager [PERSON_NAME] …" at bounding box center [256, 460] width 113 height 28
select select "79421"
click at [200, 447] on select "Select Stylist ABHISHEK [PERSON_NAME] AKASH SH ARJUN SIR Manager [PERSON_NAME] …" at bounding box center [256, 460] width 113 height 28
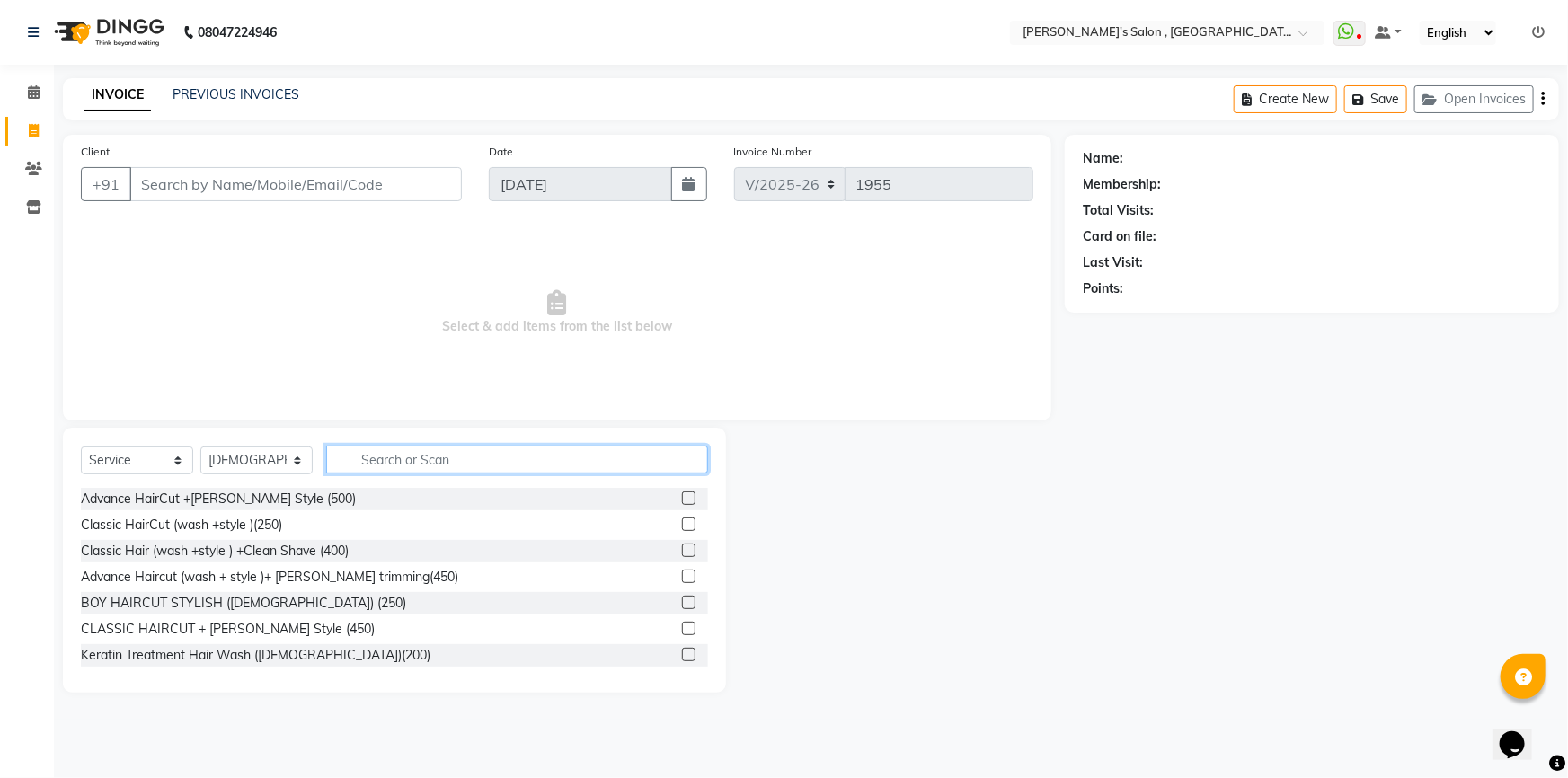
click at [409, 458] on input "text" at bounding box center [517, 459] width 382 height 28
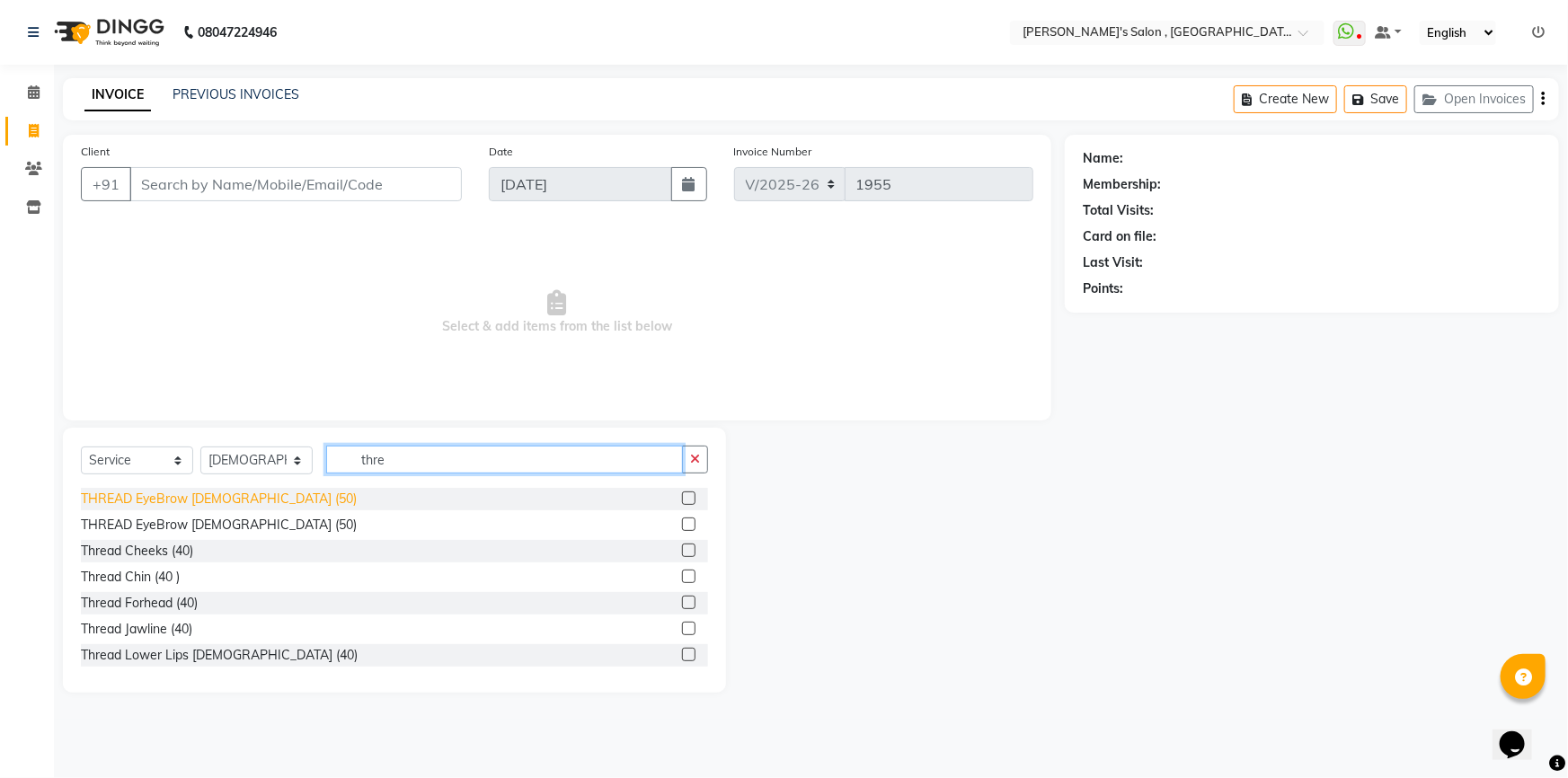
type input "thre"
click at [135, 507] on div "THREAD EyeBrow [DEMOGRAPHIC_DATA] (50)" at bounding box center [219, 498] width 276 height 18
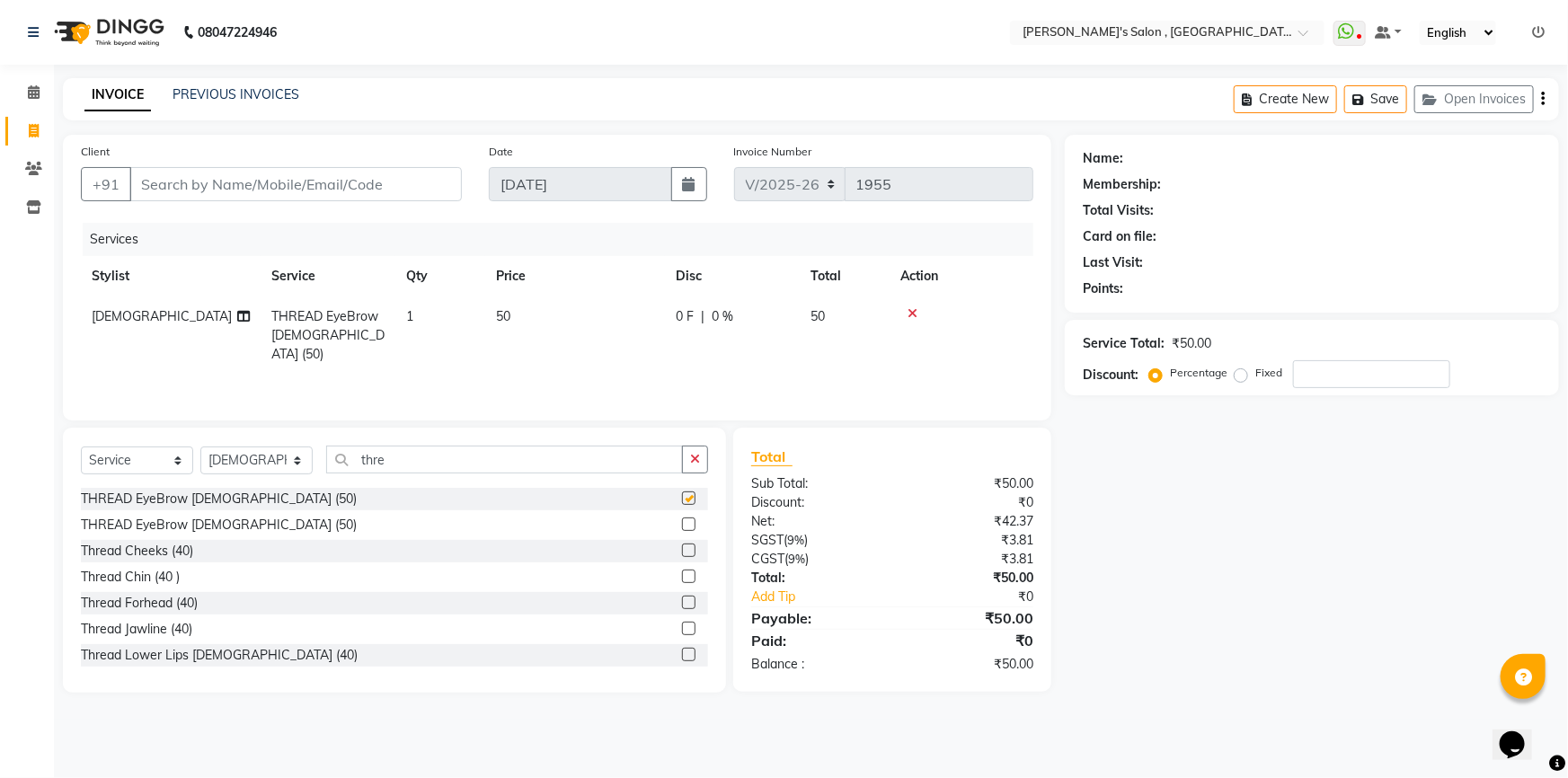
checkbox input "false"
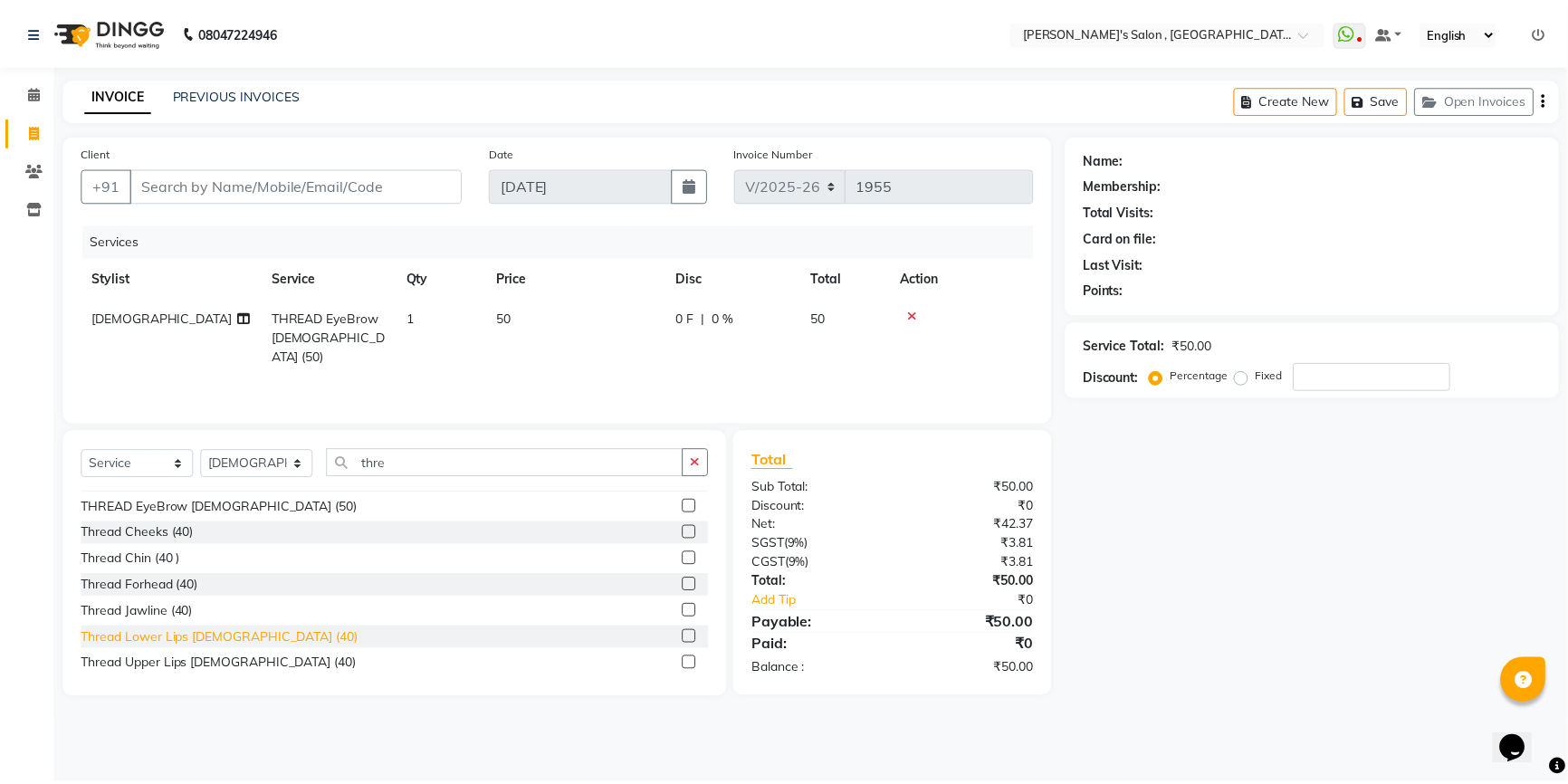
scroll to position [28, 0]
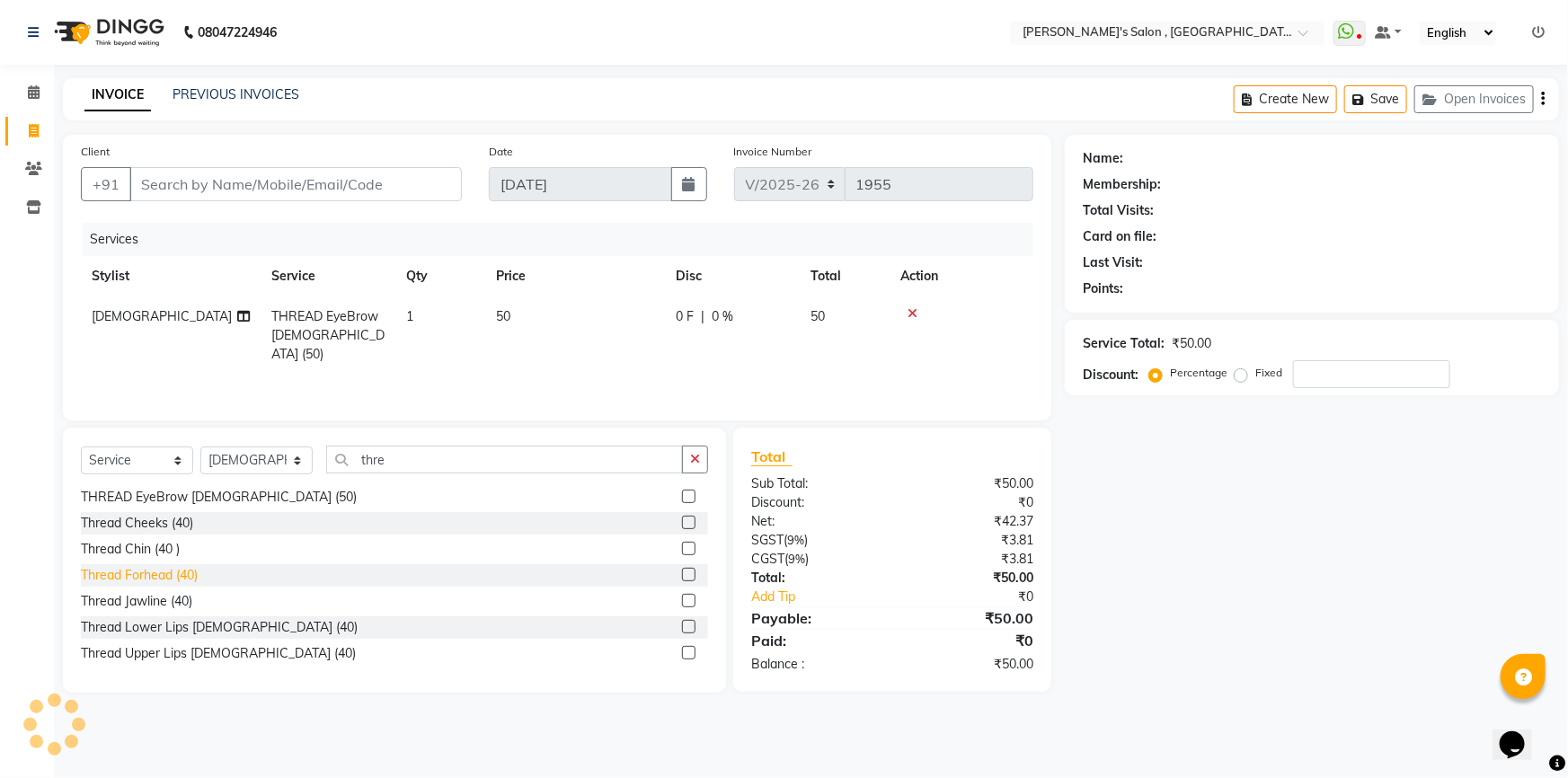
click at [153, 566] on div "Thread Forhead (40)" at bounding box center [139, 575] width 117 height 18
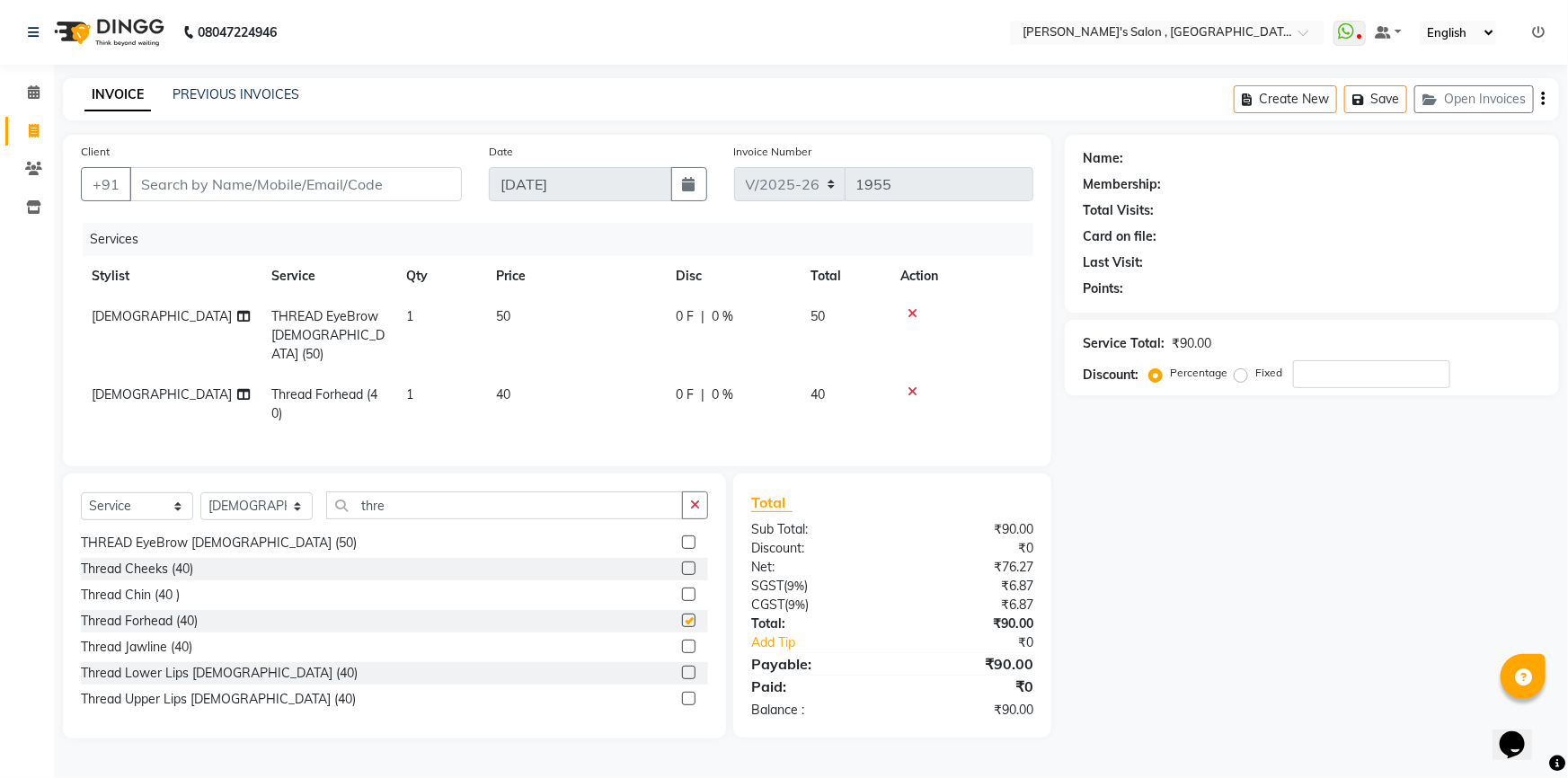
checkbox input "false"
click at [187, 690] on div "Thread Upper Lips [DEMOGRAPHIC_DATA] (40)" at bounding box center [218, 698] width 275 height 18
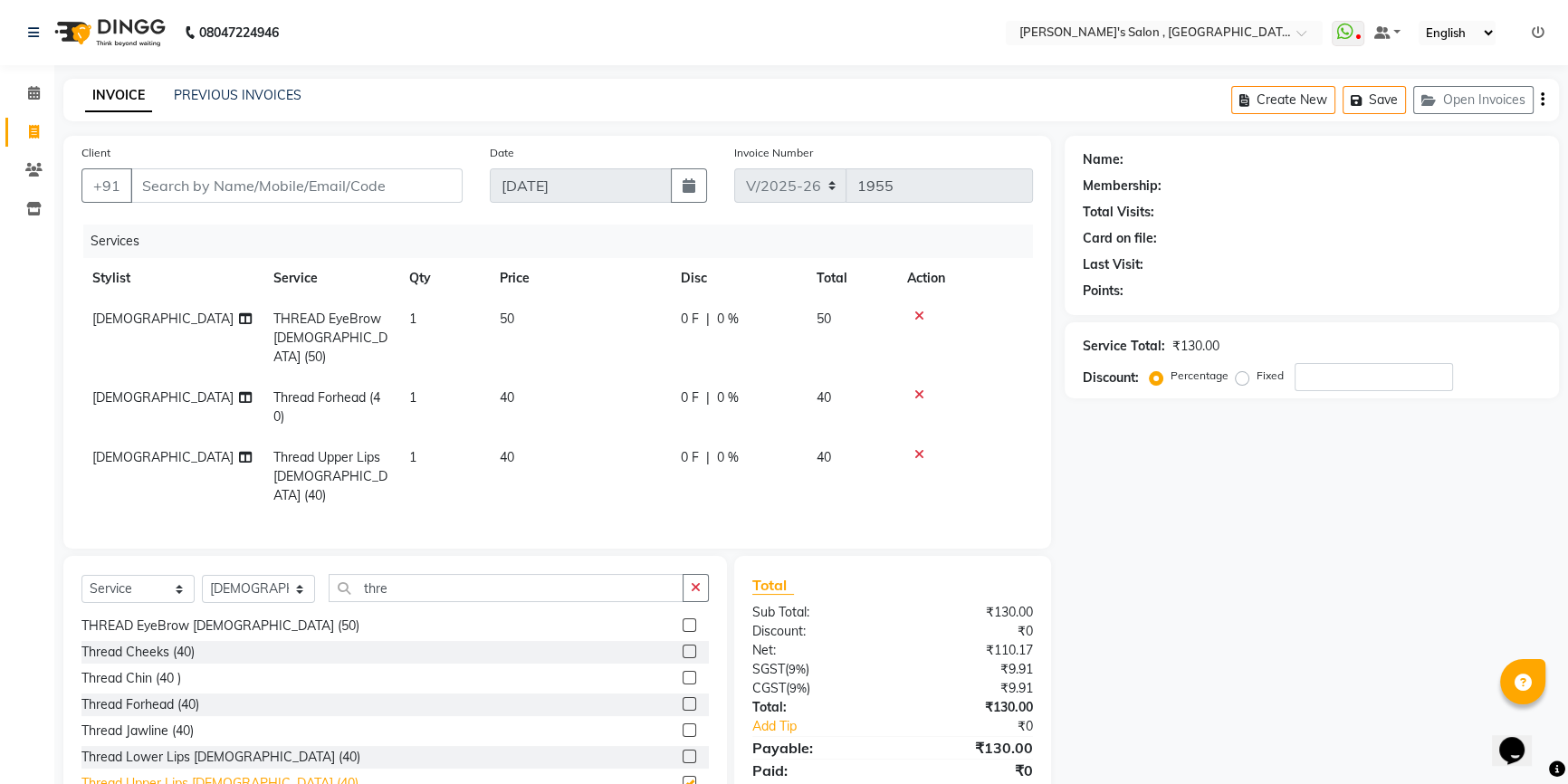
checkbox input "false"
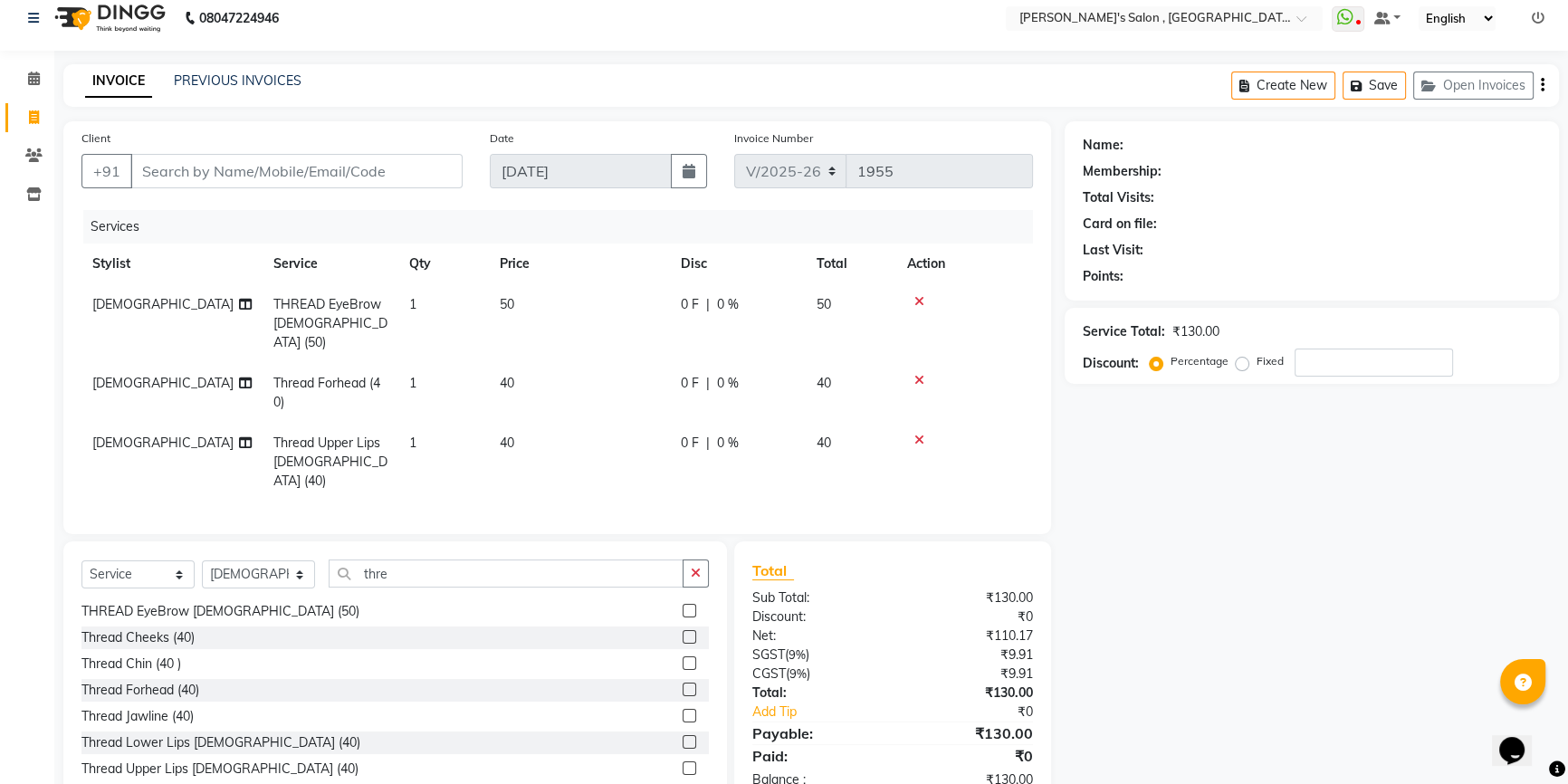
scroll to position [40, 0]
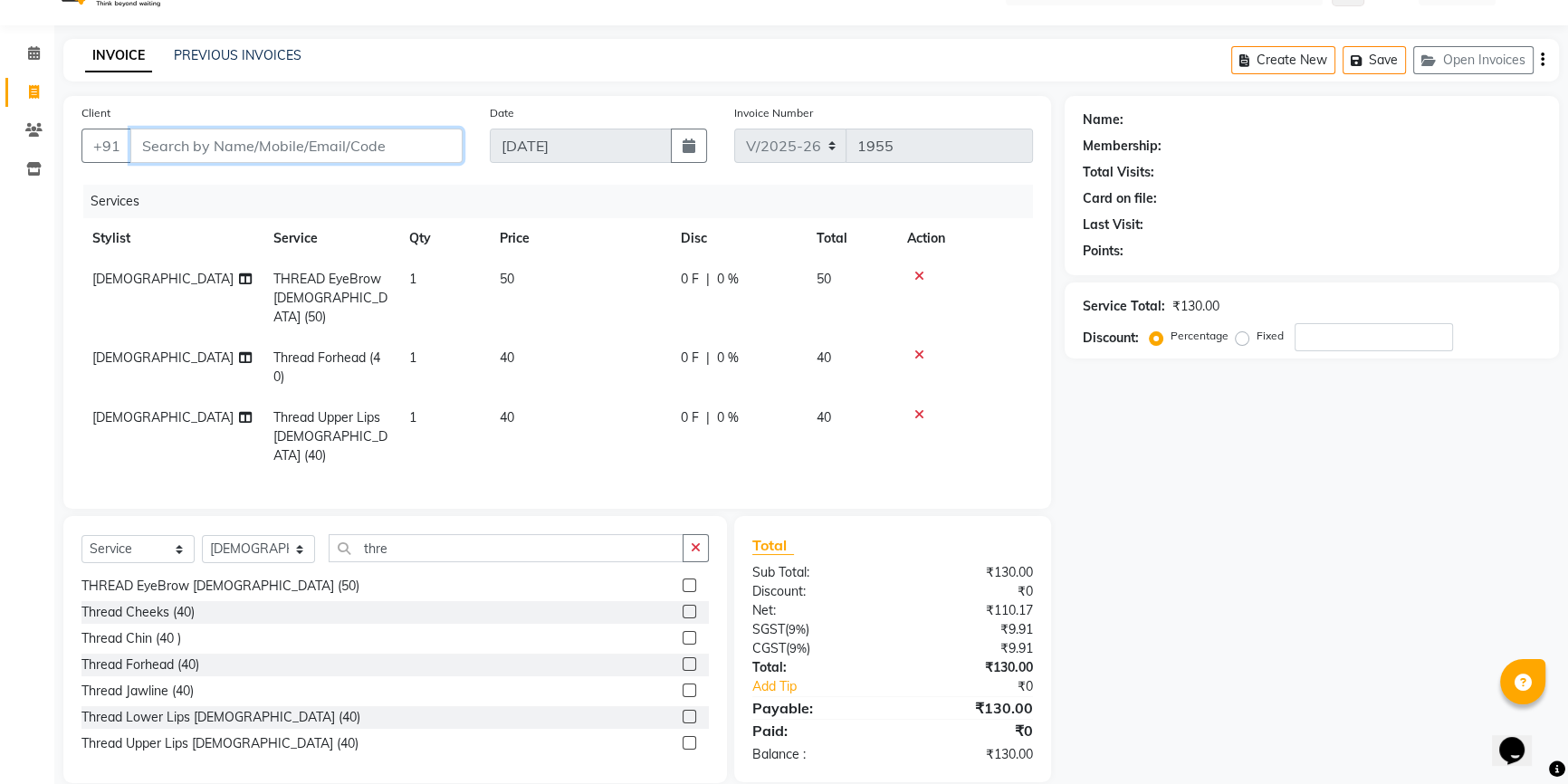
click at [306, 144] on input "Client" at bounding box center [296, 145] width 332 height 34
type input "9"
type input "0"
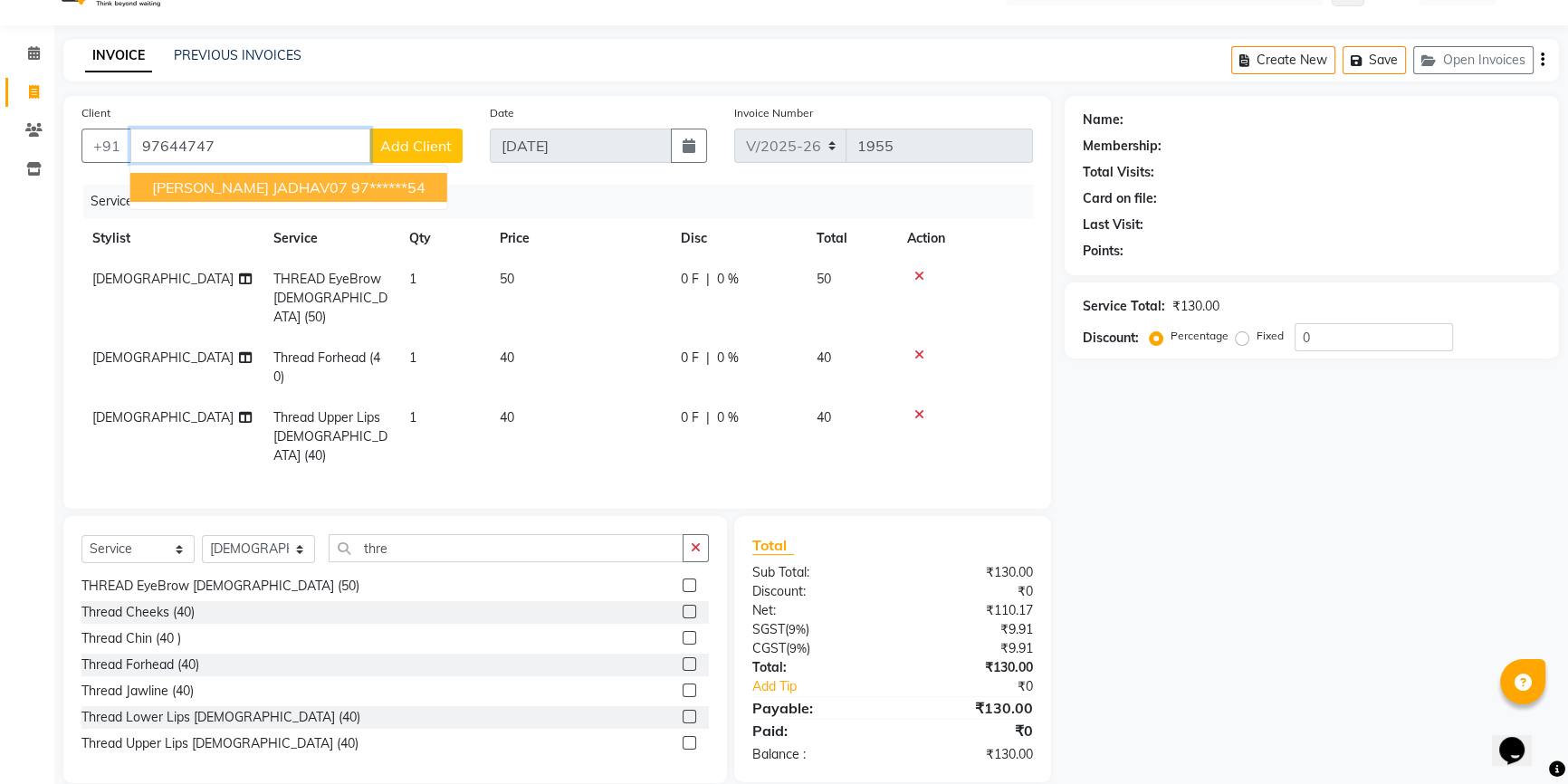
click at [278, 199] on button "[PERSON_NAME] JADHAV07 97******54" at bounding box center [289, 188] width 317 height 29
type input "97******54"
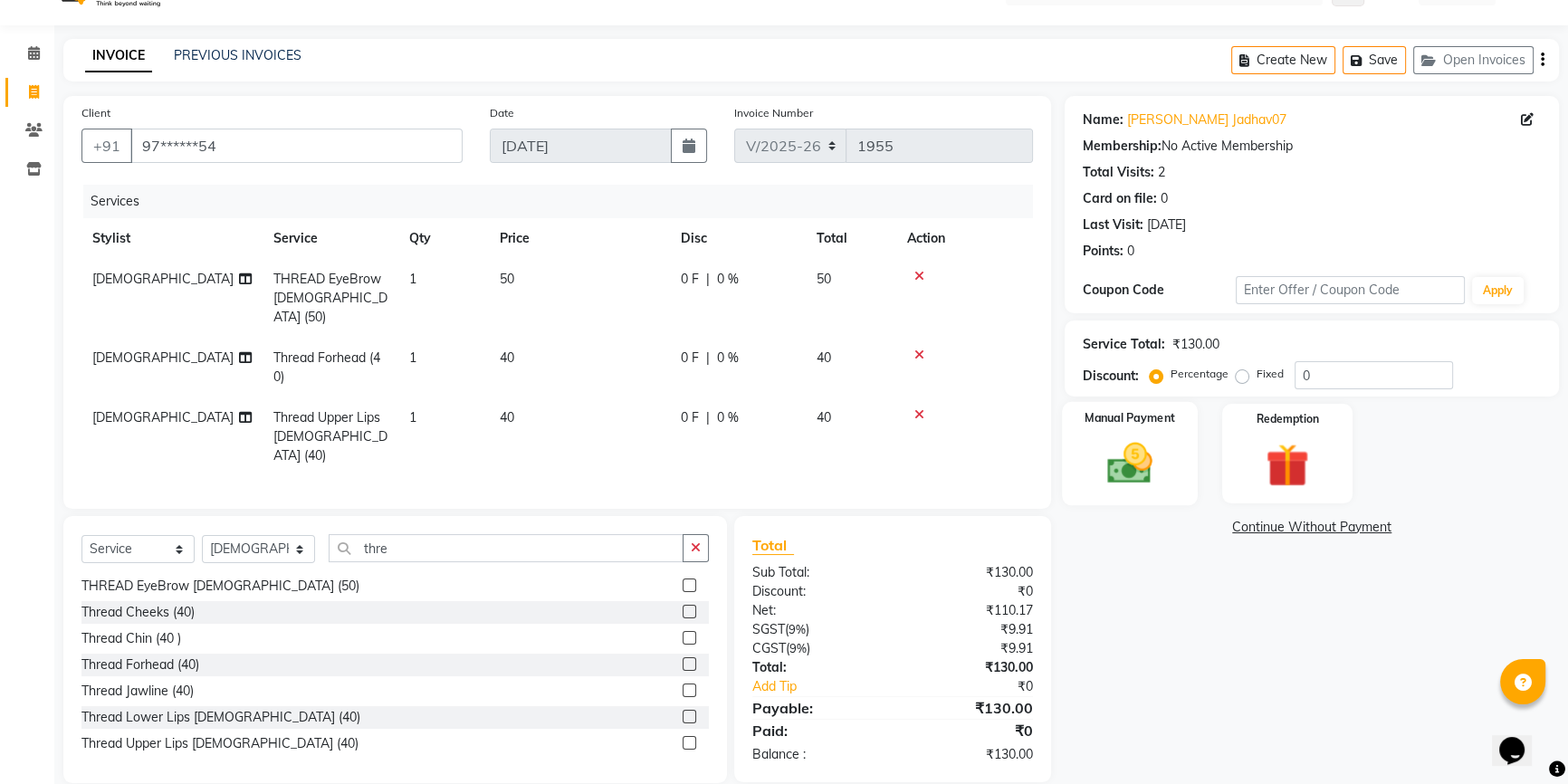
click at [1066, 462] on div "Manual Payment" at bounding box center [1130, 453] width 136 height 103
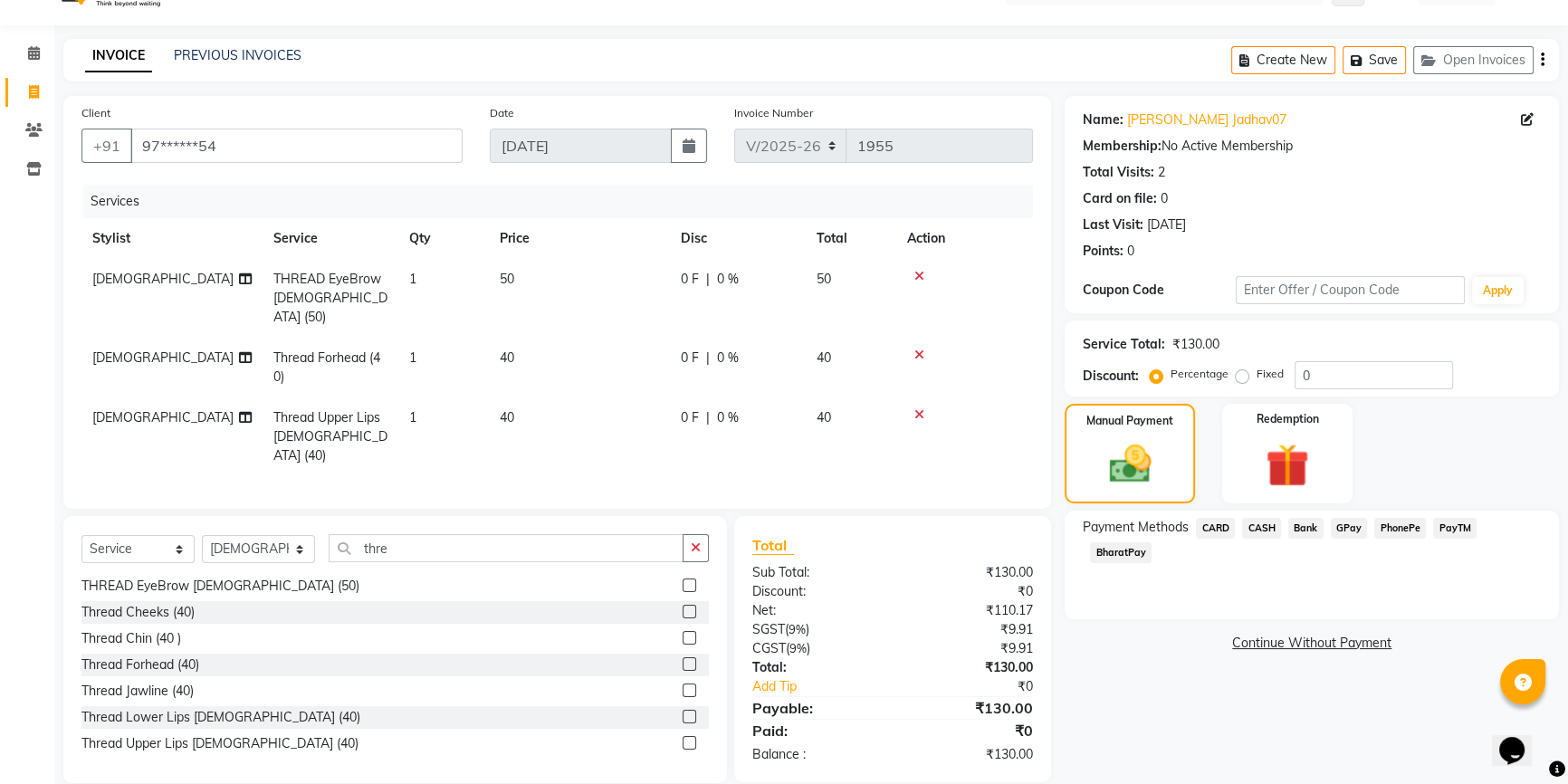
click at [1123, 551] on span "BharatPay" at bounding box center [1121, 552] width 62 height 21
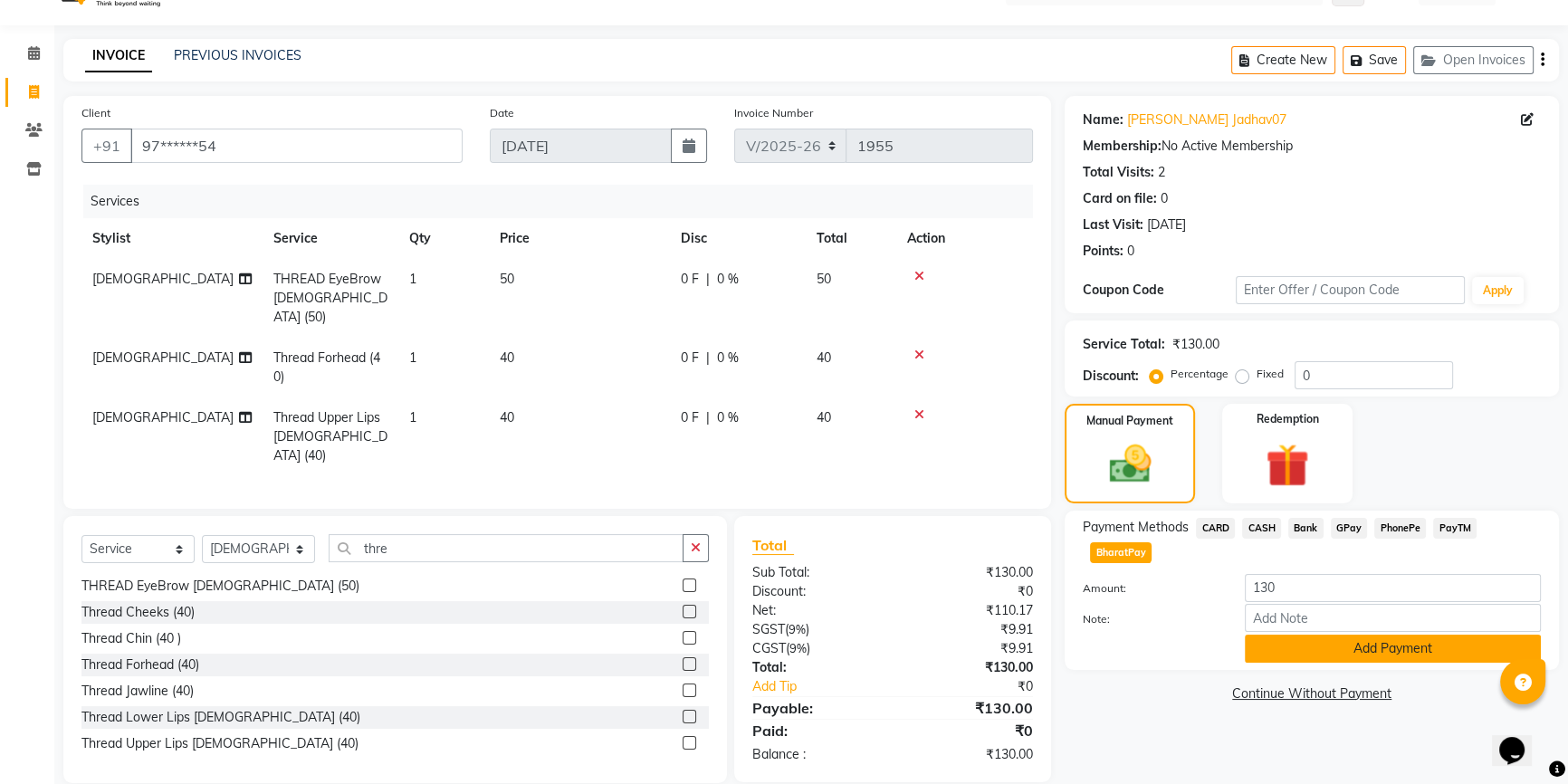
click at [1296, 643] on button "Add Payment" at bounding box center [1393, 648] width 296 height 28
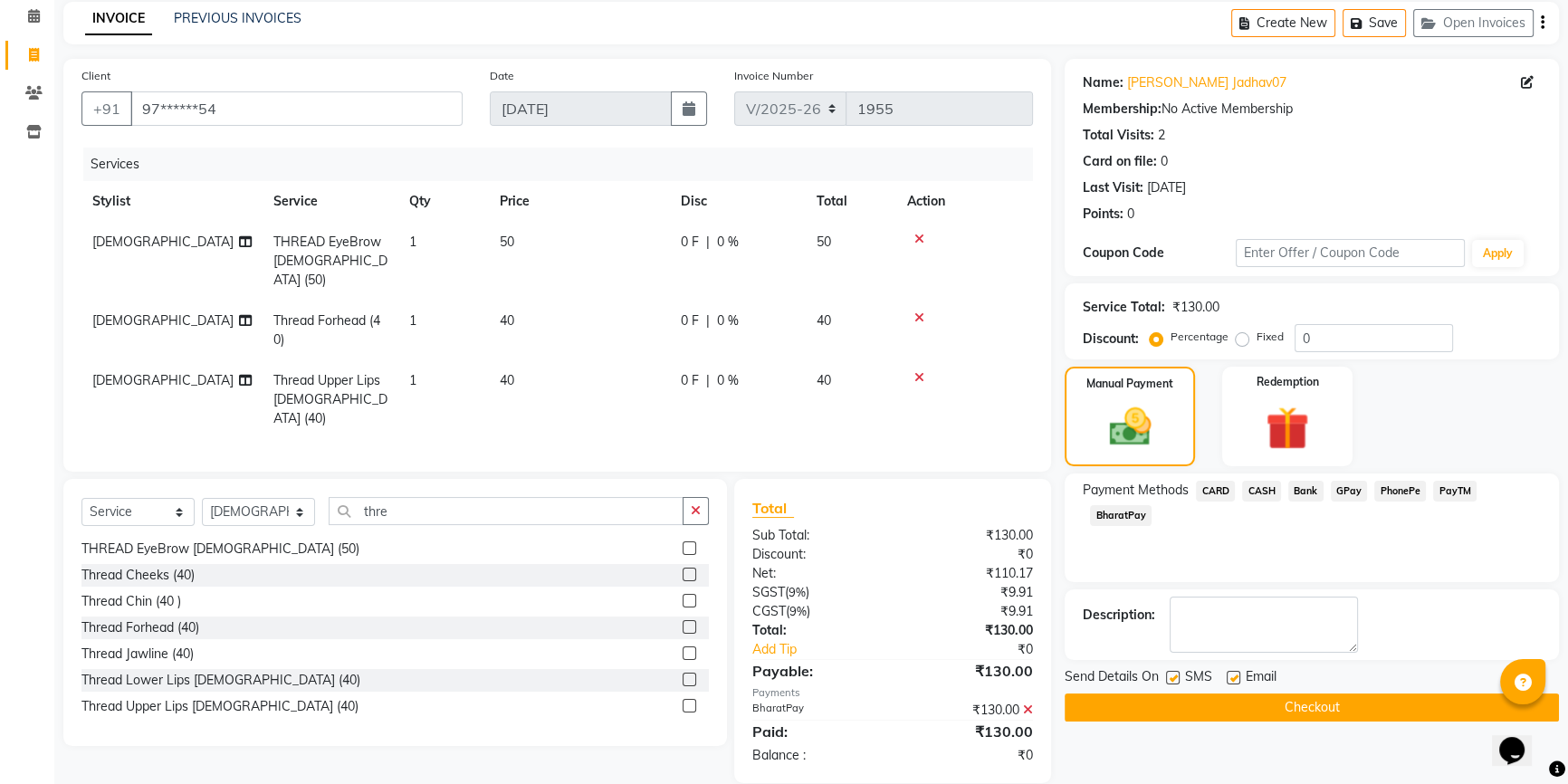
scroll to position [78, 0]
click at [1223, 708] on button "Checkout" at bounding box center [1312, 707] width 494 height 28
